Goal: Task Accomplishment & Management: Complete application form

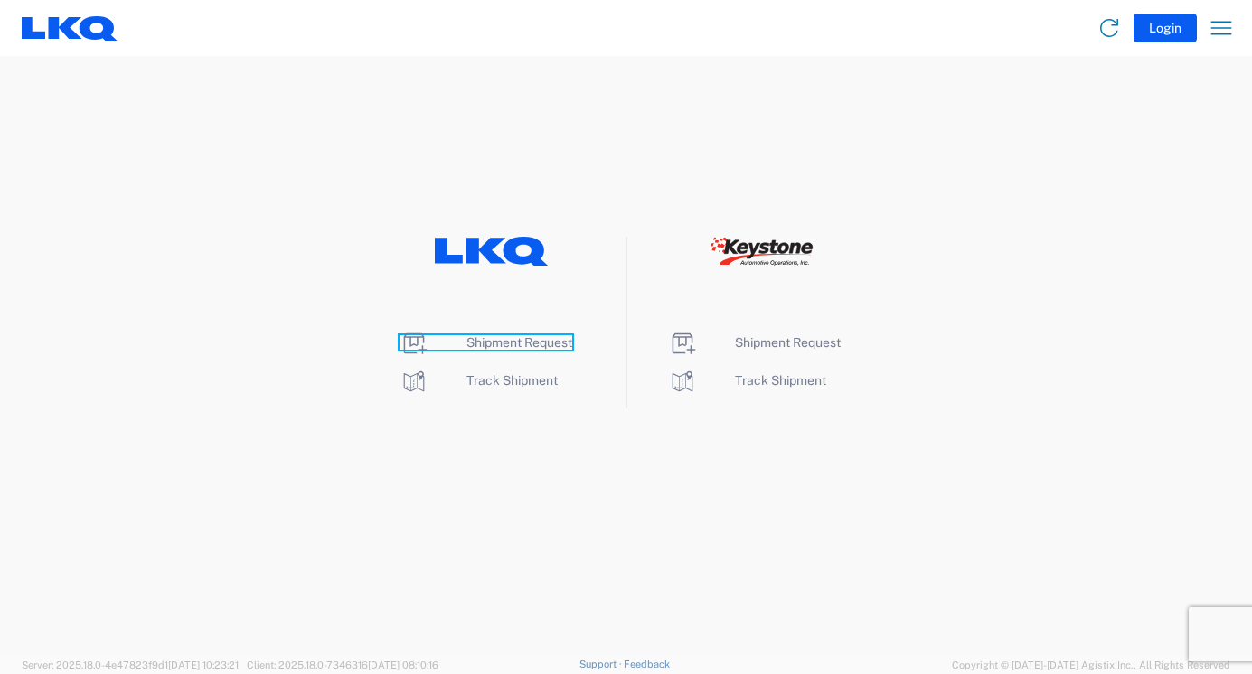
click at [521, 337] on span "Shipment Request" at bounding box center [519, 342] width 106 height 14
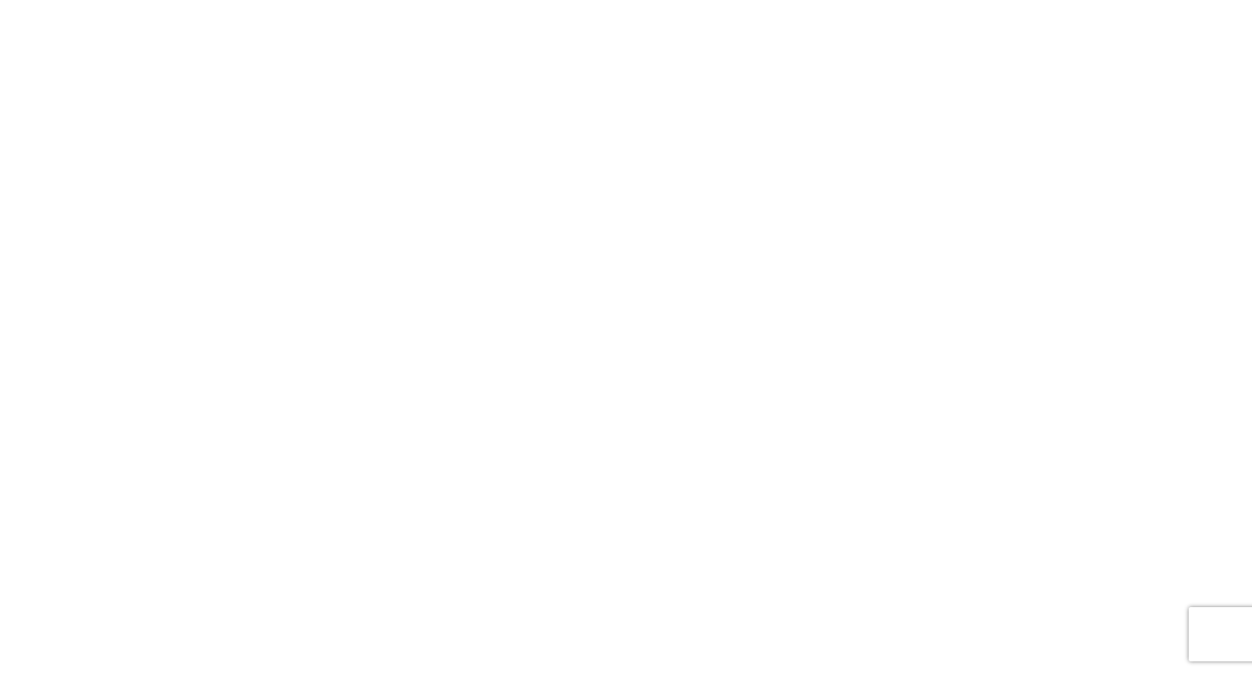
select select "FULL"
select select "LBS"
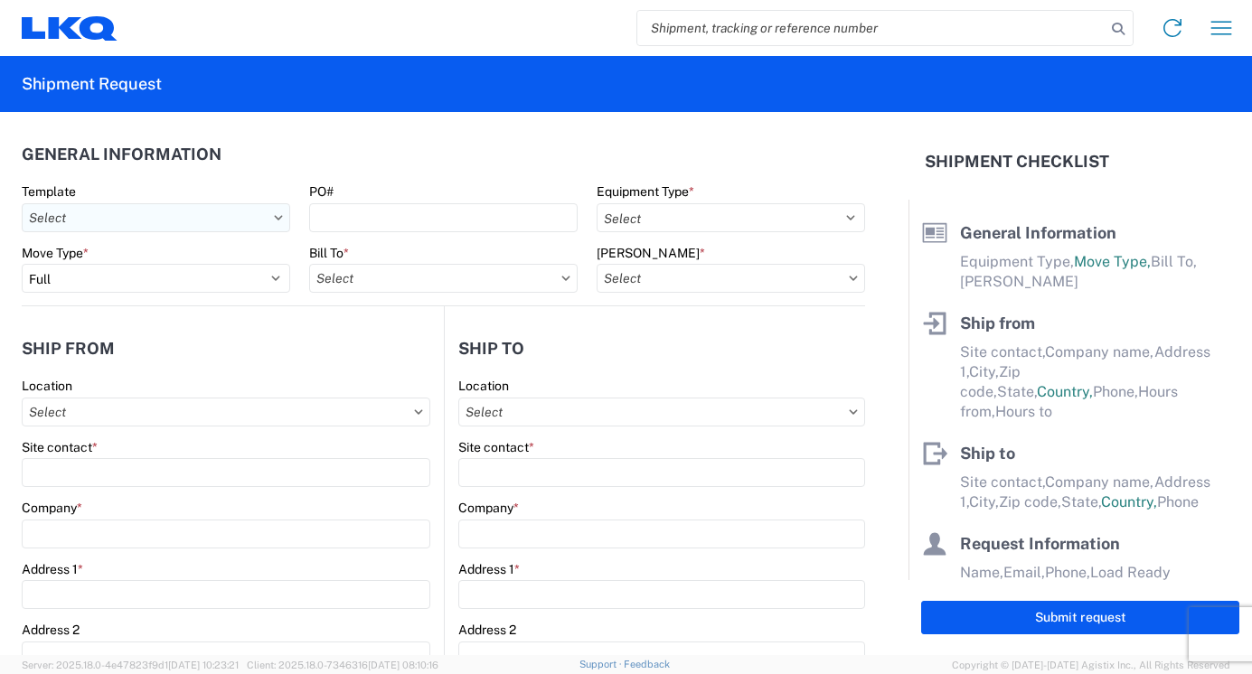
click at [178, 221] on input "Template" at bounding box center [156, 217] width 269 height 29
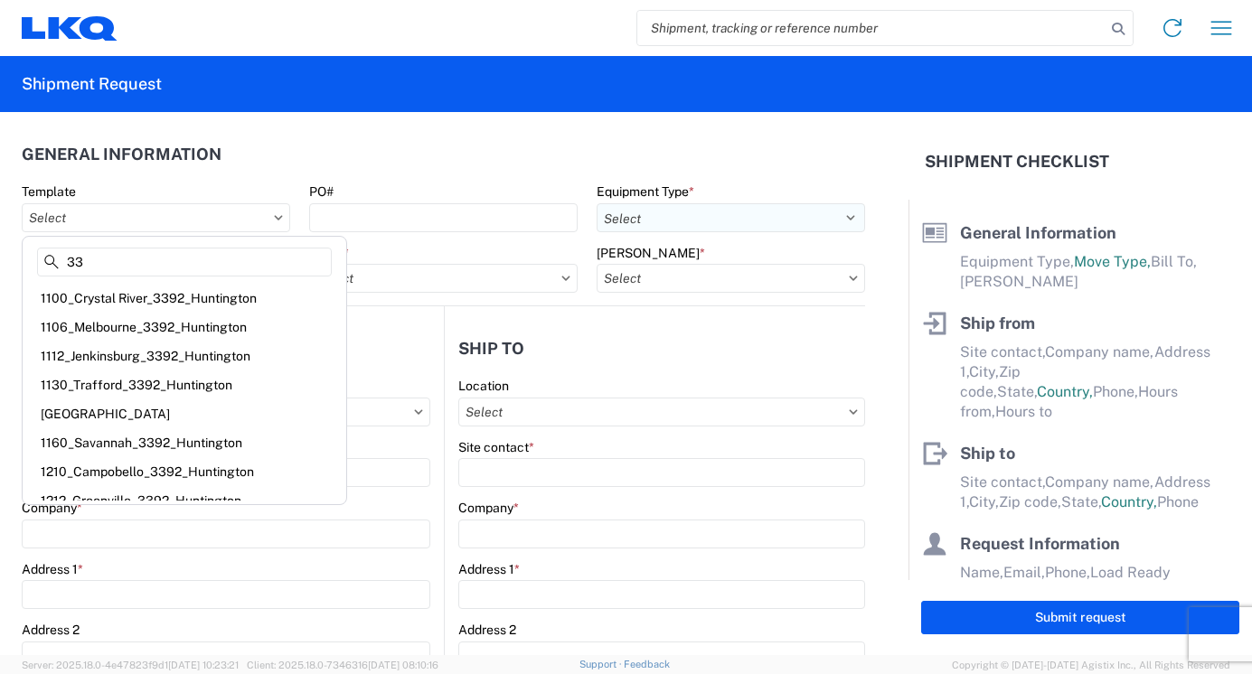
type input "3"
type input "1076"
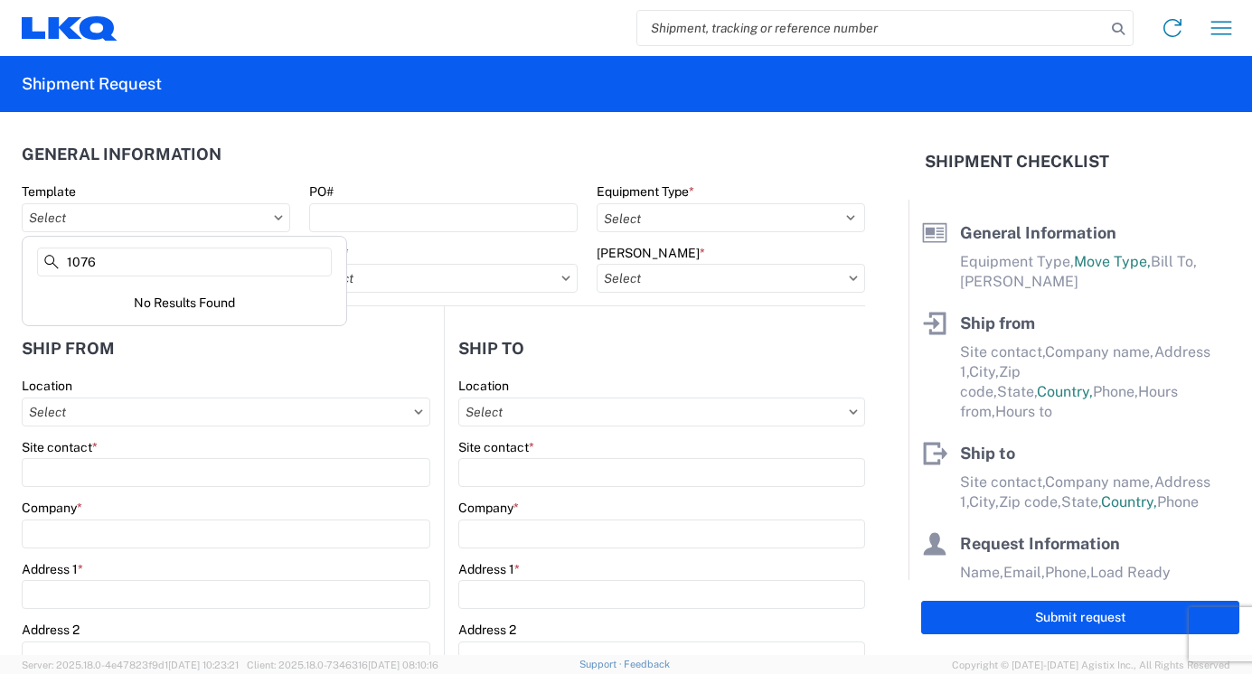
drag, startPoint x: 77, startPoint y: 266, endPoint x: -46, endPoint y: 251, distance: 123.8
click at [0, 251] on html "Home Shipment request Shipment tracking Shipment Request General Information Te…" at bounding box center [626, 337] width 1252 height 674
click at [109, 218] on input "Template" at bounding box center [156, 217] width 269 height 29
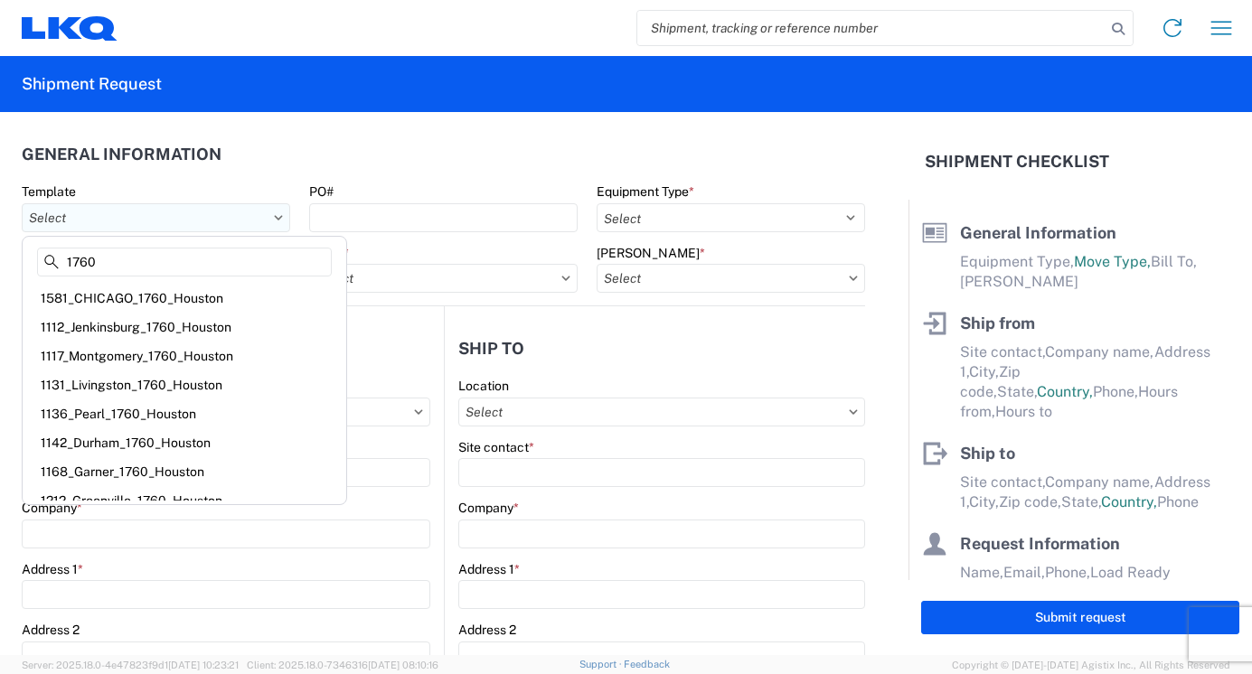
click at [105, 208] on input "Template" at bounding box center [156, 217] width 269 height 29
click at [107, 219] on input "Template" at bounding box center [156, 217] width 269 height 29
type input "1"
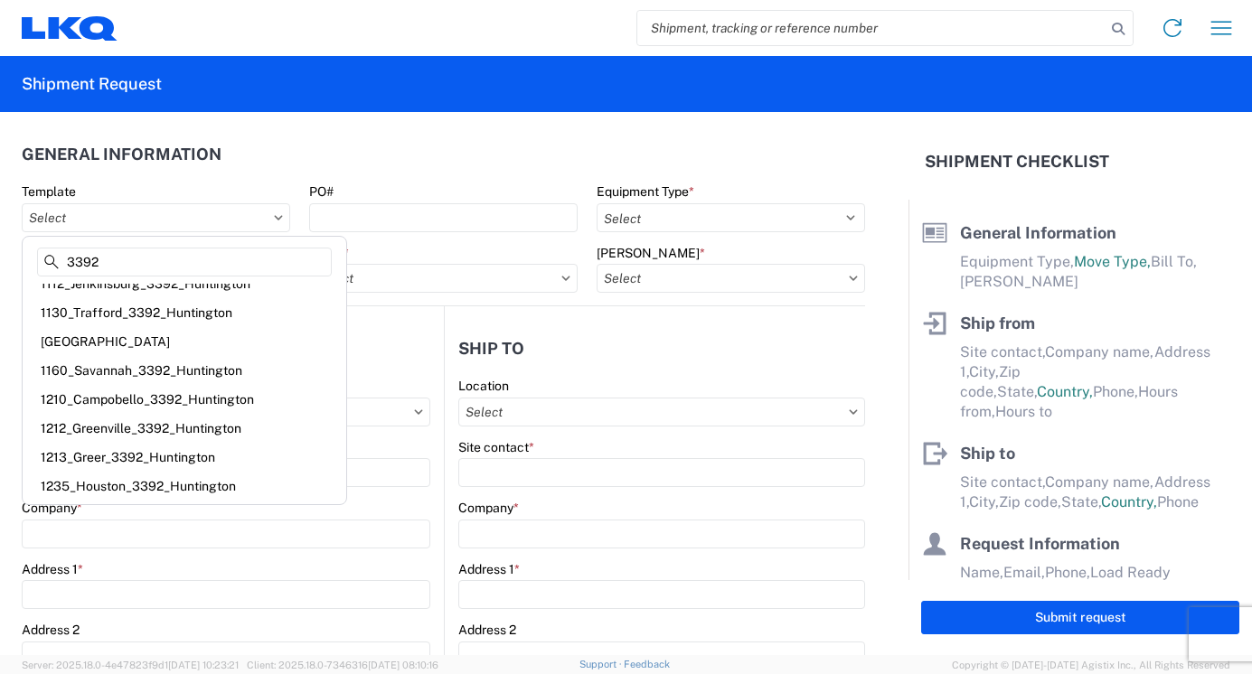
type input "3392"
click at [171, 280] on div "3392" at bounding box center [184, 266] width 316 height 36
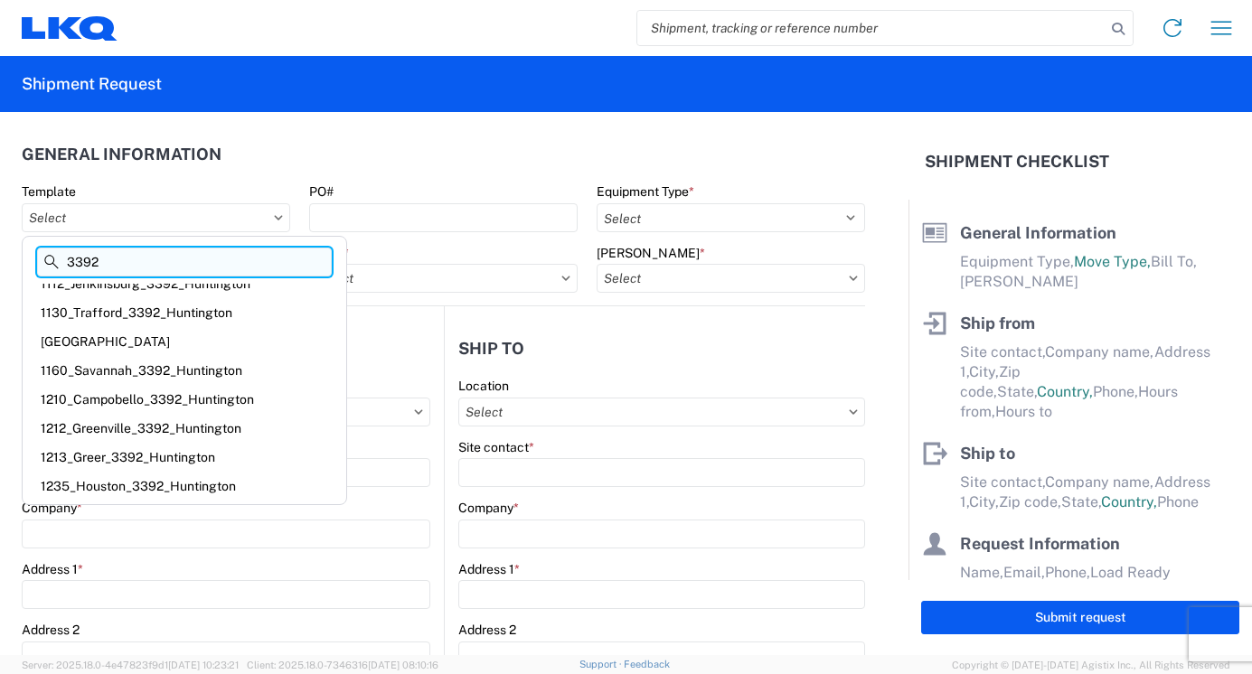
click at [139, 258] on input "3392" at bounding box center [184, 262] width 295 height 29
drag, startPoint x: 139, startPoint y: 258, endPoint x: 4, endPoint y: 288, distance: 139.0
click at [4, 288] on agx-block-ui "Home Shipment request Shipment tracking Shipment Request General Information Te…" at bounding box center [626, 337] width 1252 height 674
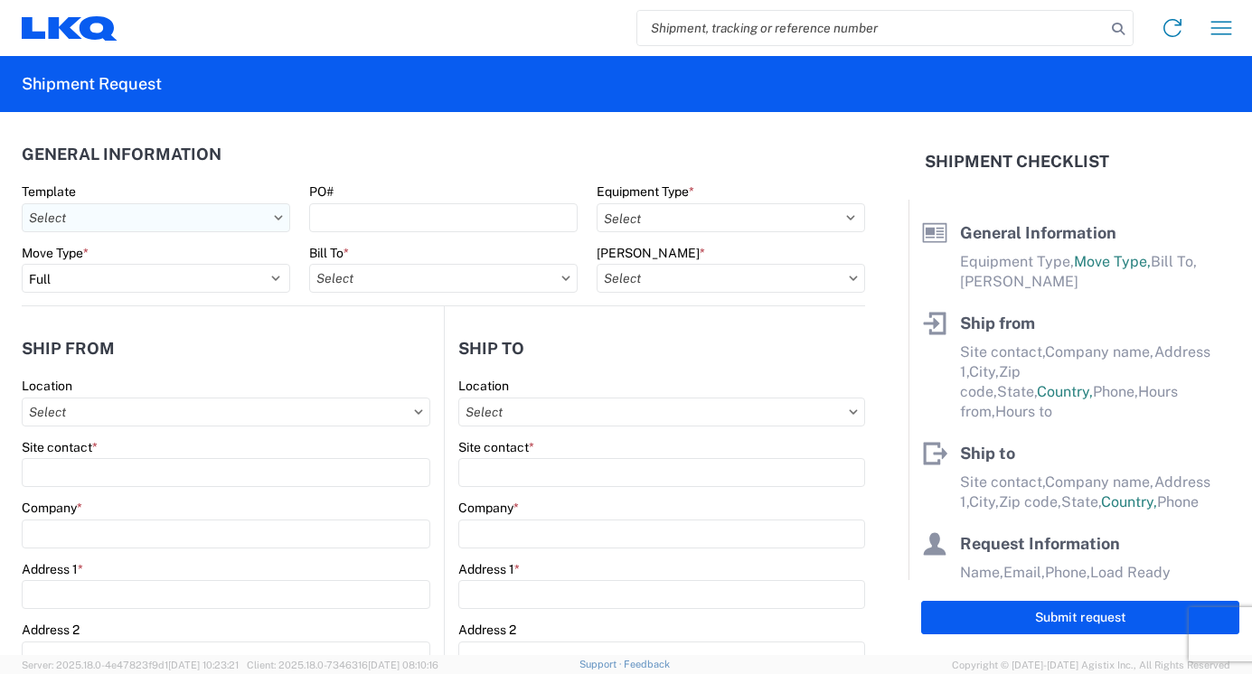
click at [152, 220] on input "Template" at bounding box center [156, 217] width 269 height 29
type input "3392"
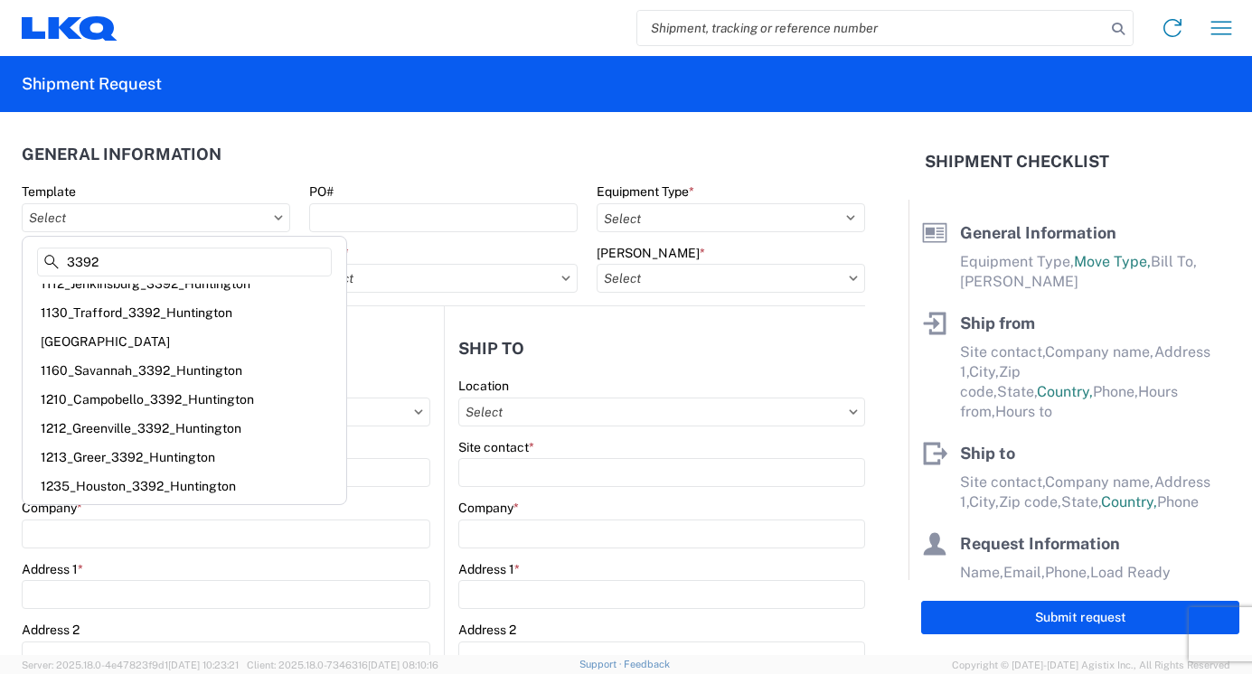
drag, startPoint x: 121, startPoint y: 269, endPoint x: -46, endPoint y: 254, distance: 167.9
click at [0, 254] on html "Home Shipment request Shipment tracking Shipment Request General Information Te…" at bounding box center [626, 337] width 1252 height 674
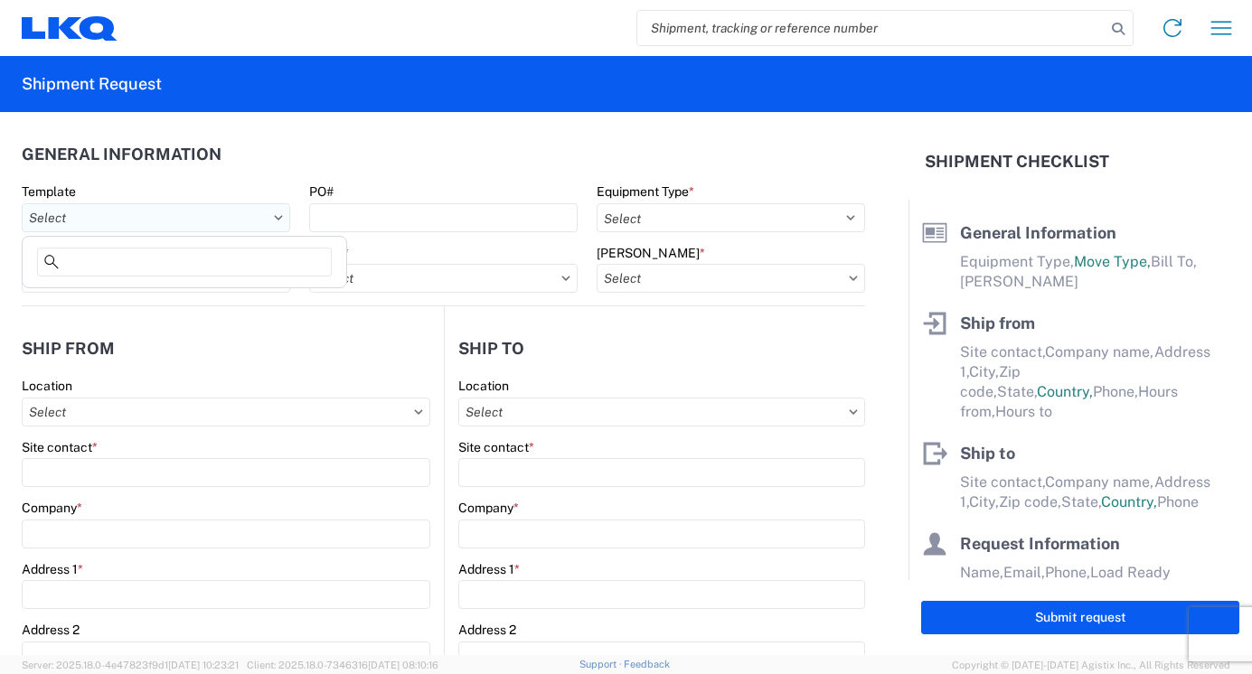
click at [130, 207] on input "Template" at bounding box center [156, 217] width 269 height 29
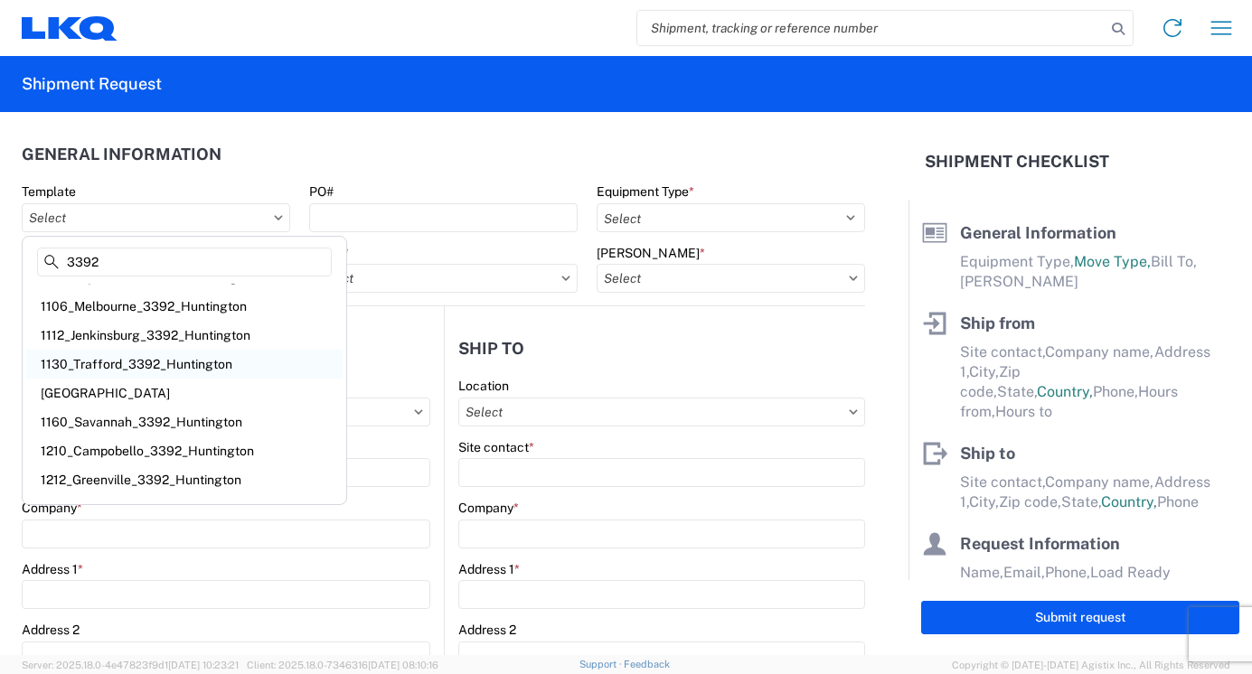
scroll to position [0, 0]
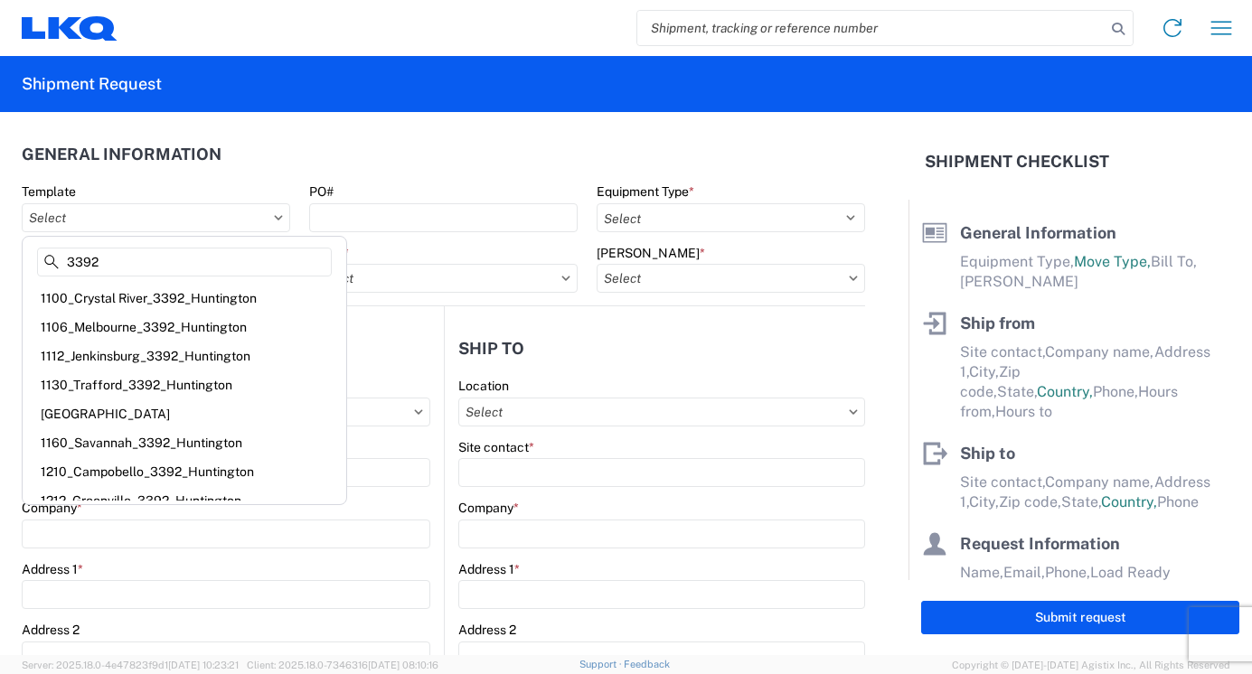
type input "3392"
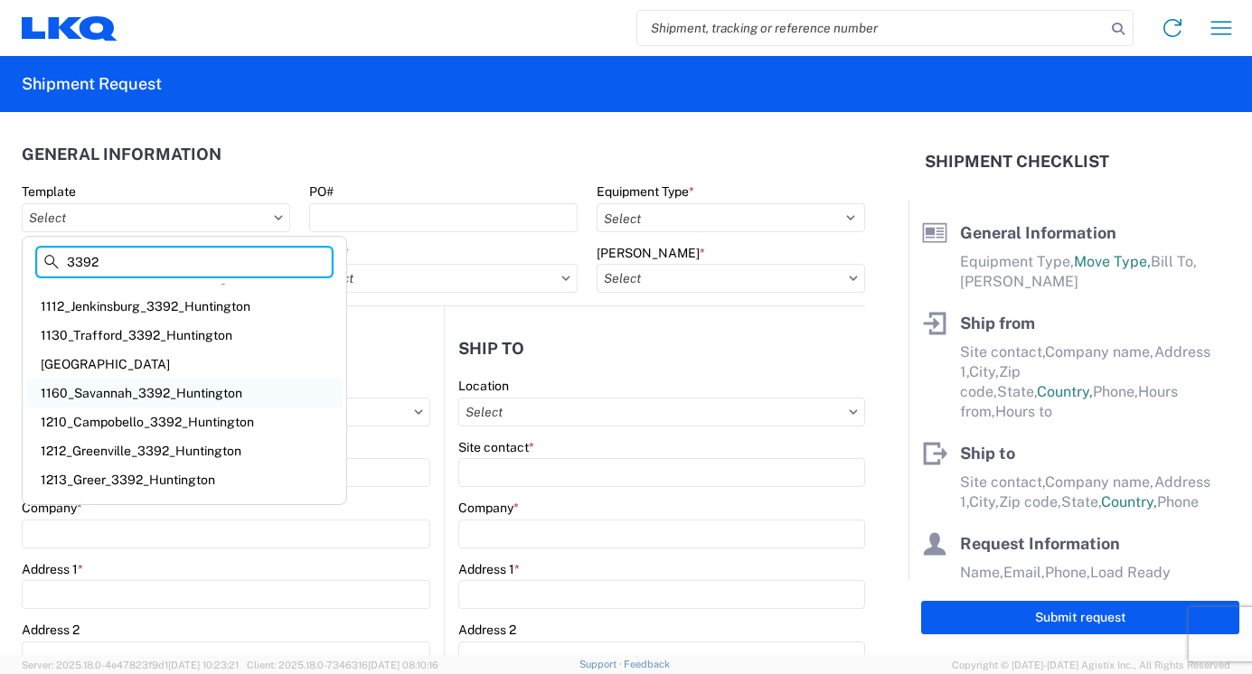
scroll to position [72, 0]
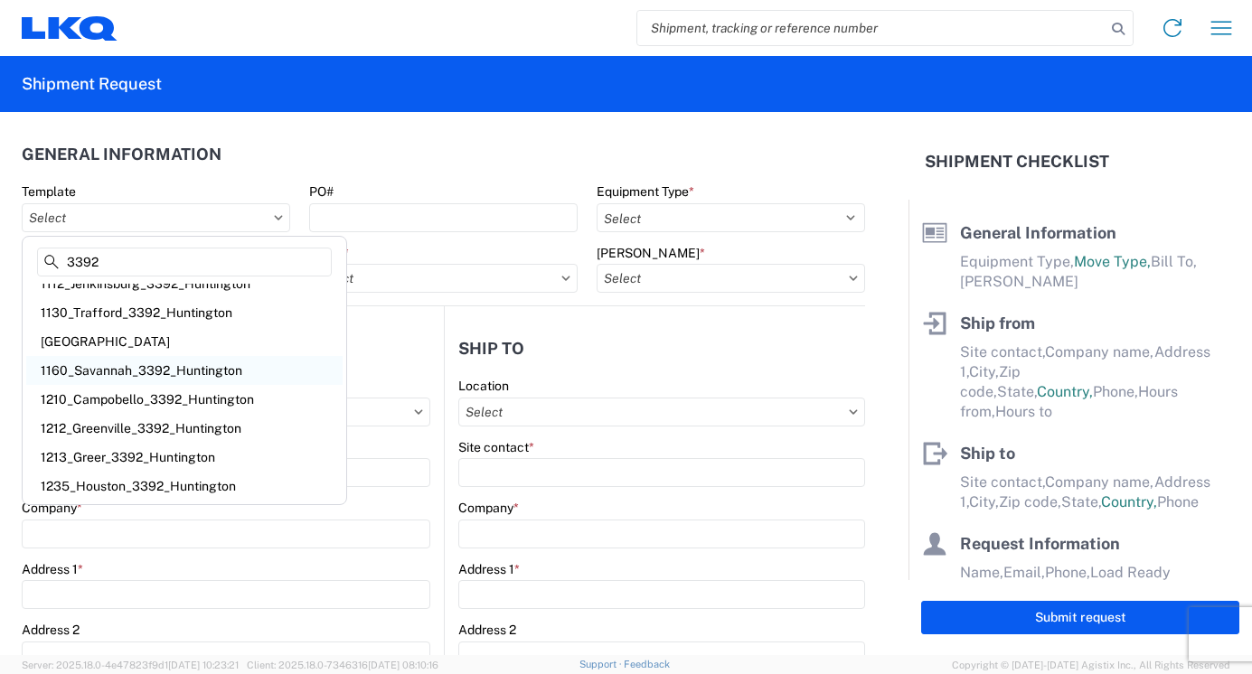
click at [233, 374] on div "1160_Savannah_3392_Huntington" at bounding box center [184, 370] width 316 height 29
type input "1160_Savannah_3392_Huntington"
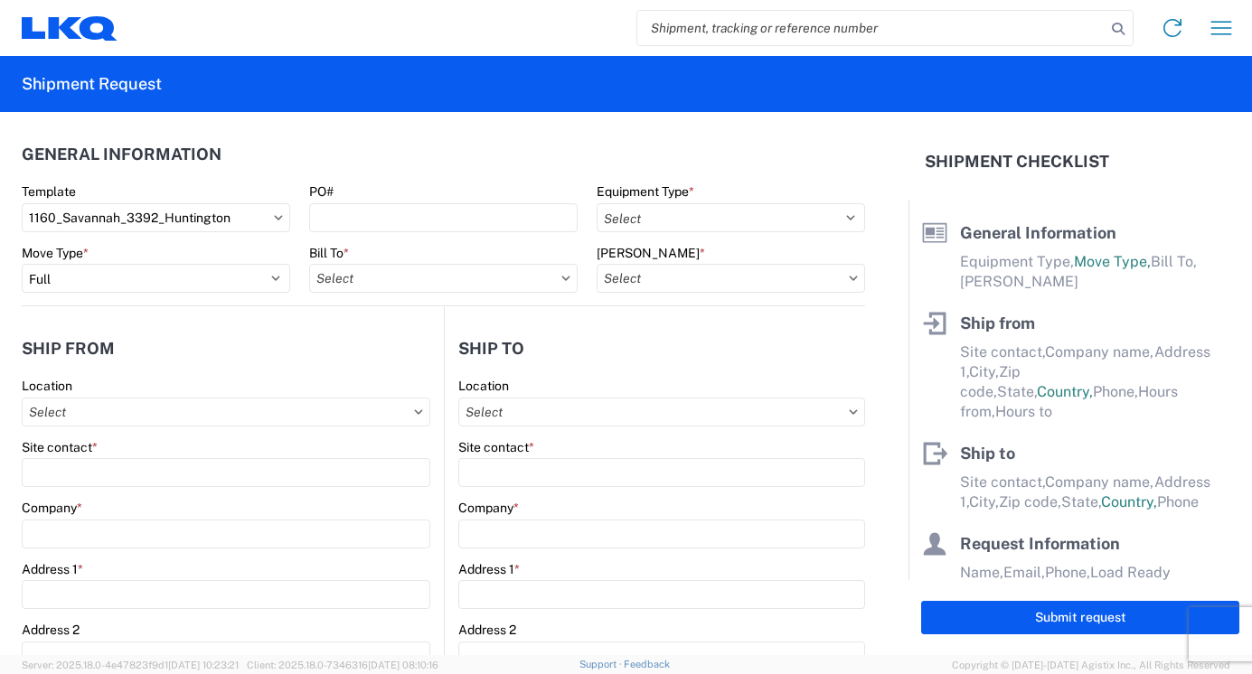
click at [432, 262] on div "Bill To *" at bounding box center [443, 269] width 269 height 49
click at [363, 293] on agx-form-control-wrapper-v2 "Bill To *" at bounding box center [442, 275] width 287 height 61
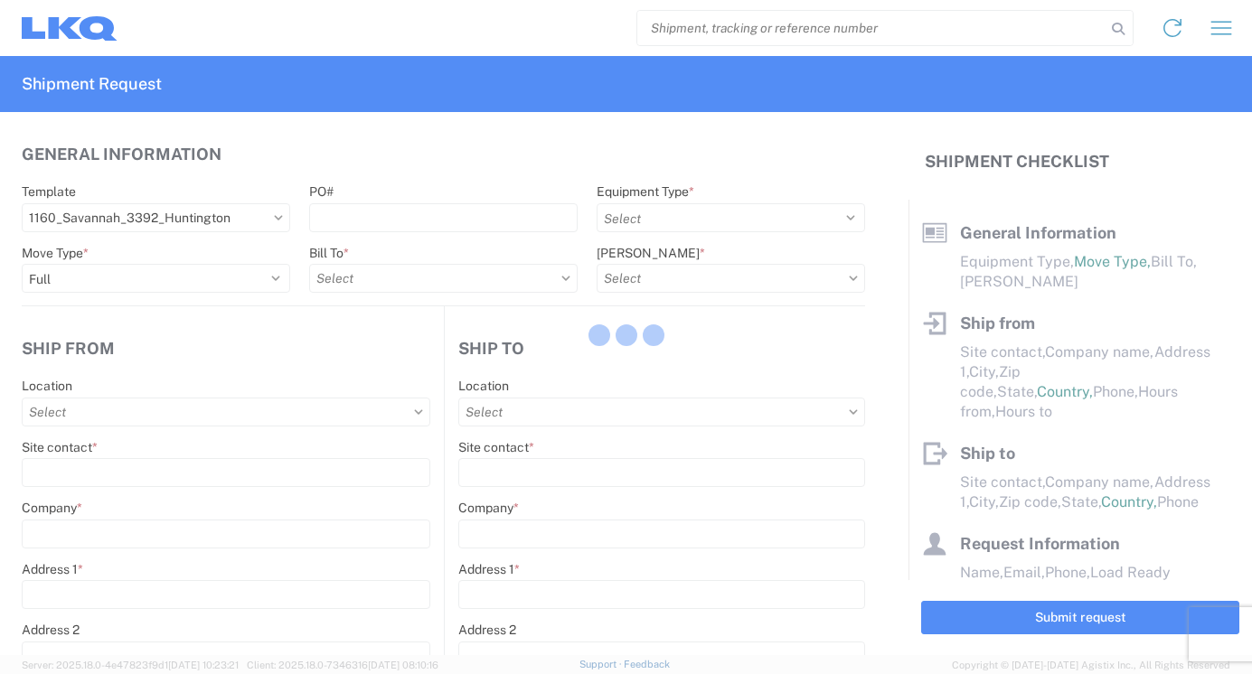
select select
type input "Shipping"
type input "LKQ Savannah"
type input "[STREET_ADDRESS][PERSON_NAME]"
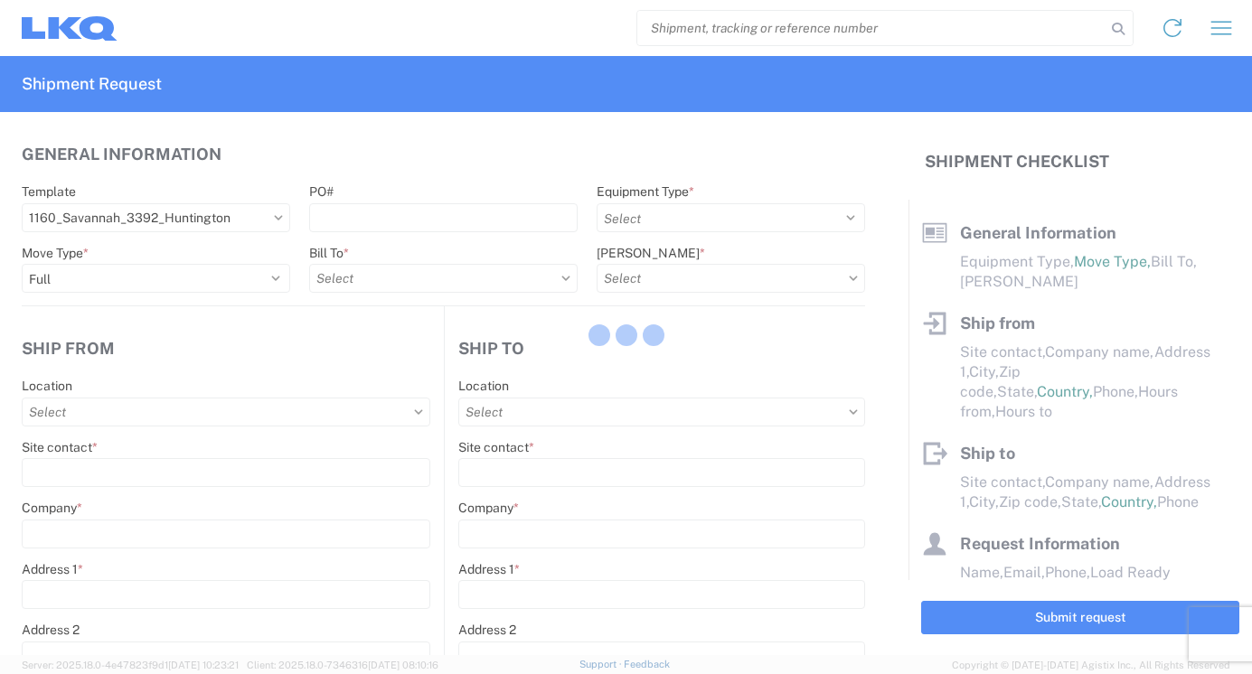
type input "Savannah"
type input "31415"
type input "Receiving"
type input "Transmetco"
type input "[STREET_ADDRESS]"
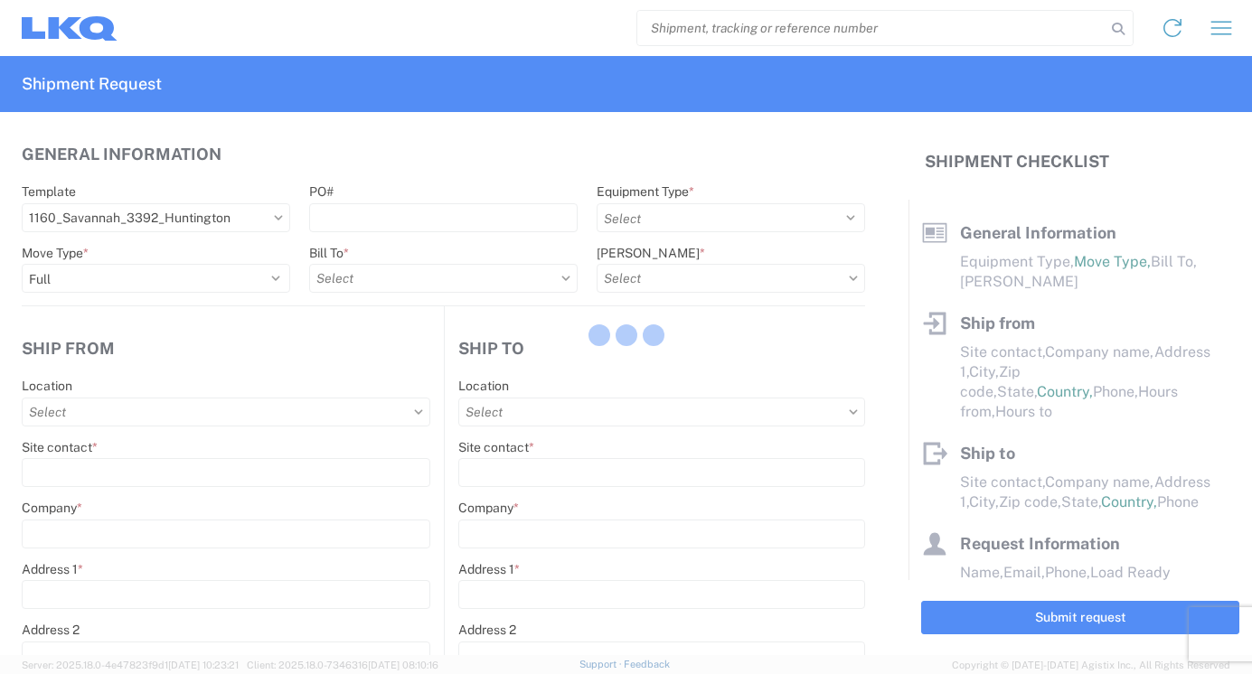
type input "Huntington"
type input "46750"
type input "[DATE]"
type textarea "Transmetco operates production 24/7 but only ships or receives on day shift"
type input "42000"
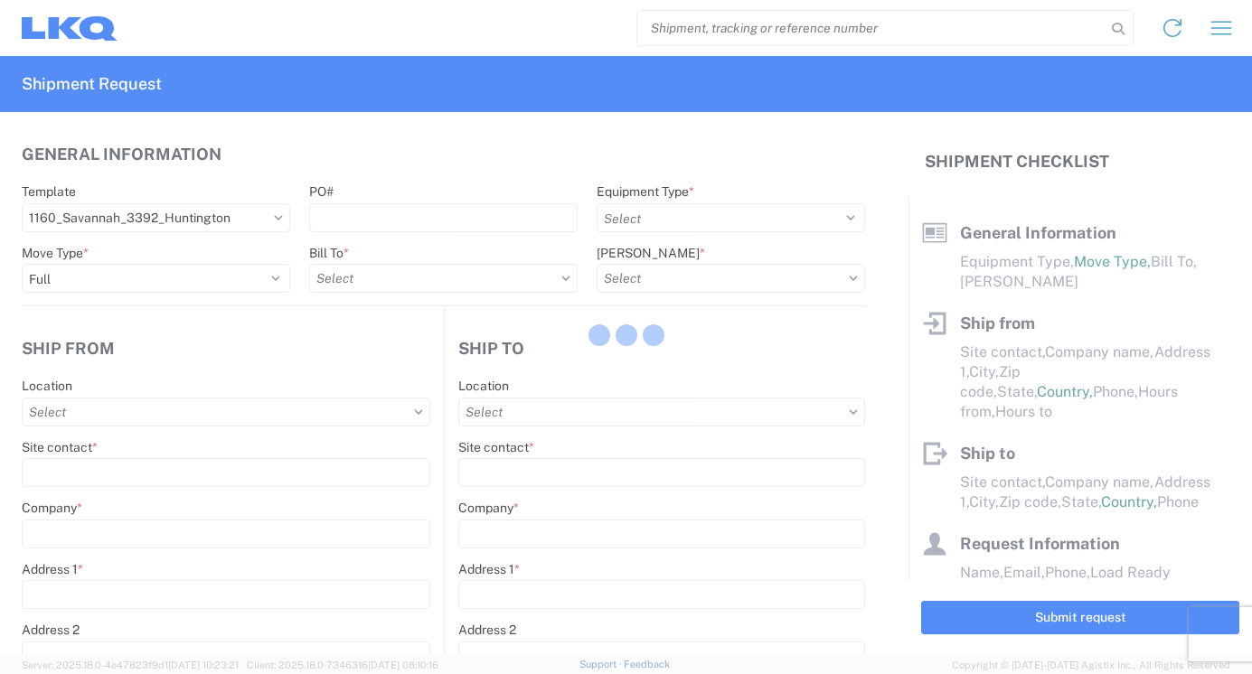
type input "Wheels"
type input "1"
type input "12"
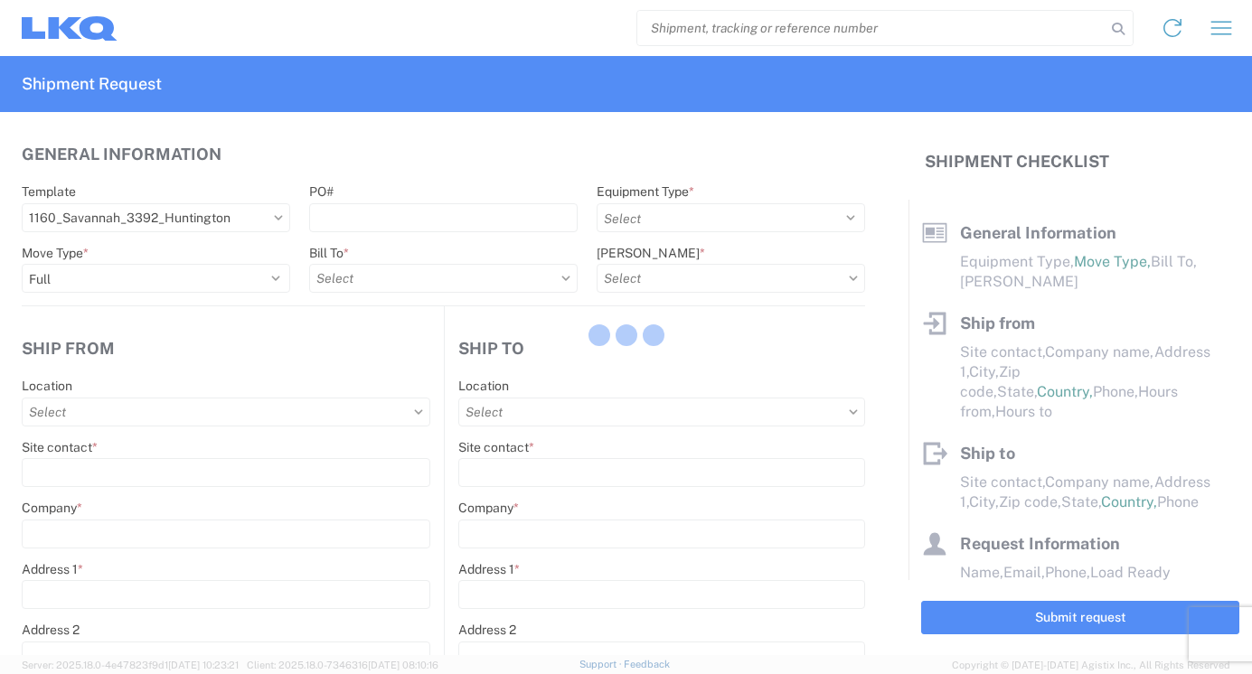
select select "IN"
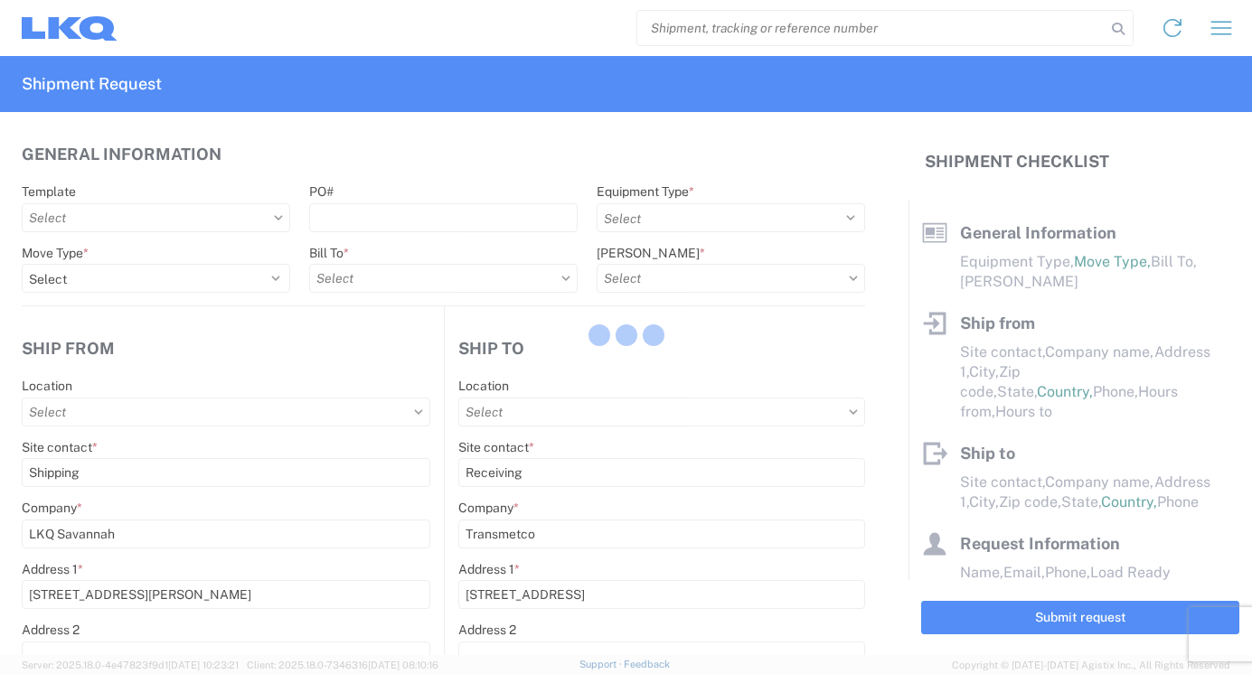
select select "US"
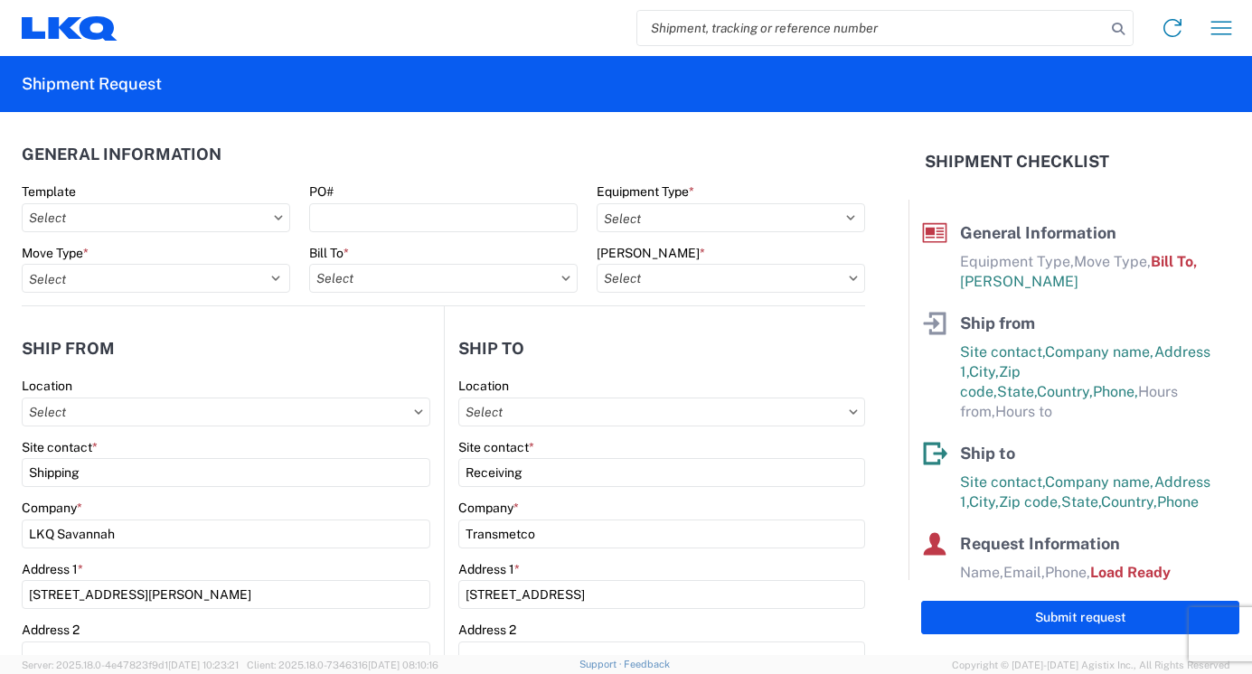
type input "3392-3015-50180-0000 - 3392 Freight In - Wheel Cores"
type input "1160 - LKQ Savannah"
type input "3392 - Transmetco"
click at [373, 259] on div "Bill To *" at bounding box center [443, 253] width 269 height 16
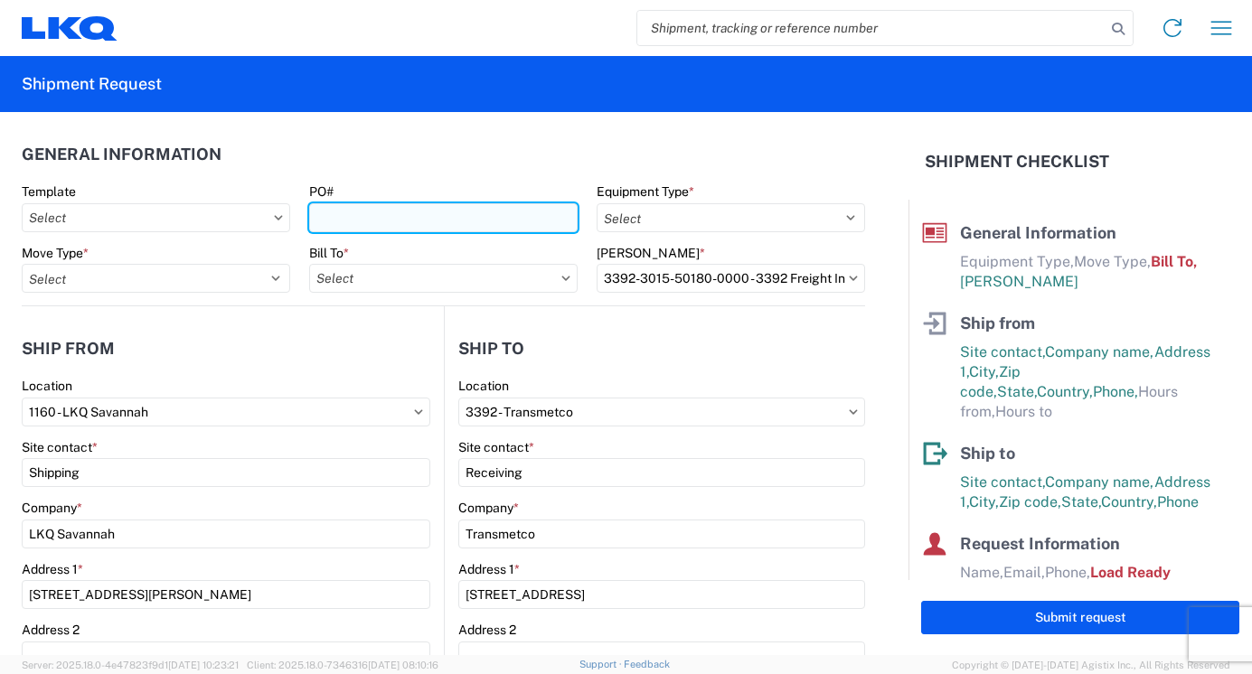
click at [363, 209] on input "PO#" at bounding box center [443, 217] width 269 height 29
type input "T31433"
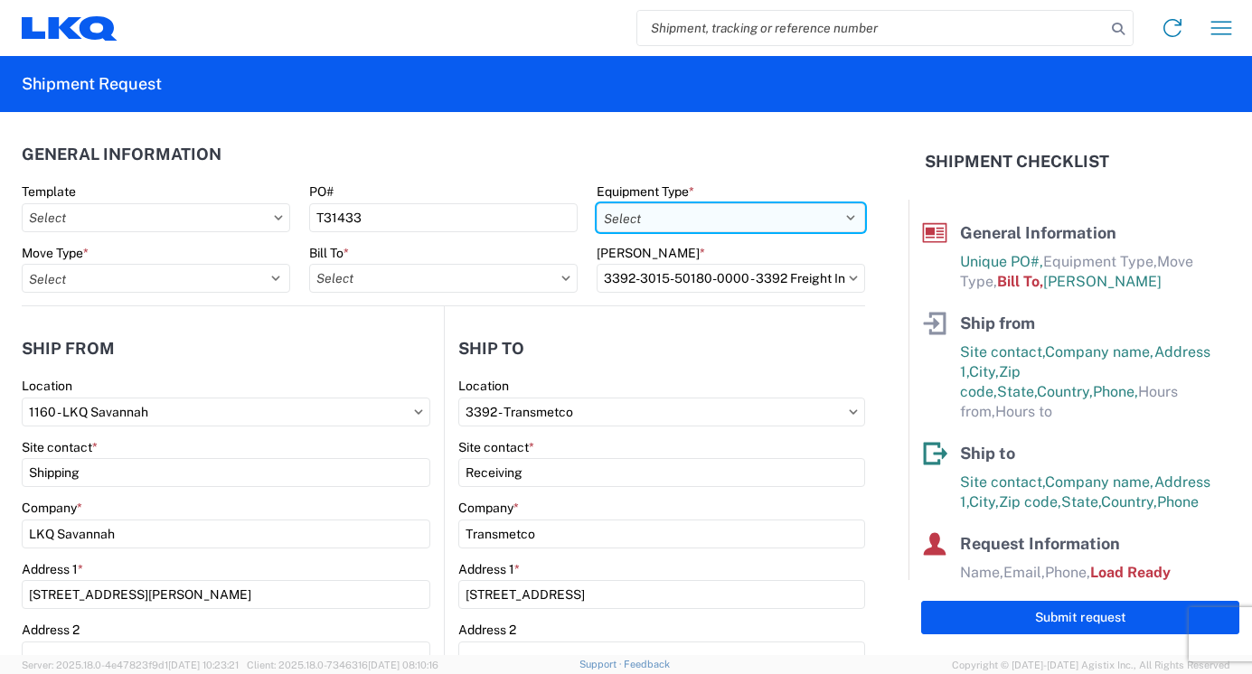
click at [841, 221] on select "Select 53’ Dry Van Flatbed Dropdeck (van) Lowboy (flatbed) Rail" at bounding box center [731, 217] width 269 height 29
select select "BCAR"
click at [597, 203] on select "Select 53’ Dry Van Flatbed Dropdeck (van) Lowboy (flatbed) Rail" at bounding box center [731, 217] width 269 height 29
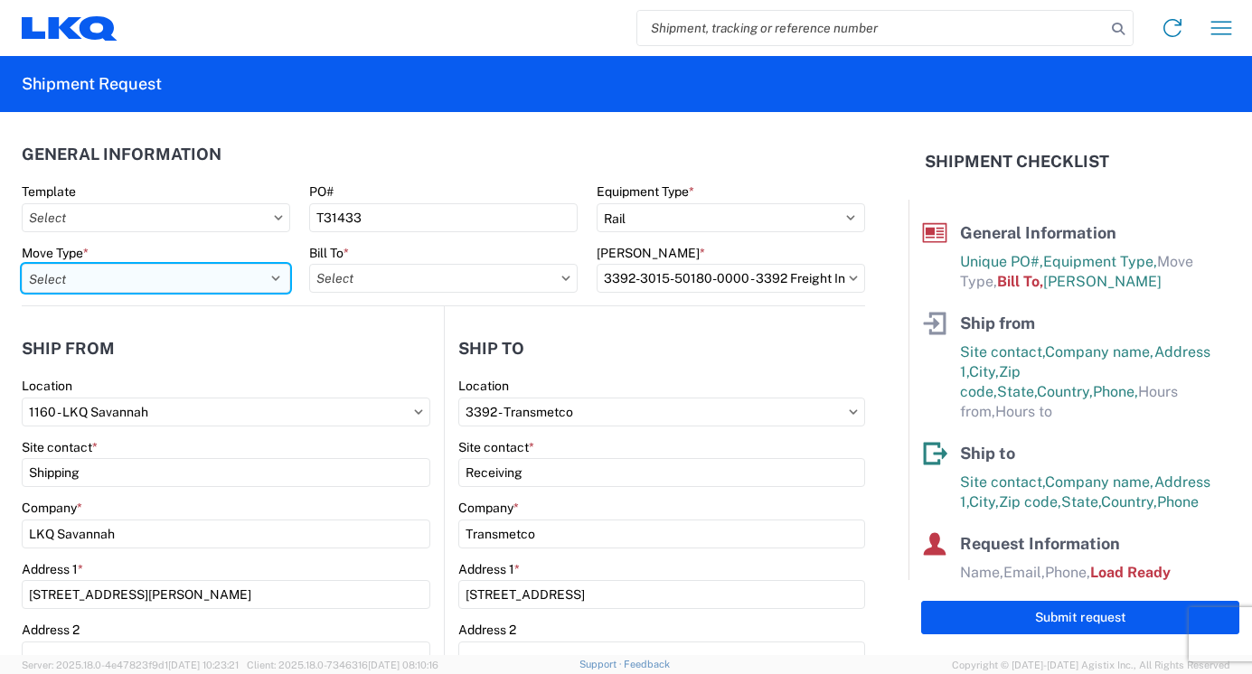
drag, startPoint x: 269, startPoint y: 278, endPoint x: 237, endPoint y: 291, distance: 34.4
click at [269, 278] on select "Select Full Partial TL" at bounding box center [156, 278] width 269 height 29
select select "FULL"
click at [22, 264] on select "Select Full Partial TL" at bounding box center [156, 278] width 269 height 29
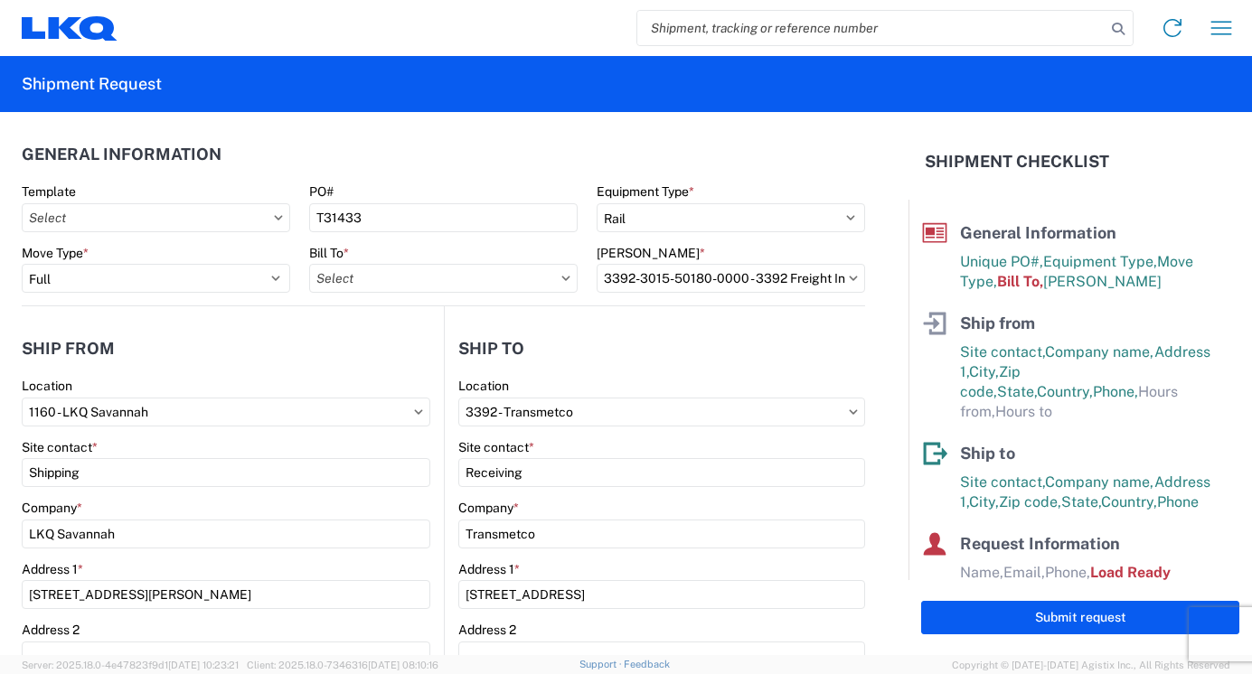
click at [562, 278] on icon at bounding box center [566, 278] width 8 height 5
click at [398, 282] on input "Bill To *" at bounding box center [443, 278] width 269 height 29
type input "3392"
click at [399, 363] on div "3392 - Transmetco" at bounding box center [467, 358] width 316 height 29
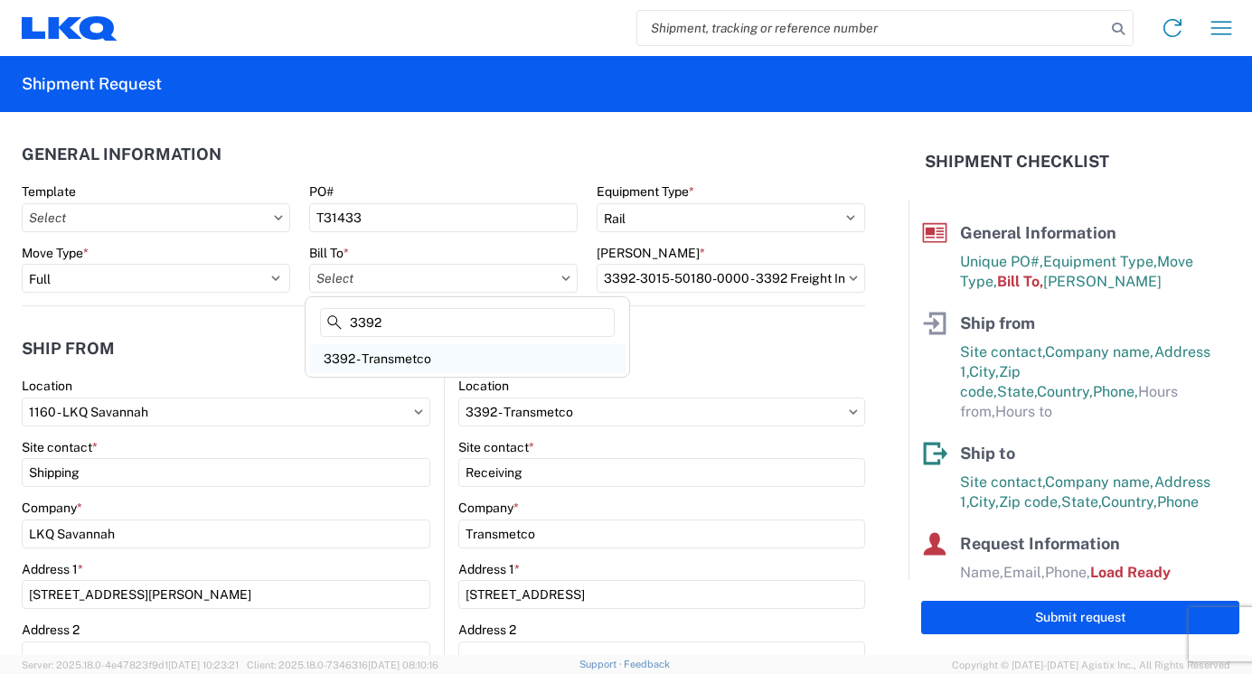
type input "3392 - Transmetco"
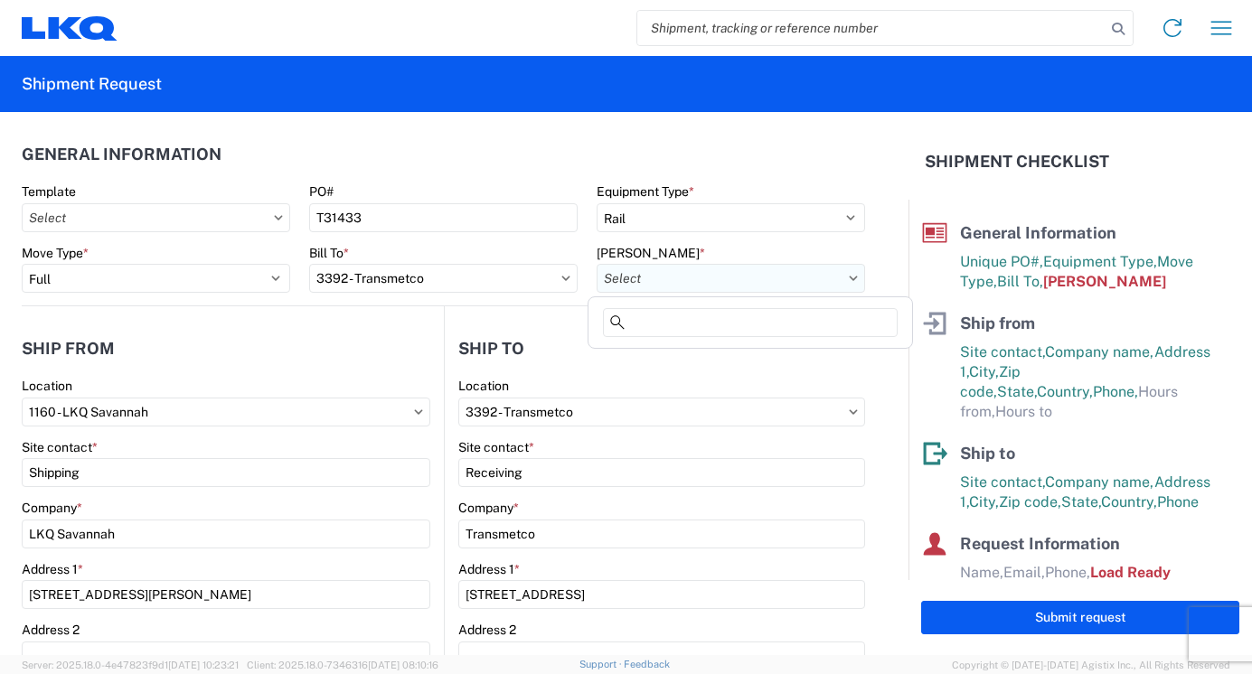
click at [740, 283] on input "[PERSON_NAME] *" at bounding box center [731, 278] width 269 height 29
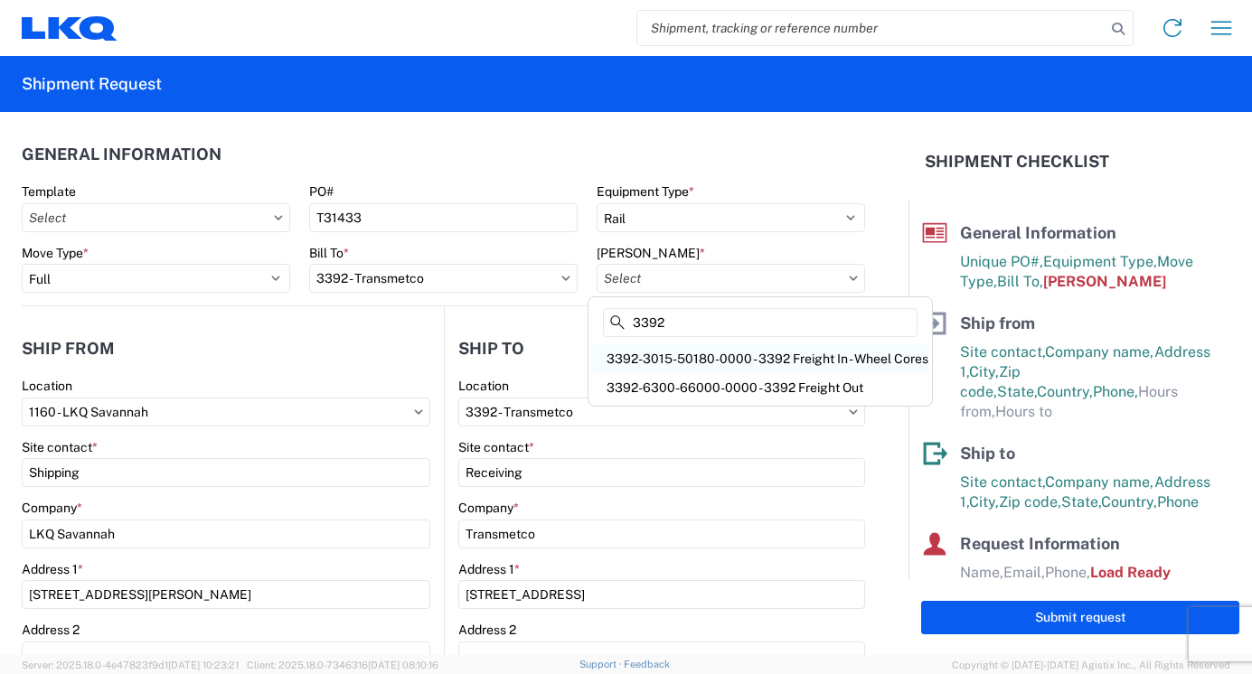
type input "3392"
click at [724, 359] on div "3392-3015-50180-0000 - 3392 Freight In - Wheel Cores" at bounding box center [760, 358] width 336 height 29
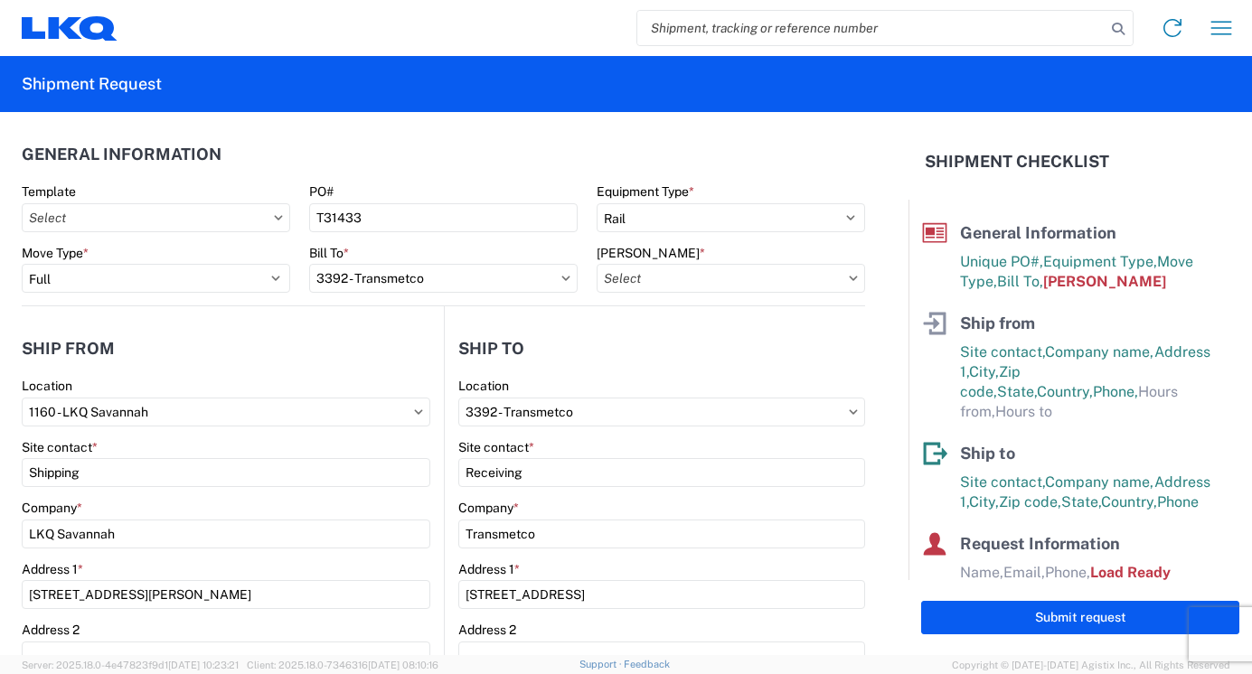
type input "3392-3015-50180-0000 - 3392 Freight In - Wheel Cores"
click at [849, 278] on icon at bounding box center [853, 278] width 9 height 5
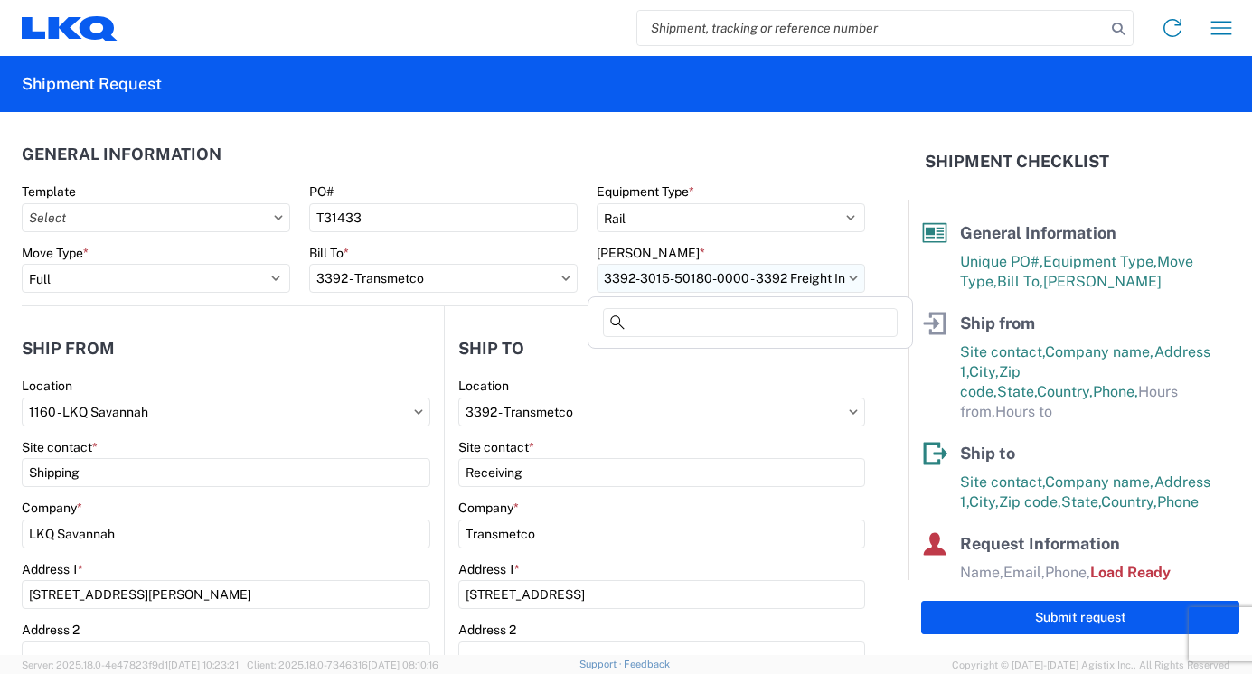
click at [623, 282] on input "3392-3015-50180-0000 - 3392 Freight In - Wheel Cores" at bounding box center [731, 278] width 269 height 29
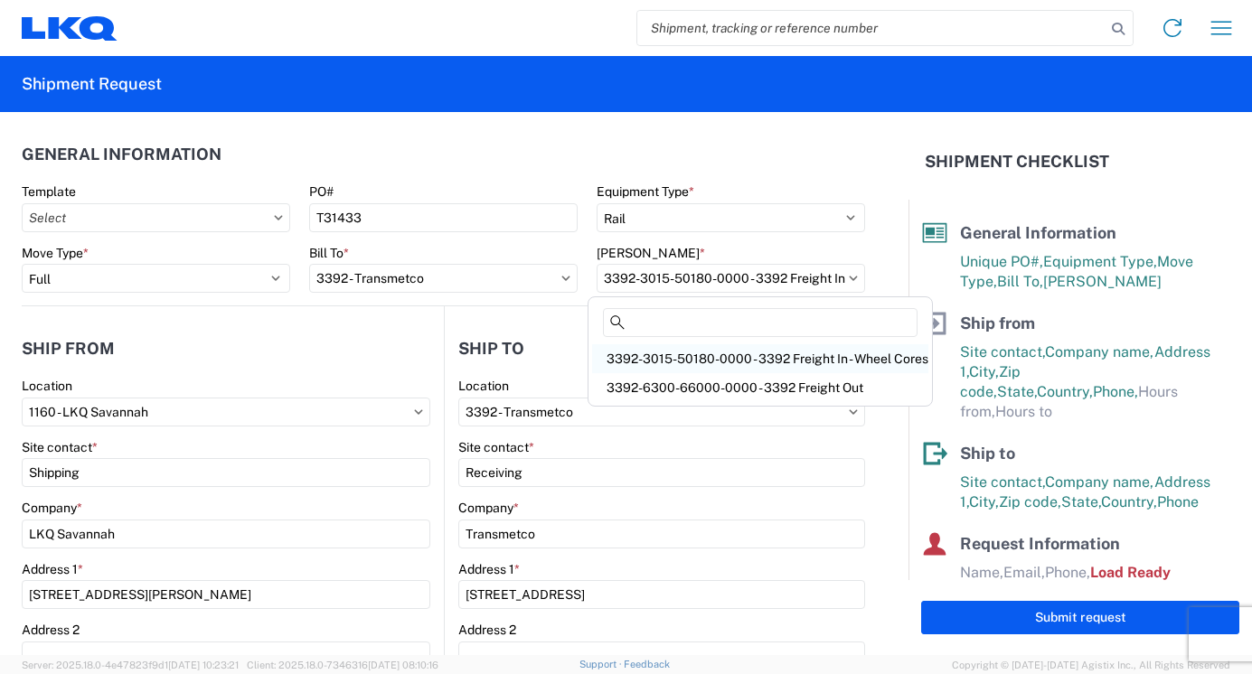
click at [624, 352] on div "3392-3015-50180-0000 - 3392 Freight In - Wheel Cores" at bounding box center [760, 358] width 336 height 29
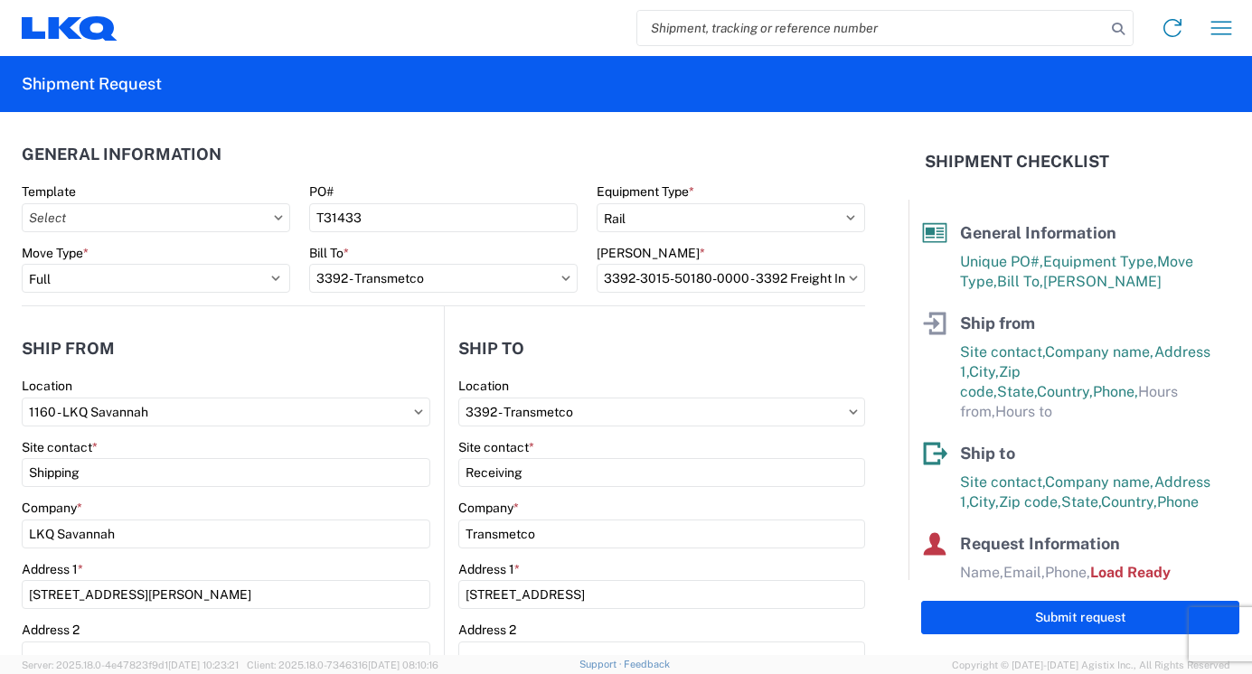
scroll to position [74, 0]
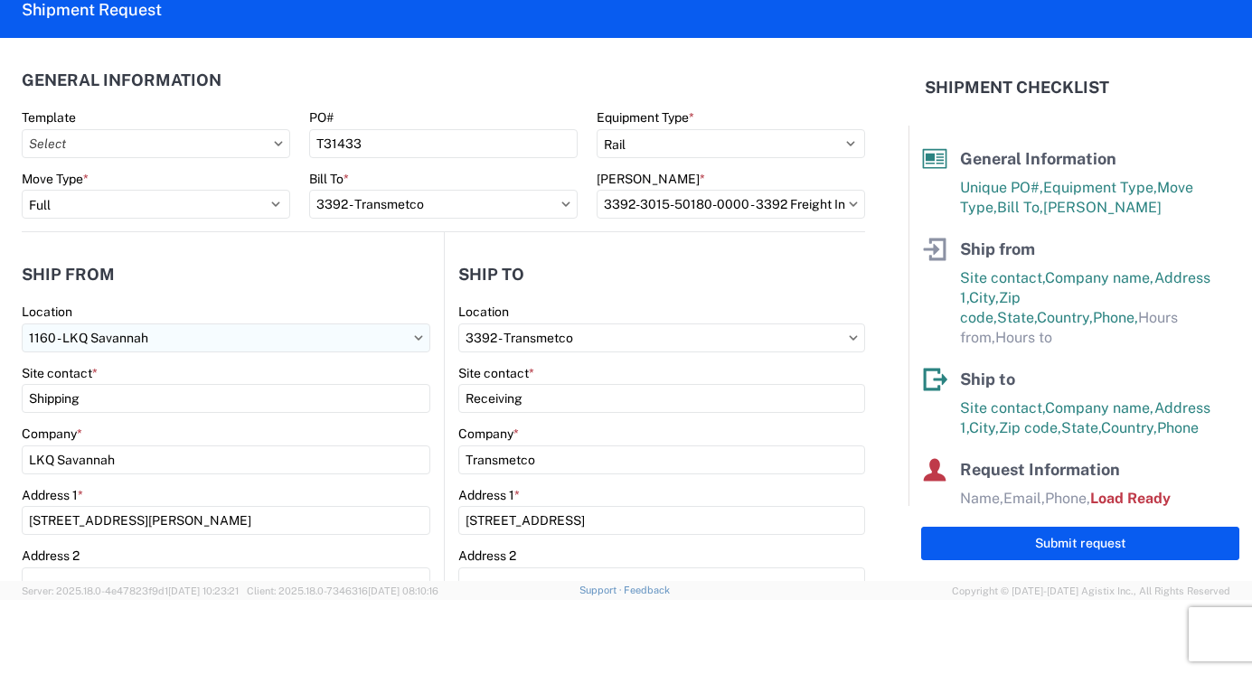
click at [223, 341] on input "1160 - LKQ Savannah" at bounding box center [226, 338] width 409 height 29
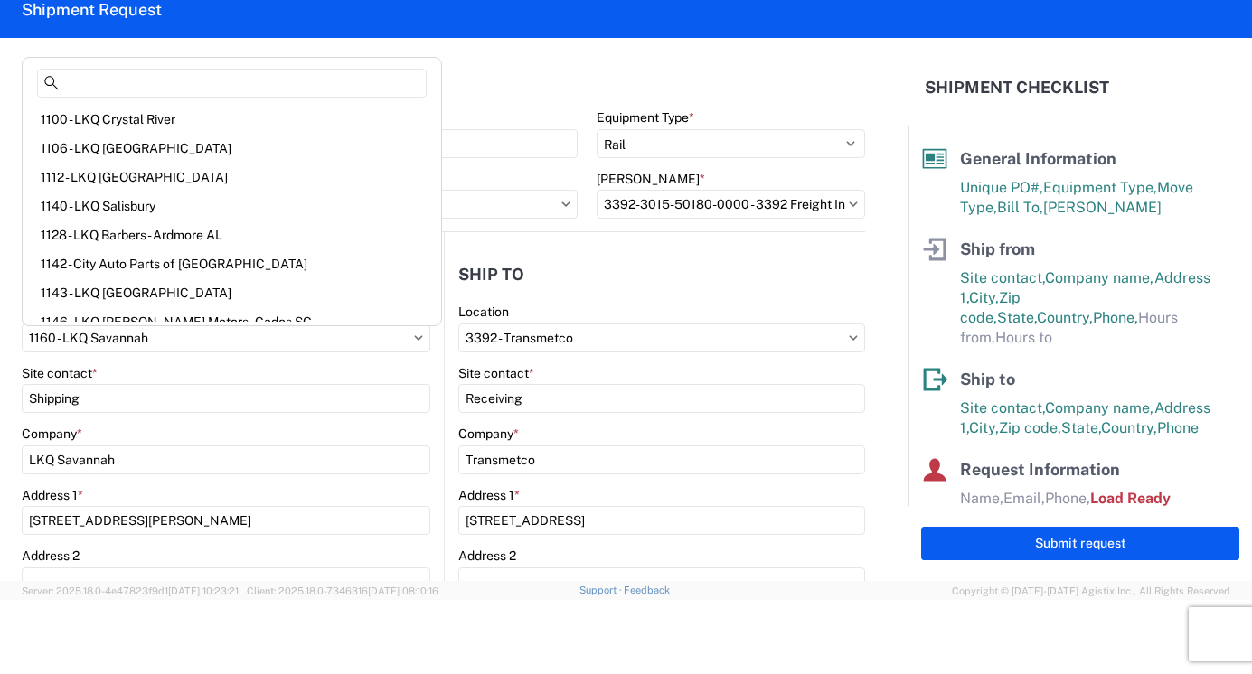
click at [146, 354] on agx-form-control-wrapper-v2 "Location 1160 - LKQ [GEOGRAPHIC_DATA]" at bounding box center [226, 334] width 409 height 61
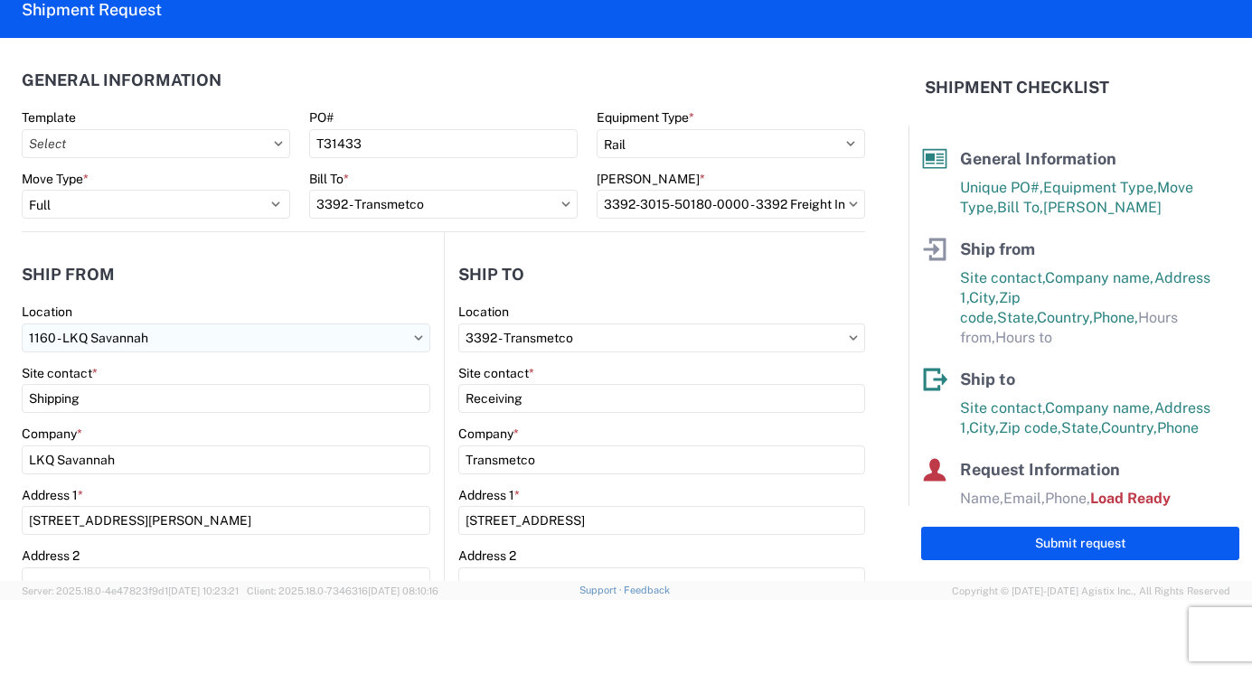
click at [143, 339] on input "1160 - LKQ Savannah" at bounding box center [226, 338] width 409 height 29
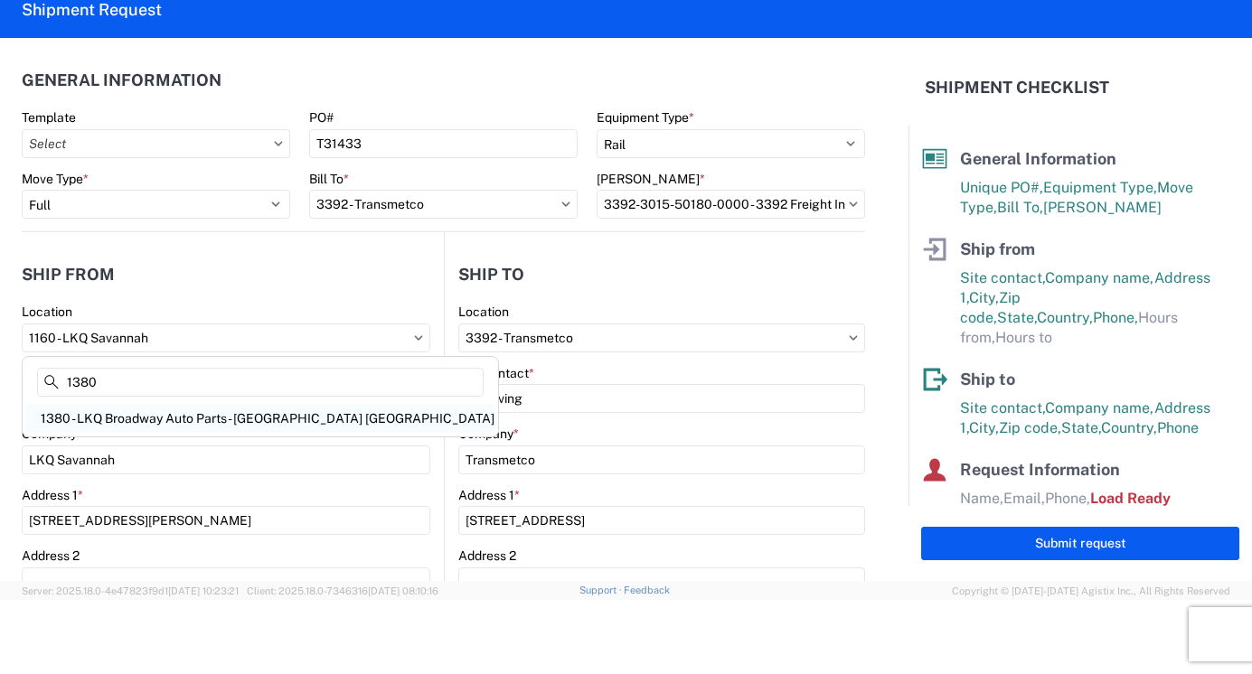
type input "1380"
click at [104, 419] on div "1380 - LKQ Broadway Auto Parts - [GEOGRAPHIC_DATA] [GEOGRAPHIC_DATA]" at bounding box center [260, 418] width 468 height 29
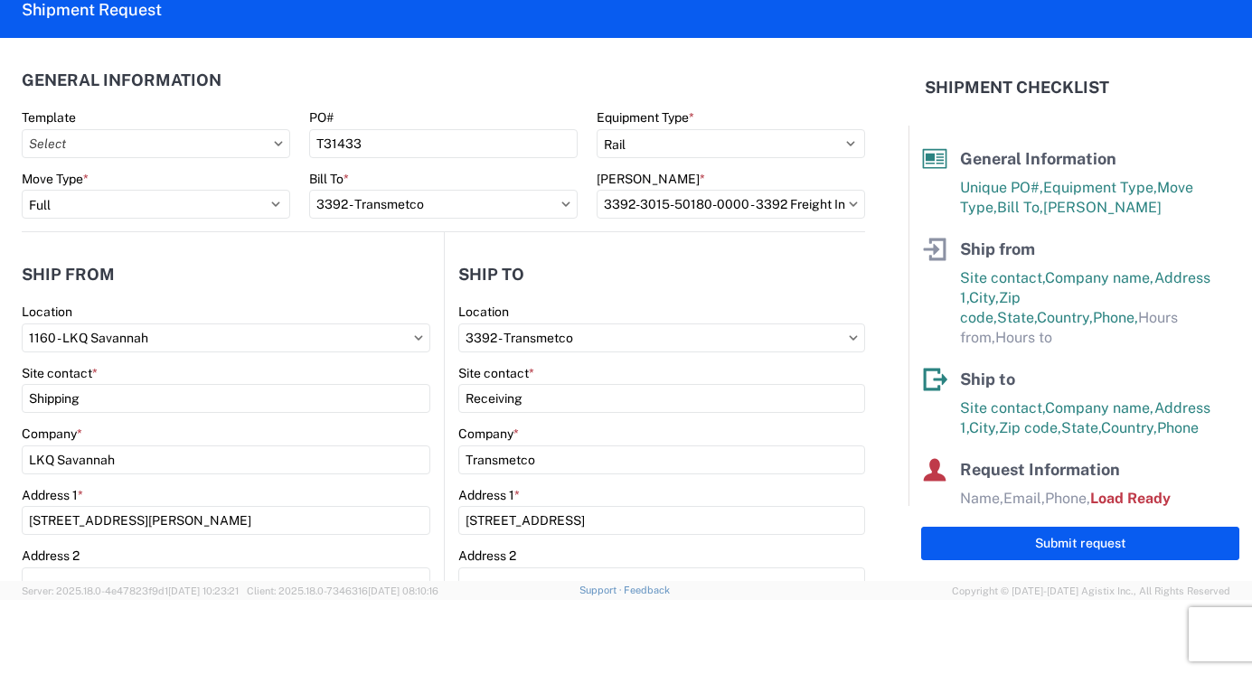
type input "1380 - LKQ Broadway Auto Parts - [GEOGRAPHIC_DATA] [GEOGRAPHIC_DATA]"
type input "LKQ Corporation"
type input "1572 US Route 9"
type input "Stuyvesant"
type input "12173"
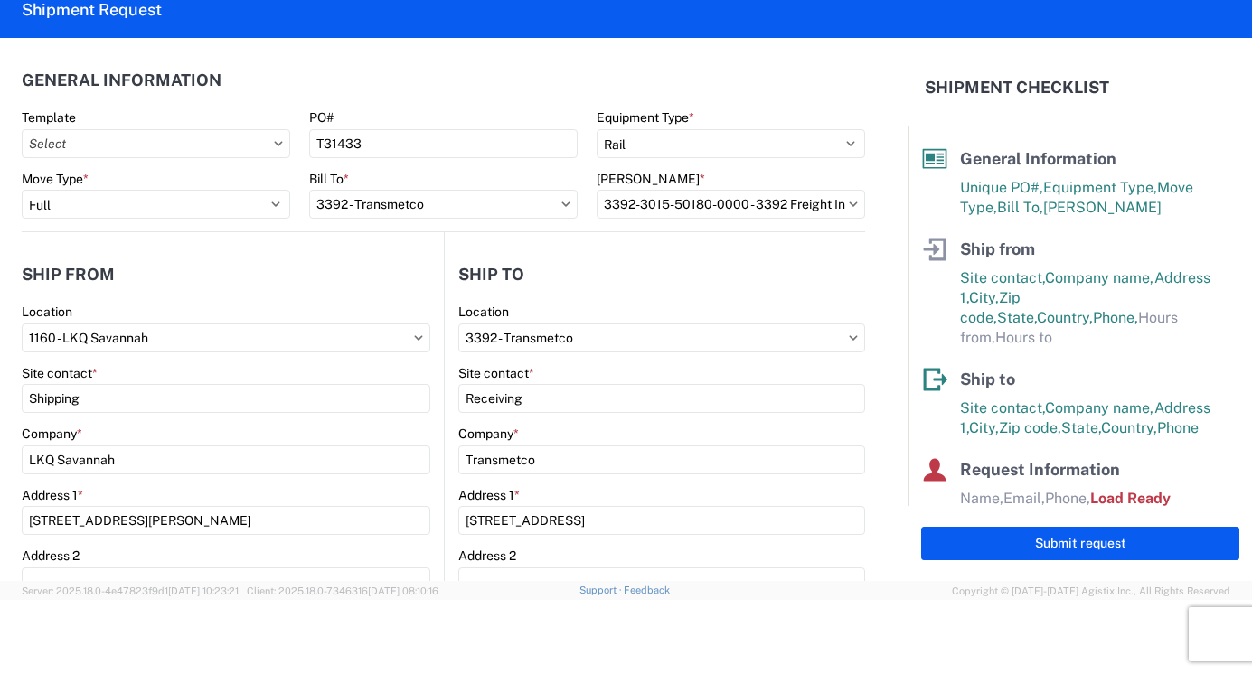
select select "NY"
type input "08:00"
type input "17:00"
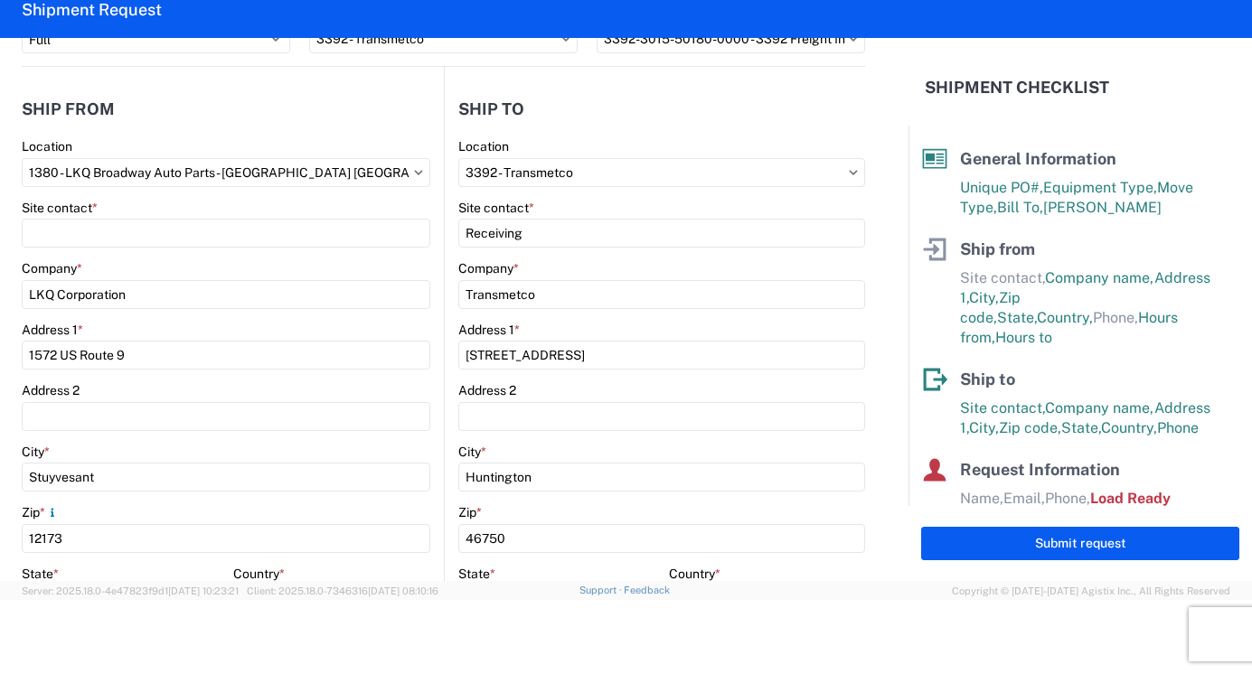
scroll to position [181, 0]
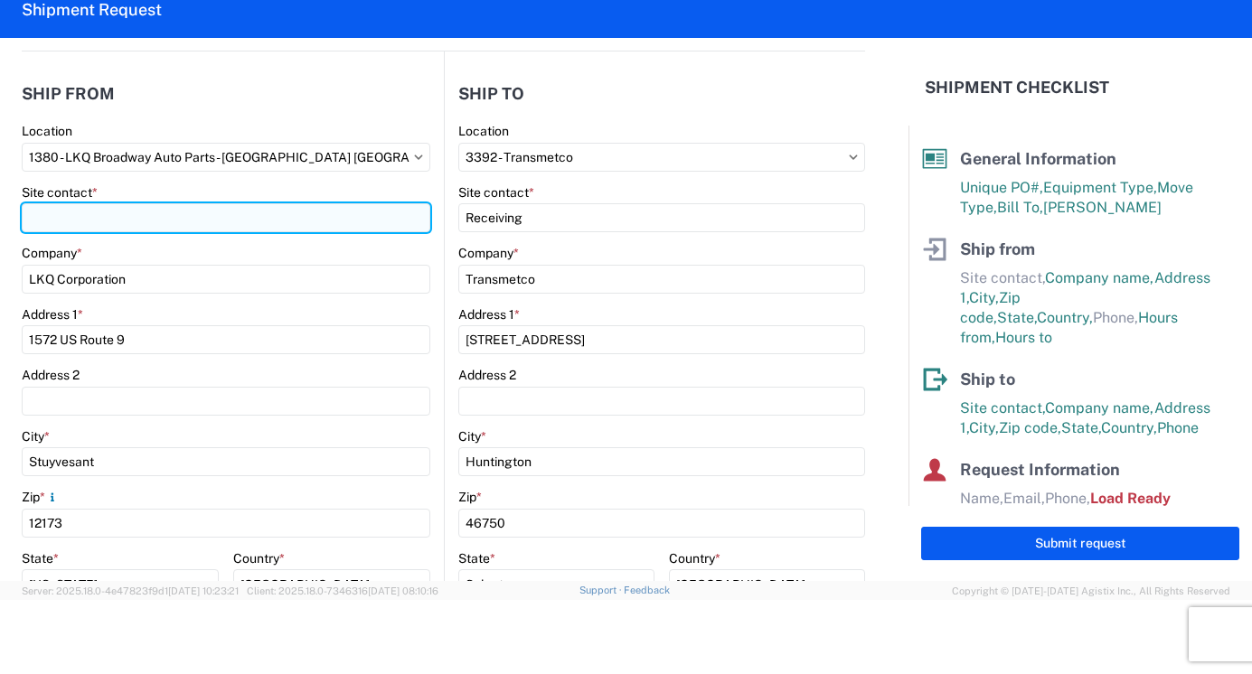
click at [108, 211] on input "Site contact *" at bounding box center [226, 217] width 409 height 29
type input "d"
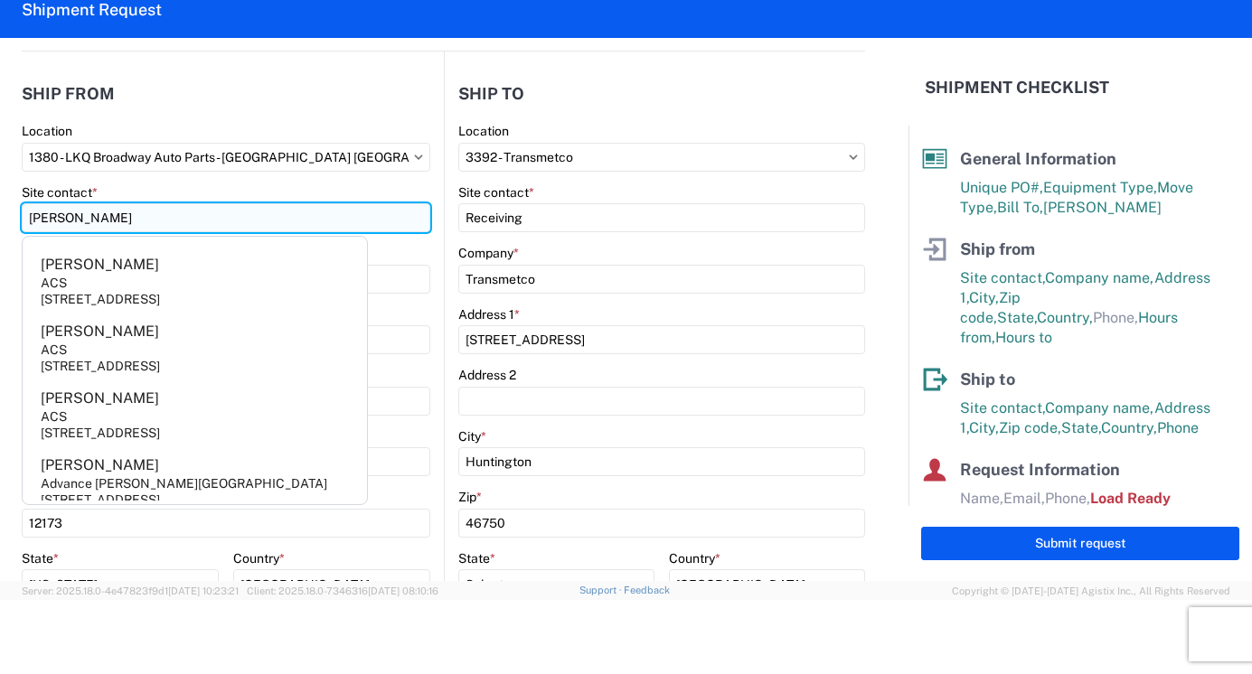
type input "[PERSON_NAME]"
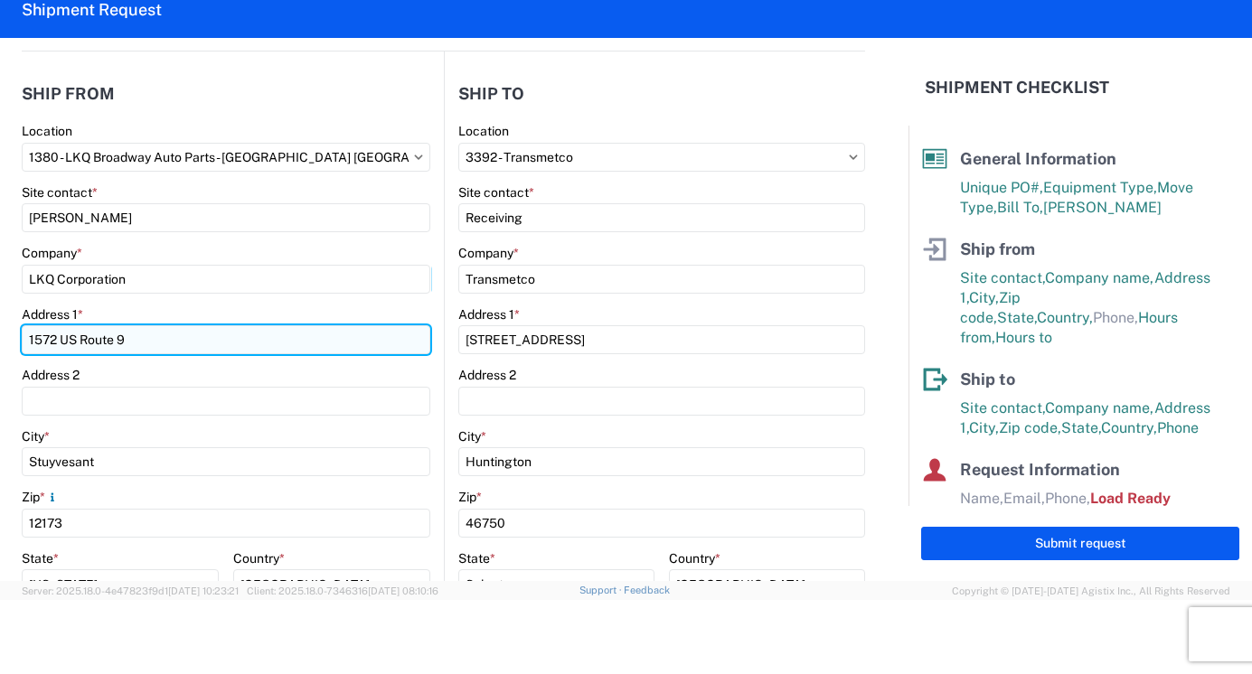
click at [171, 349] on input "1572 US Route 9" at bounding box center [226, 339] width 409 height 29
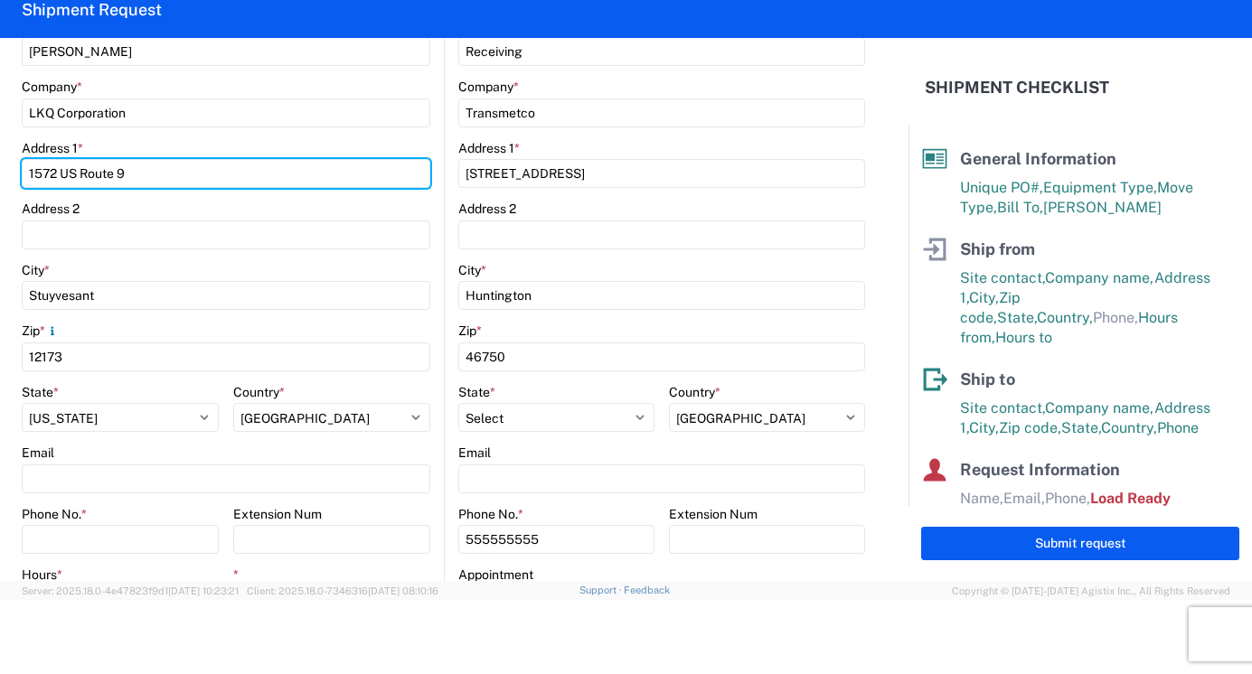
scroll to position [542, 0]
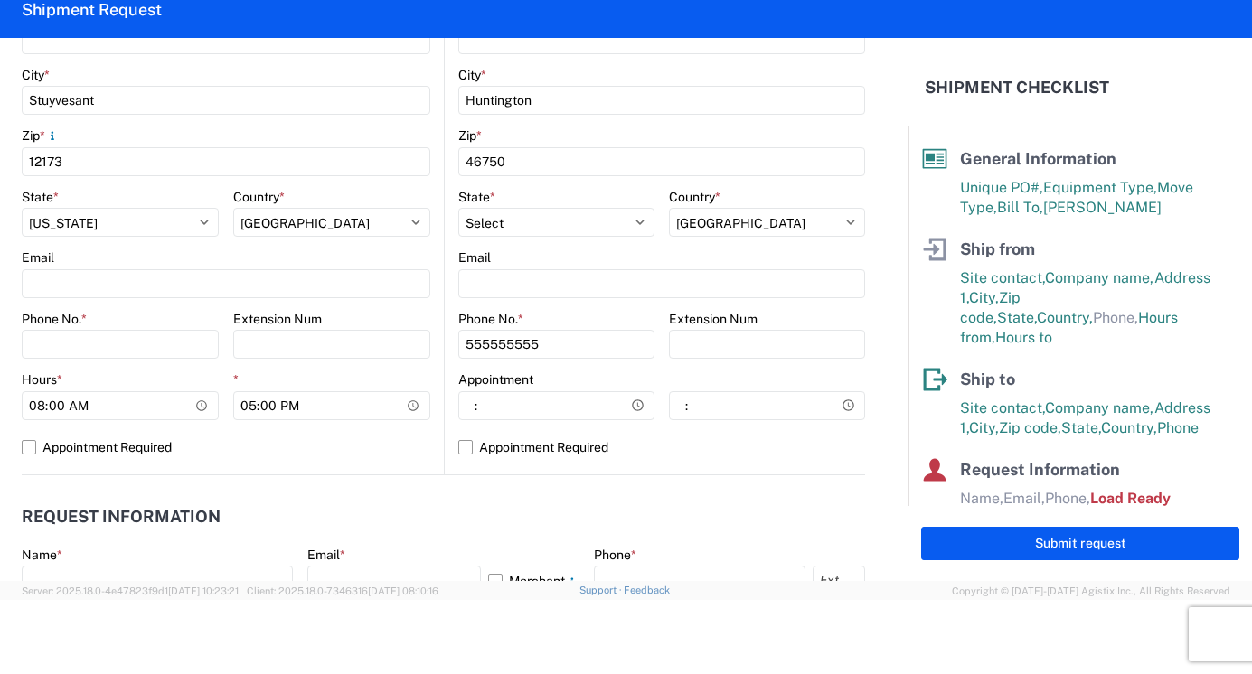
click at [295, 140] on div "Zip *" at bounding box center [226, 135] width 409 height 16
type input "[PHONE_NUMBER]"
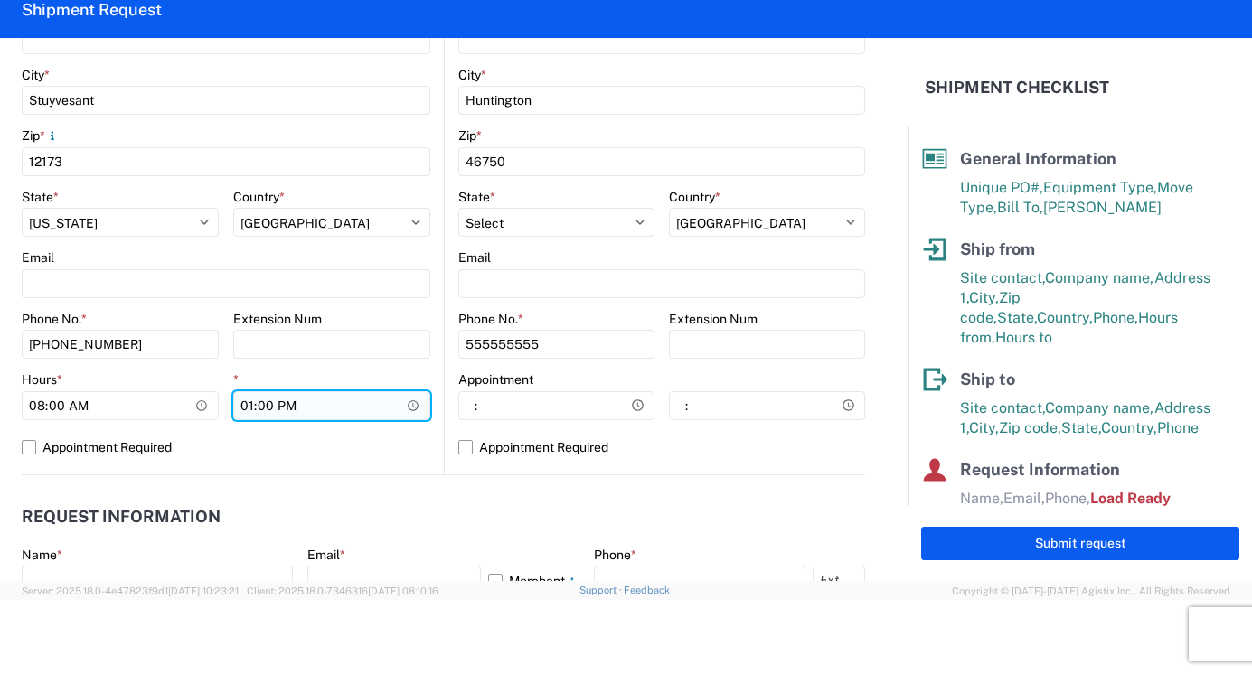
type input "12:00"
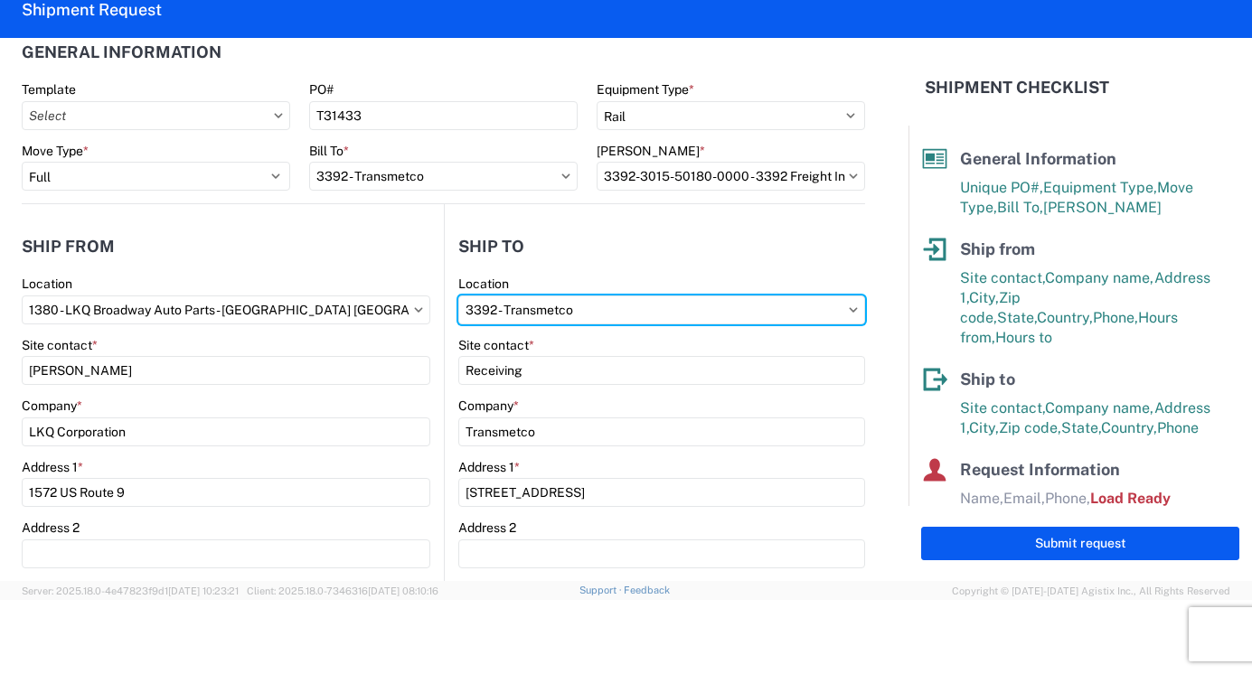
scroll to position [0, 0]
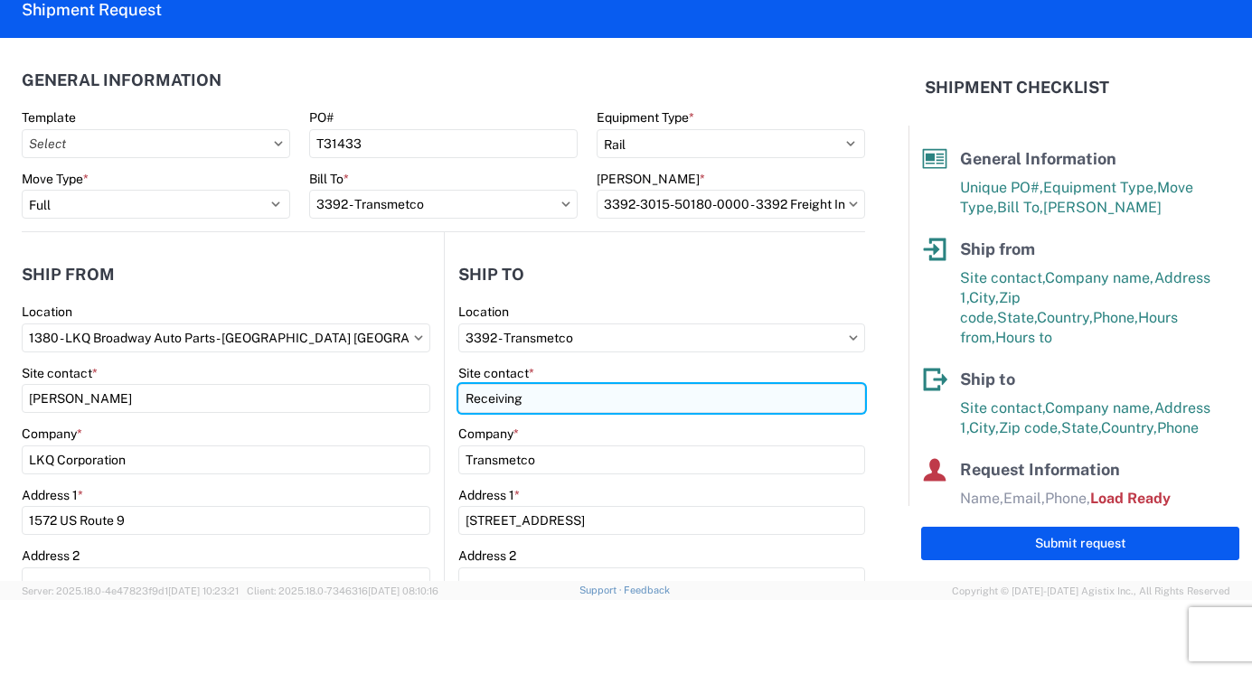
click at [614, 408] on input "Receiving" at bounding box center [662, 398] width 408 height 29
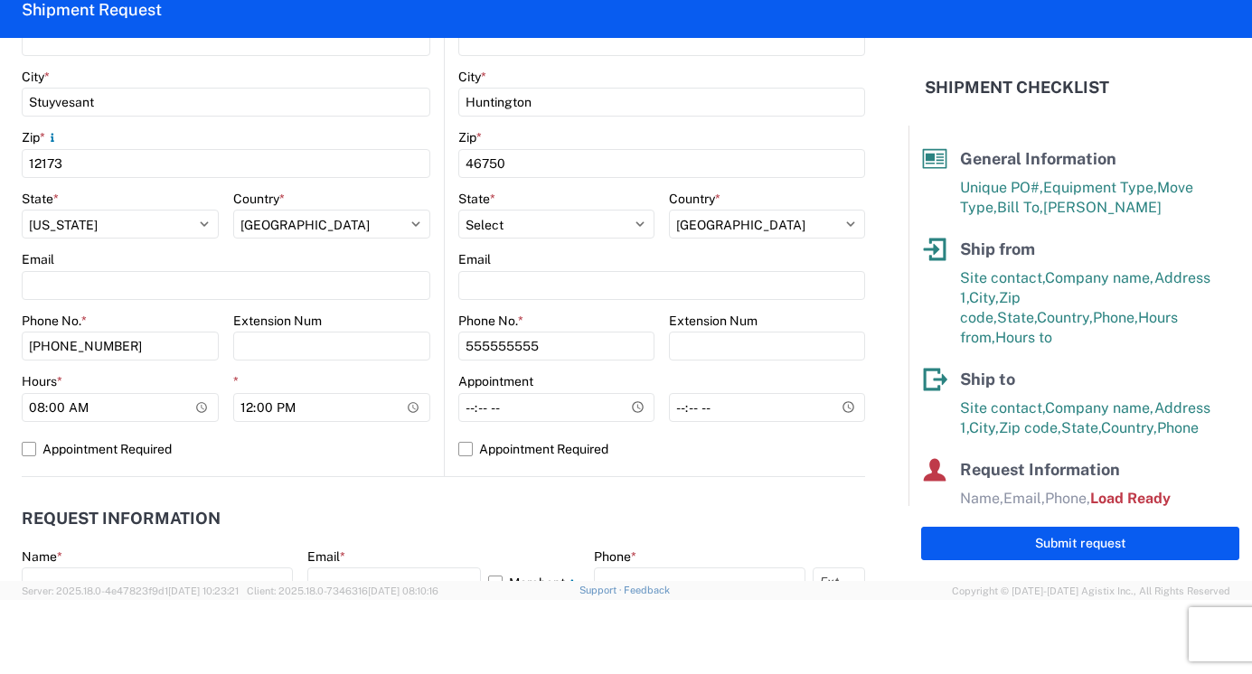
scroll to position [542, 0]
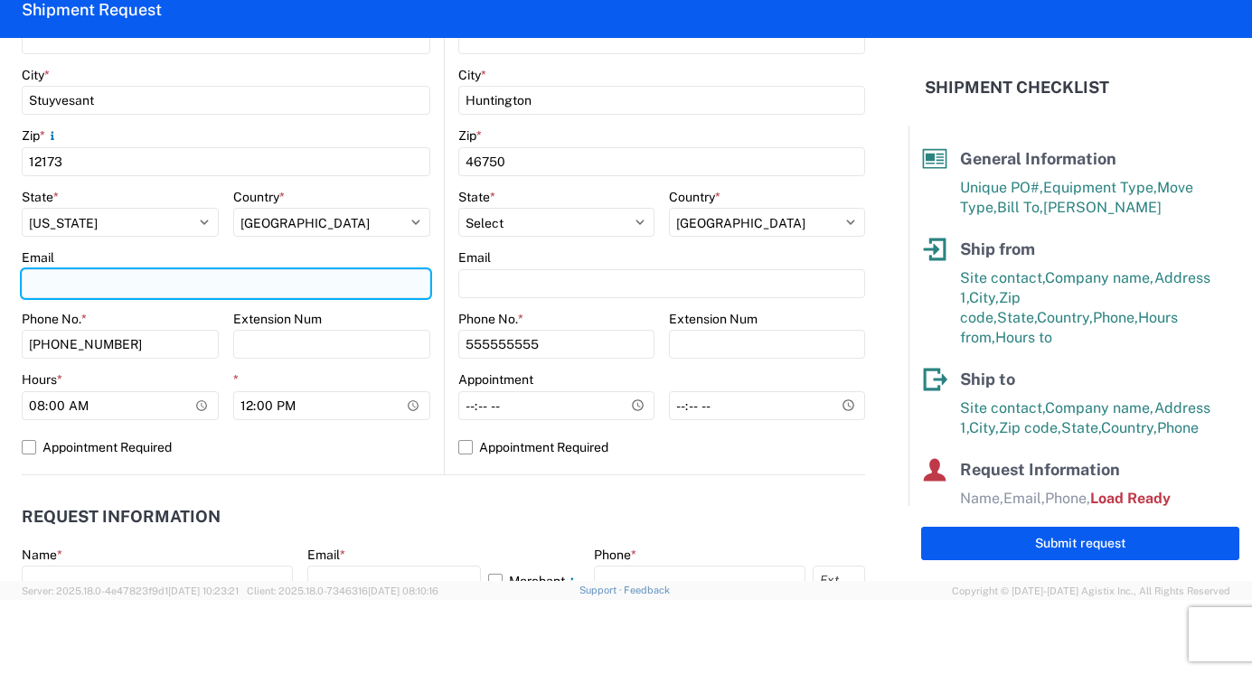
click at [57, 281] on input "Email" at bounding box center [226, 283] width 409 height 29
type input "D"
type input "[EMAIL_ADDRESS][DOMAIN_NAME]"
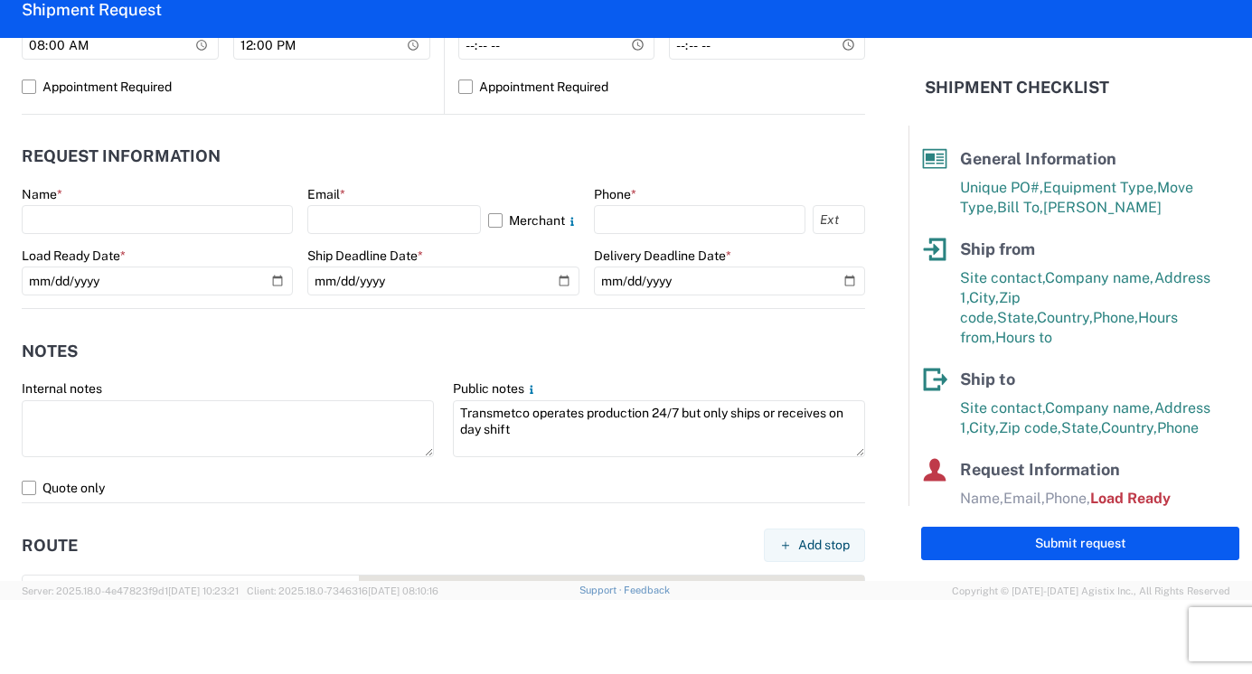
scroll to position [904, 0]
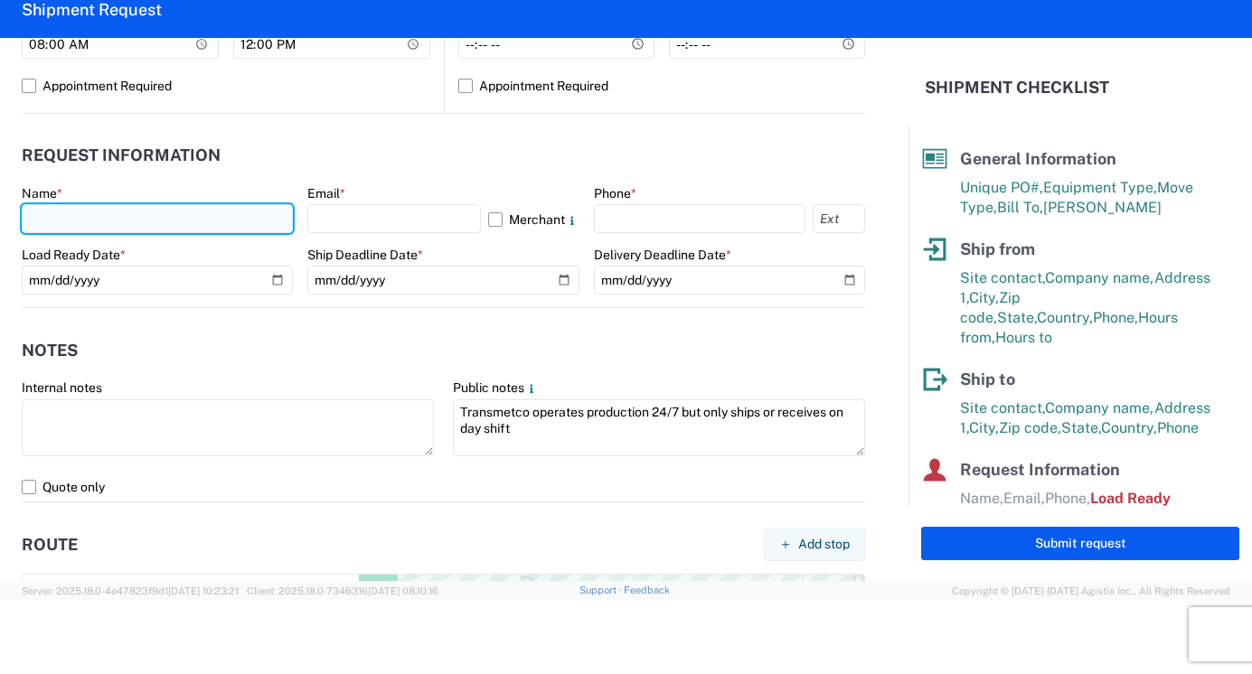
click at [74, 210] on input "text" at bounding box center [157, 218] width 271 height 29
type input "/"
type input "[PERSON_NAME]"
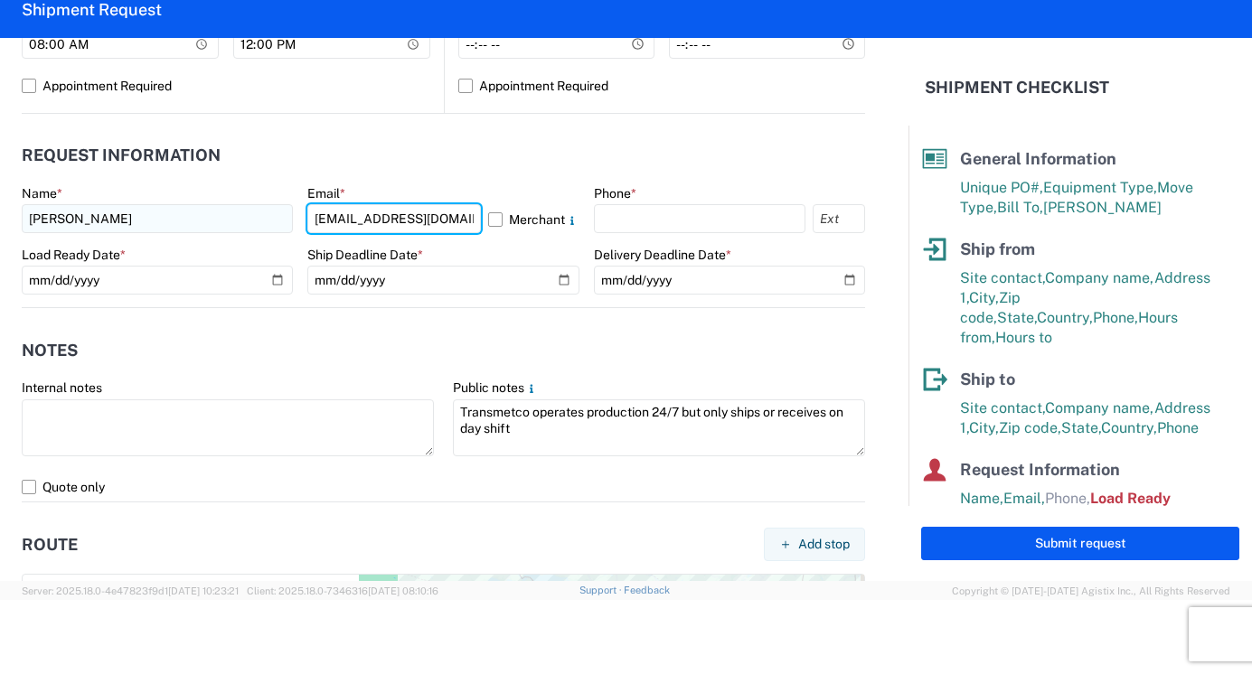
type input "[EMAIL_ADDRESS][DOMAIN_NAME]"
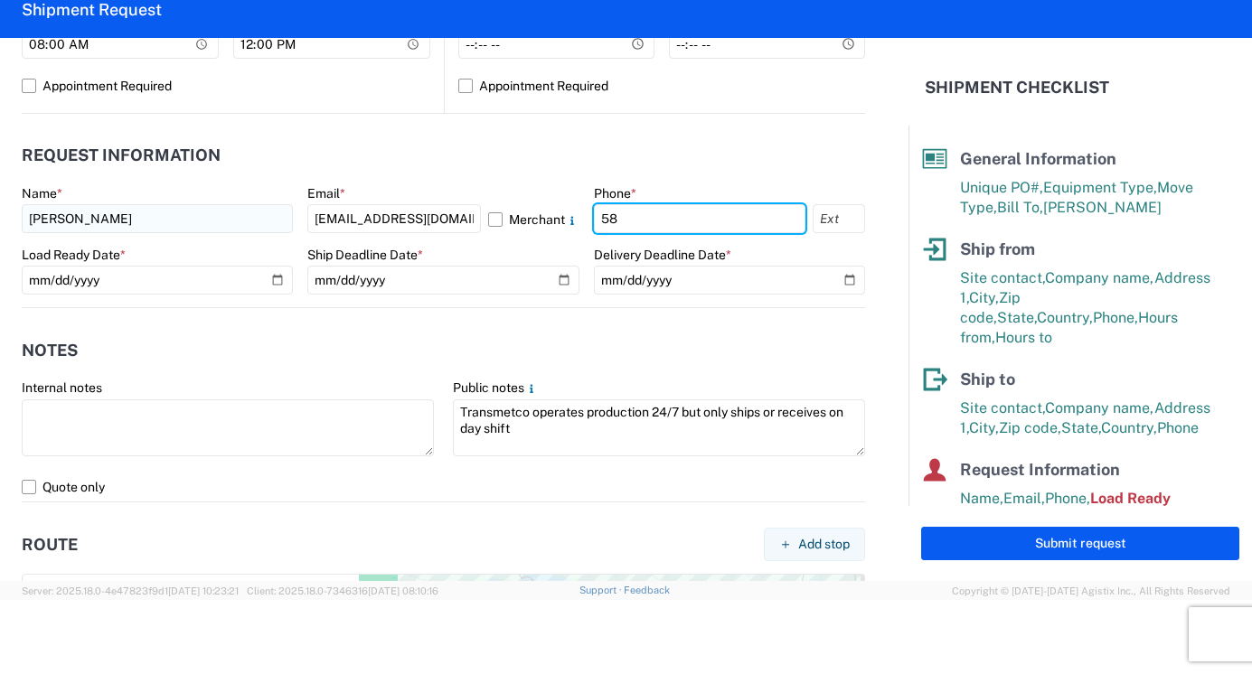
type input "5"
type input "[PHONE_NUMBER]"
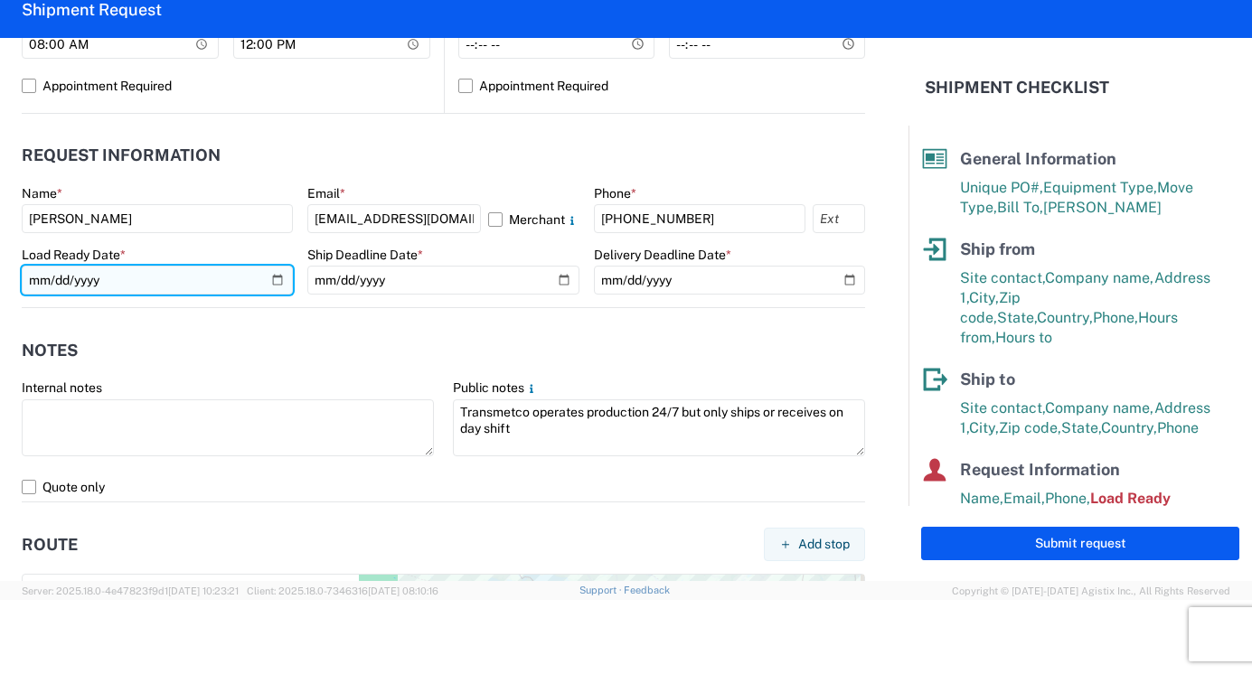
click at [275, 281] on input "[DATE]" at bounding box center [157, 280] width 271 height 29
type input "[DATE]"
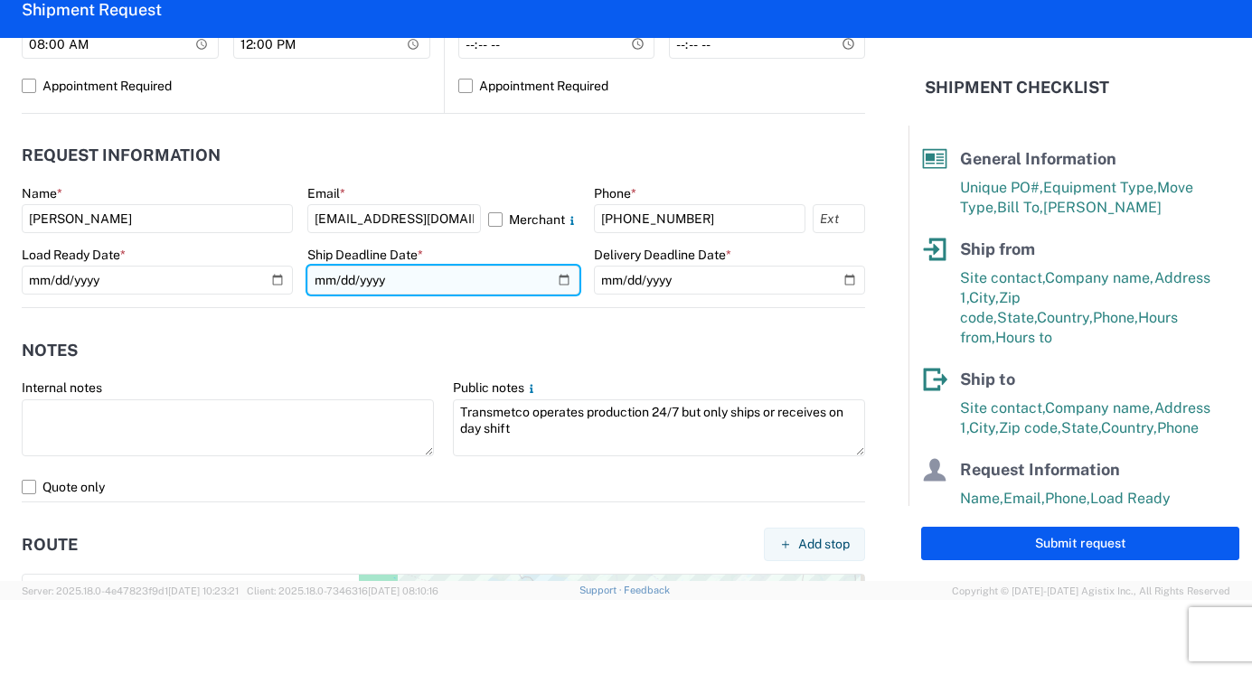
click at [472, 268] on input "date" at bounding box center [442, 280] width 271 height 29
drag, startPoint x: 557, startPoint y: 278, endPoint x: 534, endPoint y: 329, distance: 55.4
click at [557, 279] on input "date" at bounding box center [442, 280] width 271 height 29
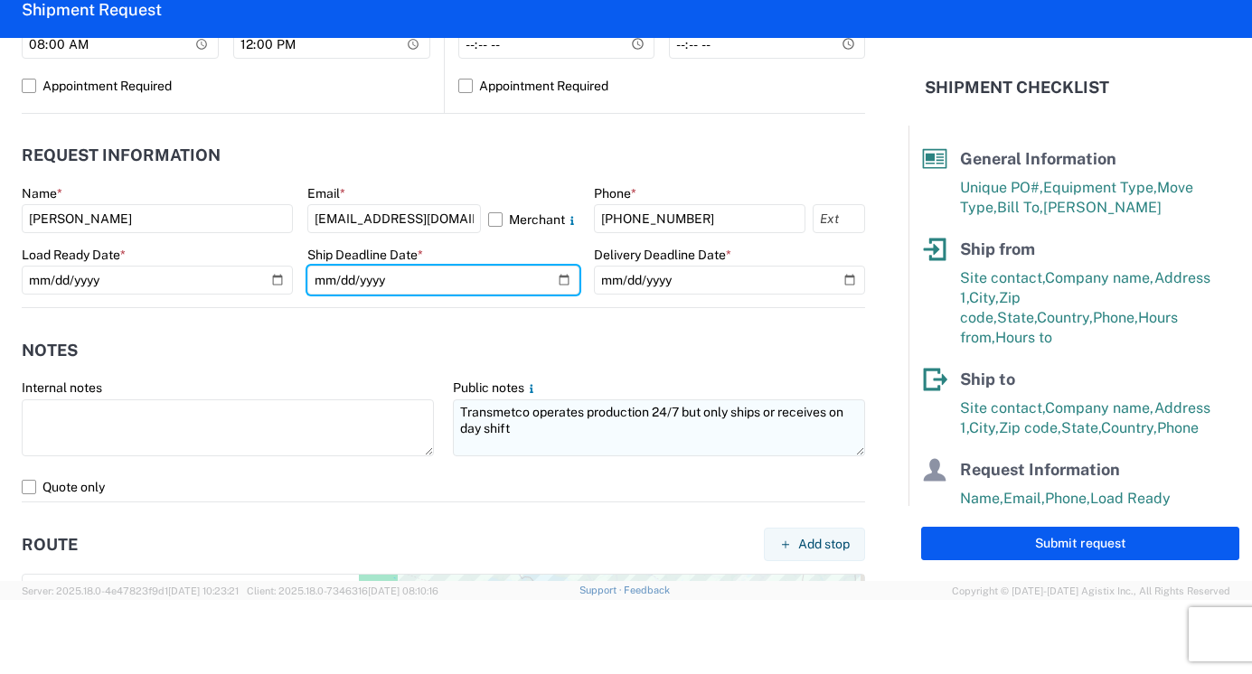
type input "[DATE]"
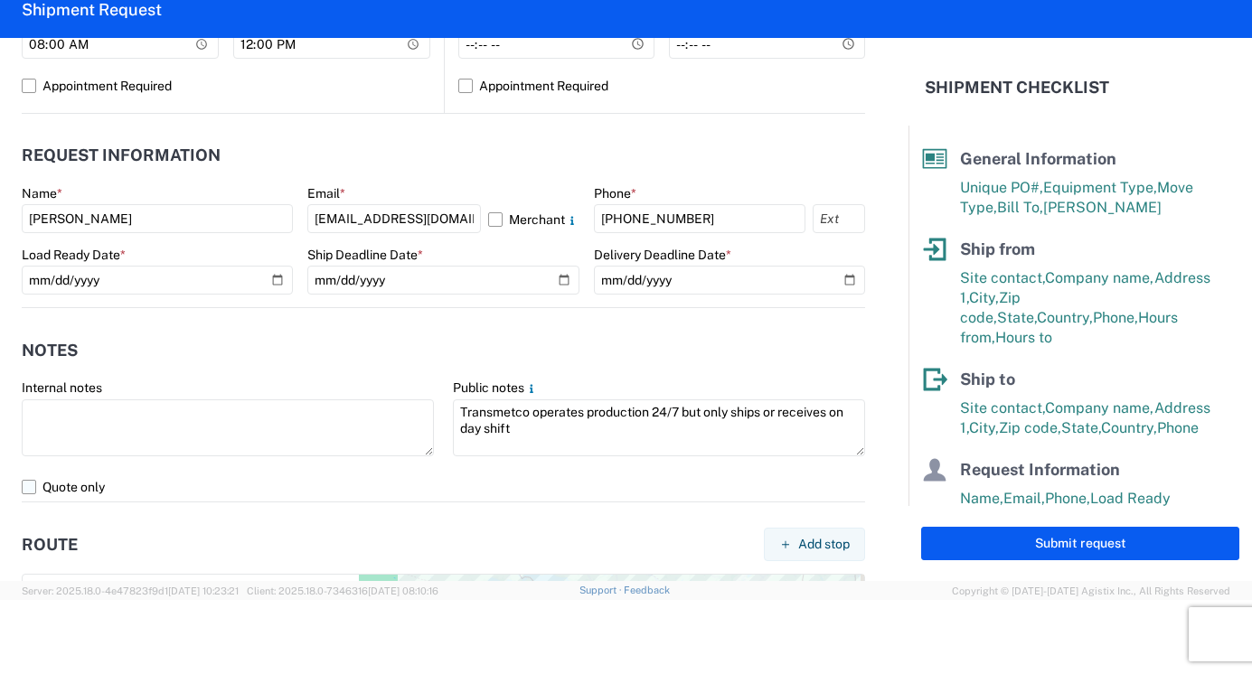
drag, startPoint x: 44, startPoint y: 397, endPoint x: 207, endPoint y: 491, distance: 187.9
click at [207, 491] on label "Quote only" at bounding box center [443, 487] width 843 height 29
click at [0, 0] on input "Quote only" at bounding box center [0, 0] width 0 height 0
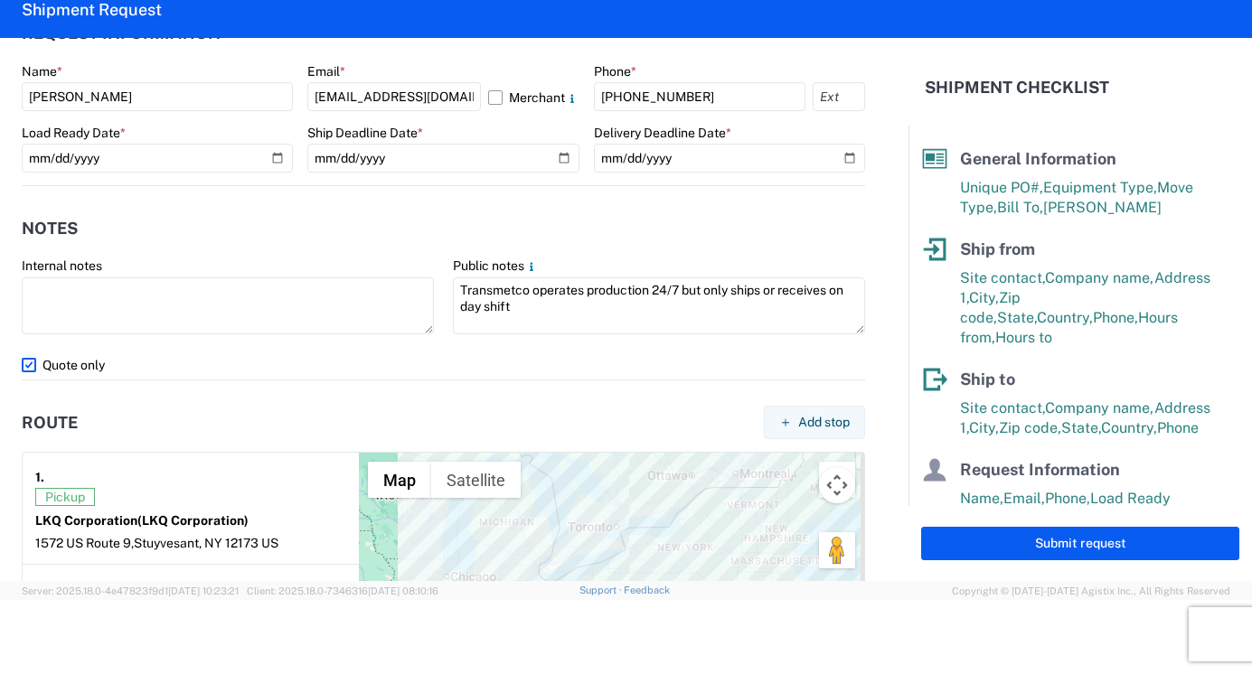
scroll to position [1085, 0]
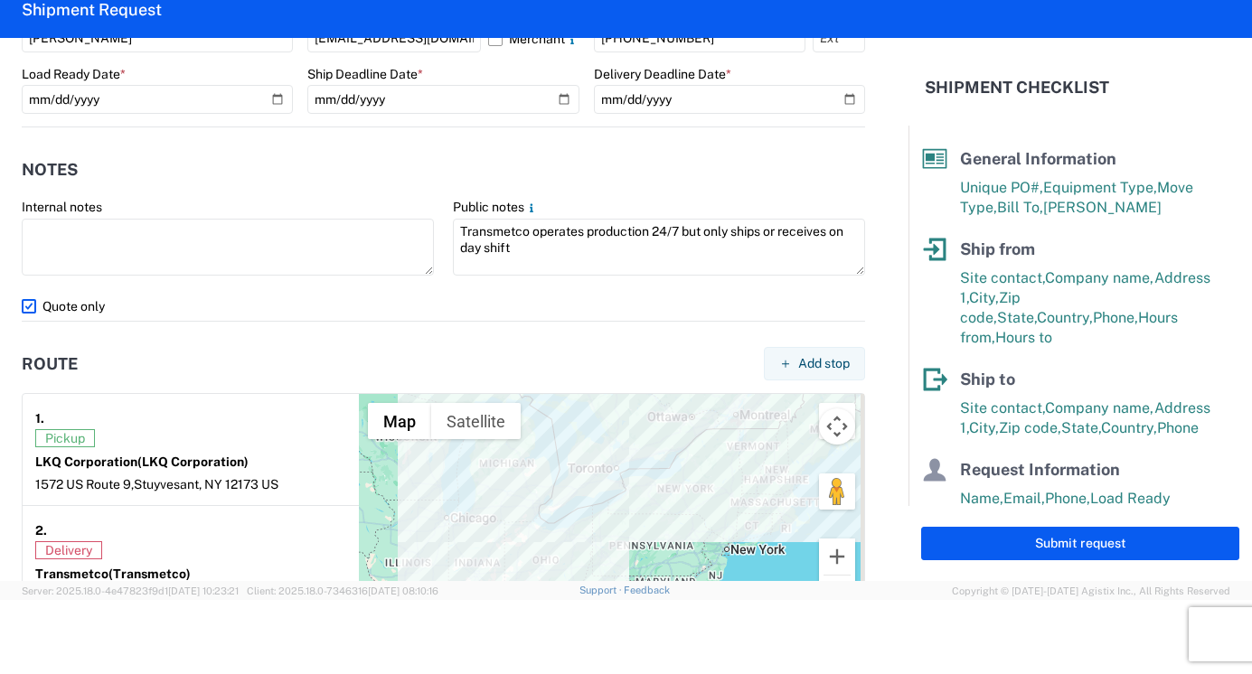
drag, startPoint x: 267, startPoint y: 347, endPoint x: 264, endPoint y: 322, distance: 25.5
click at [266, 334] on agx-route "Route Add stop 1. Pickup LKQ Corporation (LKQ Corporation) [STREET_ADDRESS] US …" at bounding box center [443, 479] width 843 height 314
click at [184, 314] on label "Quote only" at bounding box center [443, 306] width 843 height 29
click at [0, 0] on input "Quote only" at bounding box center [0, 0] width 0 height 0
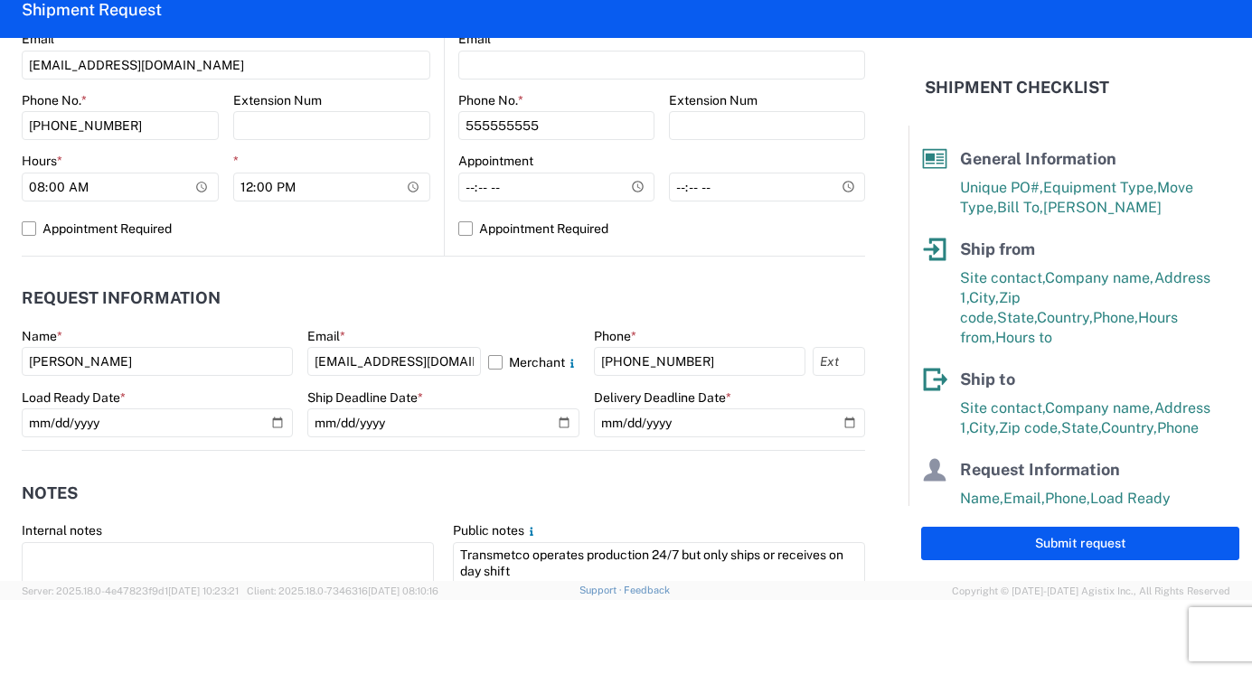
scroll to position [994, 0]
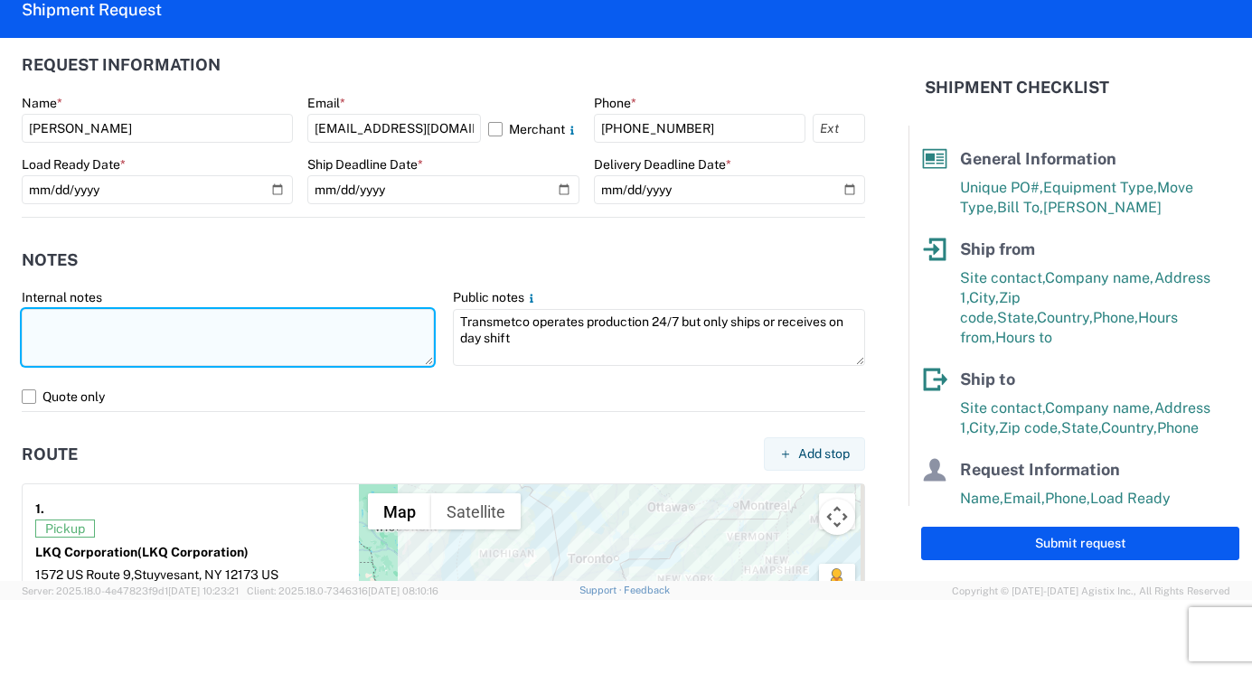
click at [66, 316] on textarea at bounding box center [228, 337] width 412 height 57
type textarea "PALLETIZED WHEELS"
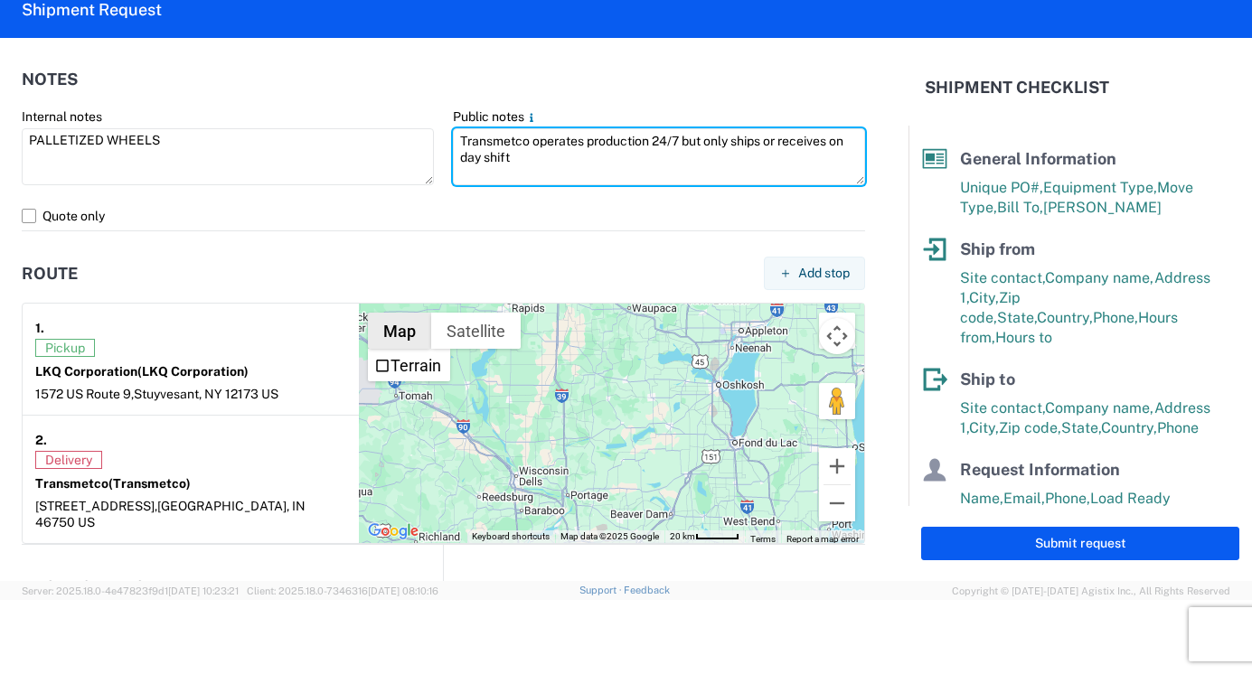
scroll to position [1085, 0]
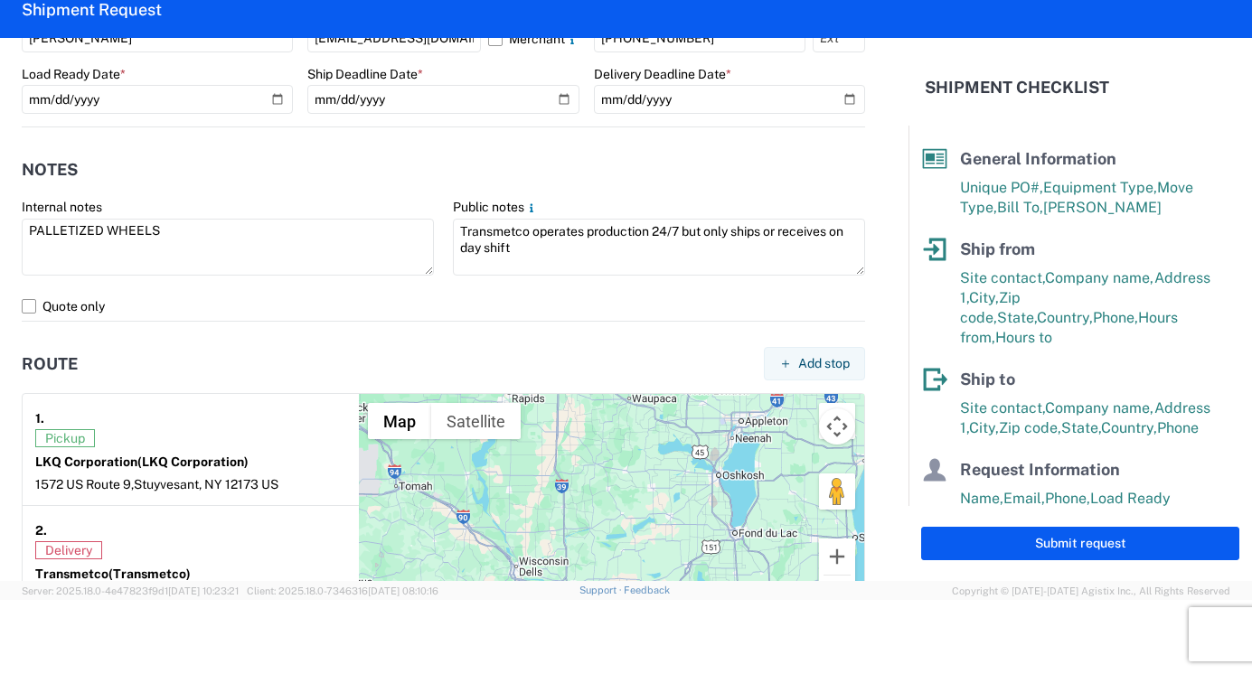
click at [367, 285] on agx-form-control-wrapper-v2 "Internal notes PALLETIZED WHEELS" at bounding box center [228, 245] width 431 height 93
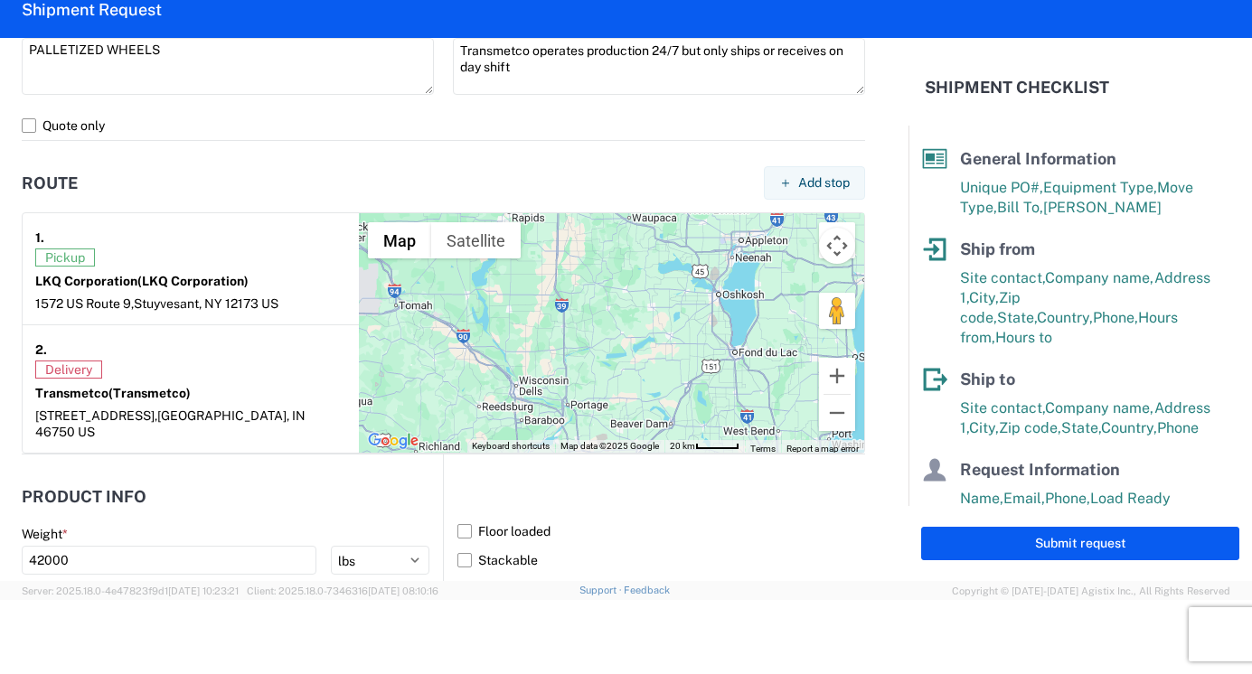
click at [600, 326] on div at bounding box center [611, 333] width 505 height 240
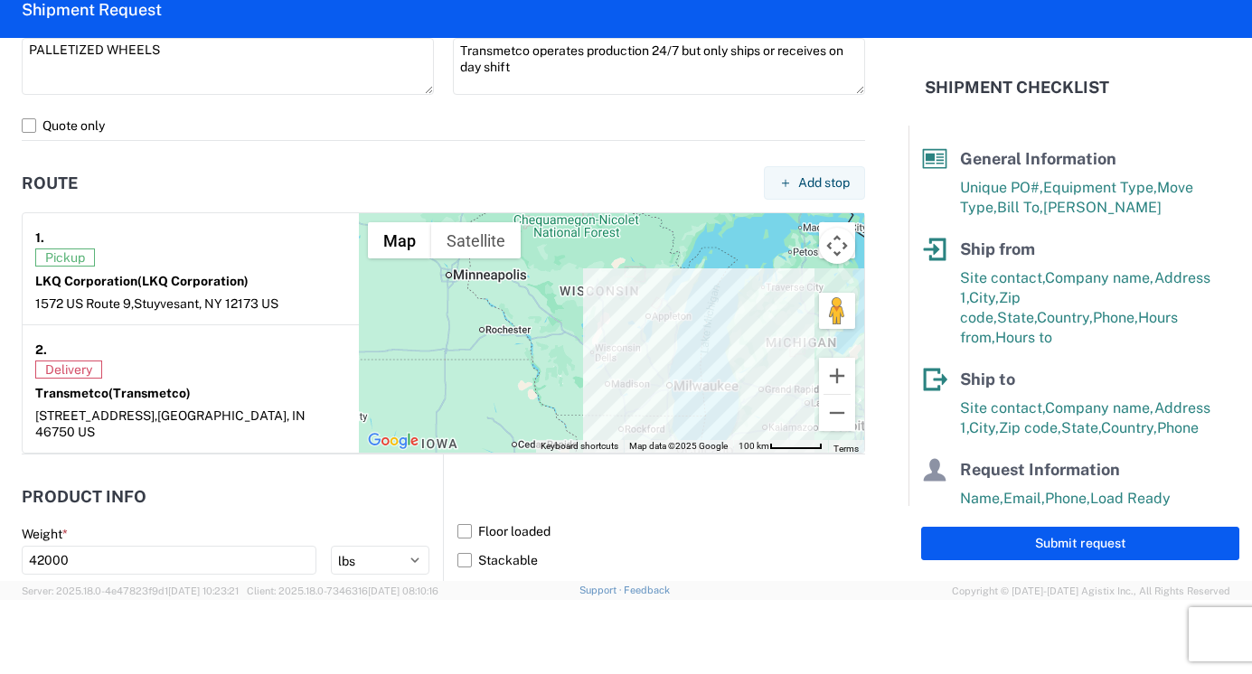
click at [192, 357] on div "2." at bounding box center [190, 349] width 311 height 23
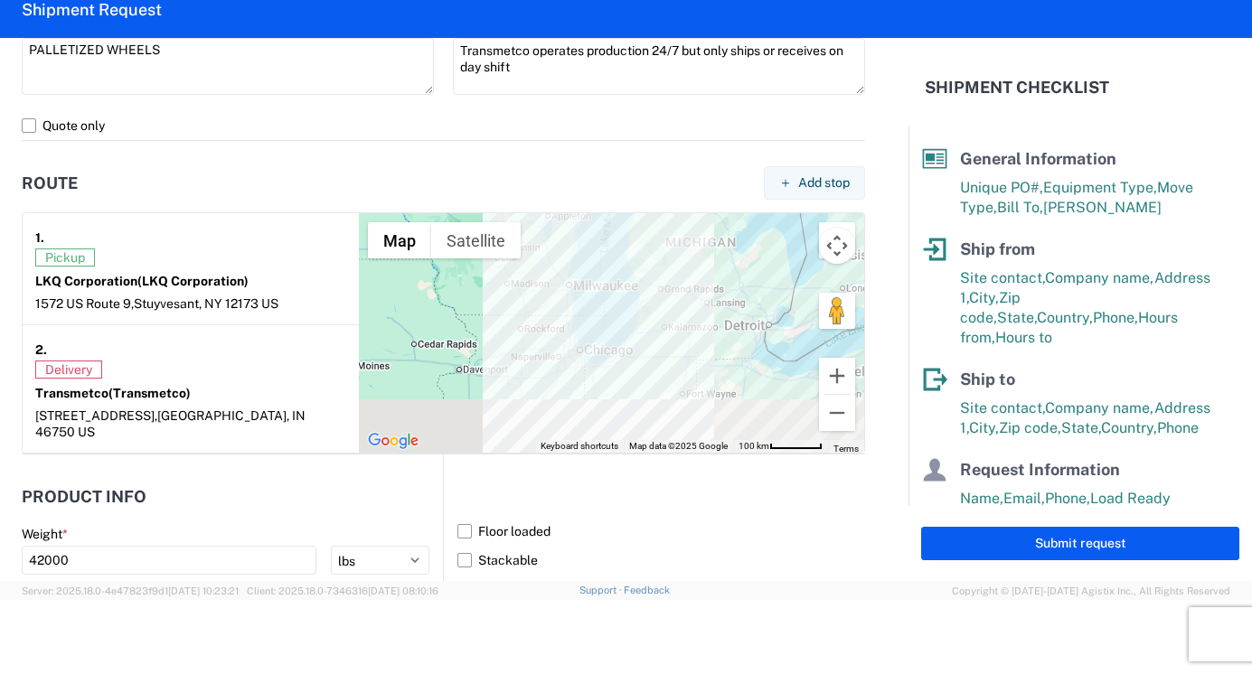
drag, startPoint x: 676, startPoint y: 361, endPoint x: 524, endPoint y: 219, distance: 207.9
click at [524, 219] on div at bounding box center [611, 333] width 505 height 240
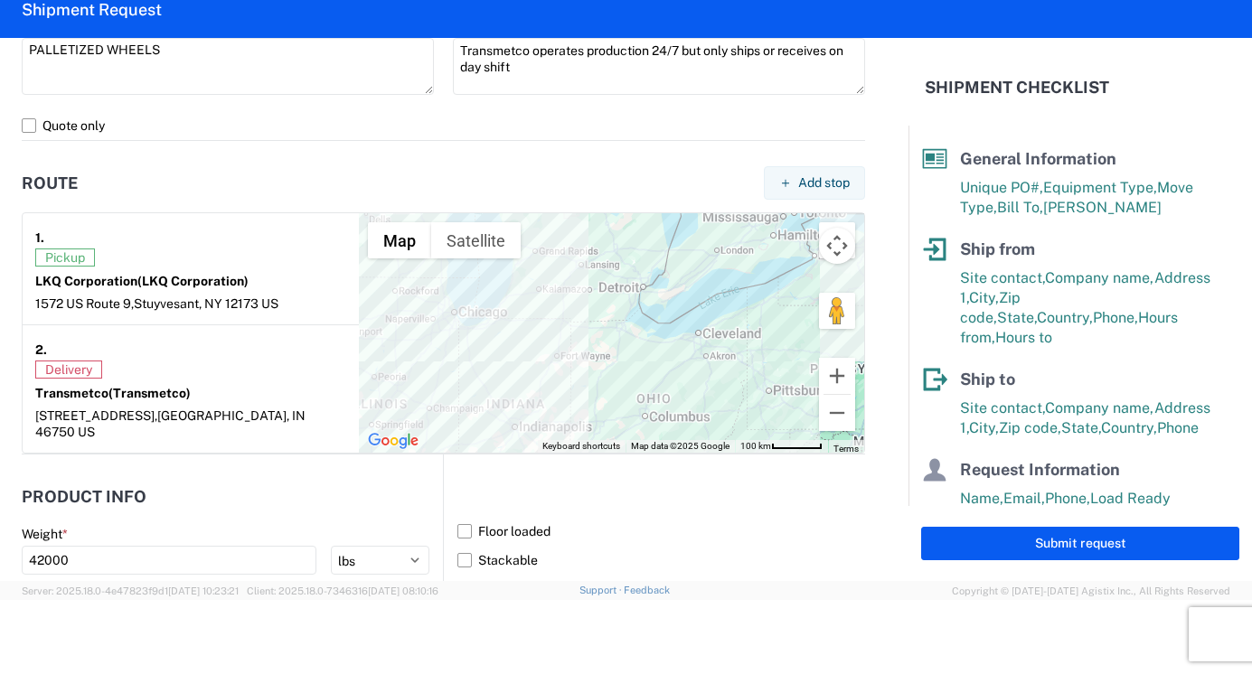
drag, startPoint x: 666, startPoint y: 362, endPoint x: 662, endPoint y: 347, distance: 15.2
click at [662, 347] on div at bounding box center [611, 333] width 505 height 240
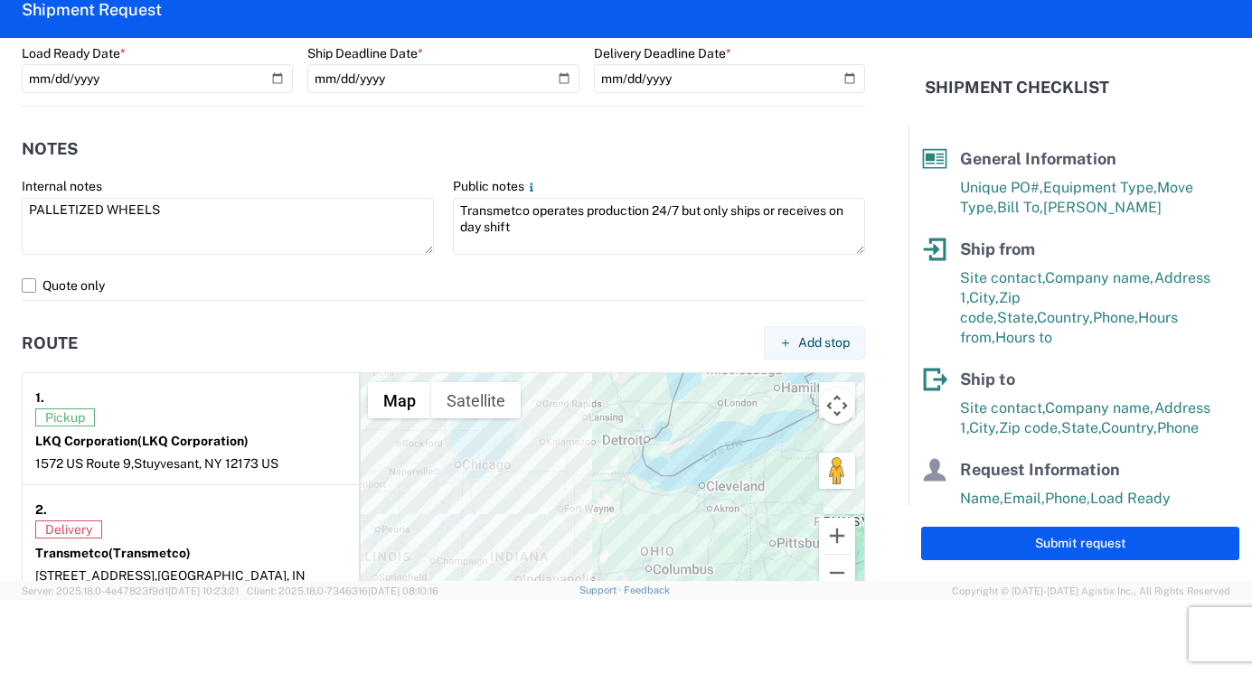
scroll to position [1356, 0]
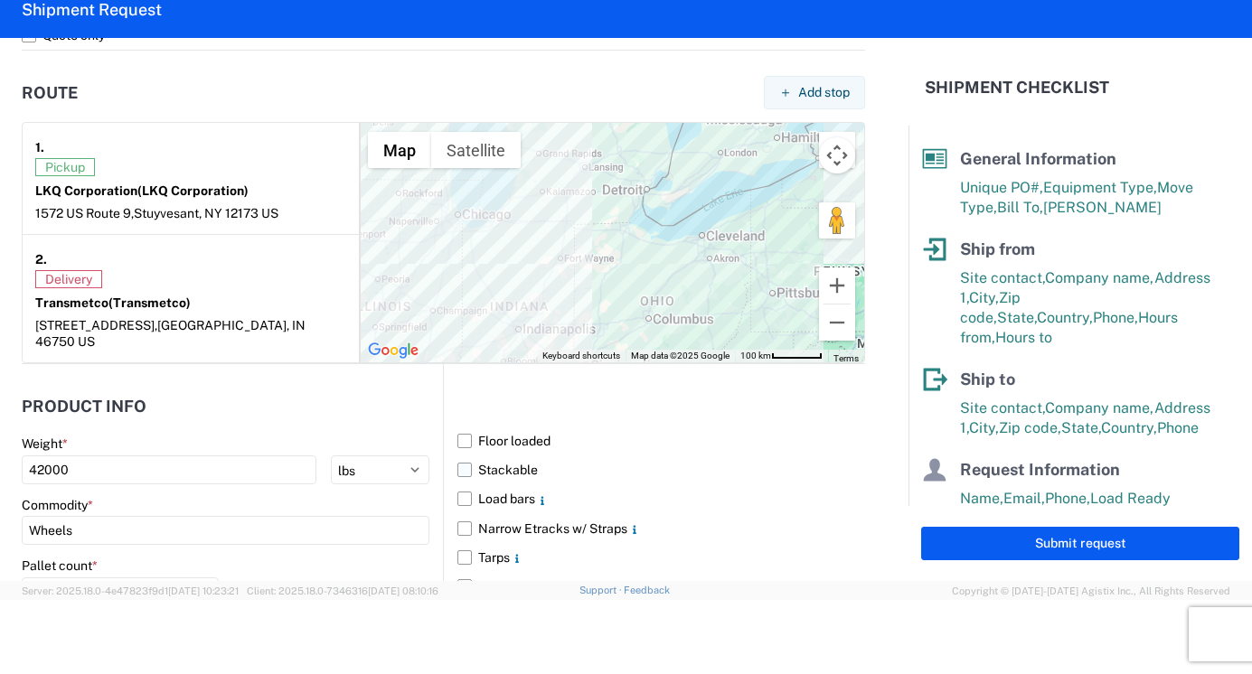
click at [457, 456] on label "Stackable" at bounding box center [661, 470] width 408 height 29
click at [0, 0] on input "Stackable" at bounding box center [0, 0] width 0 height 0
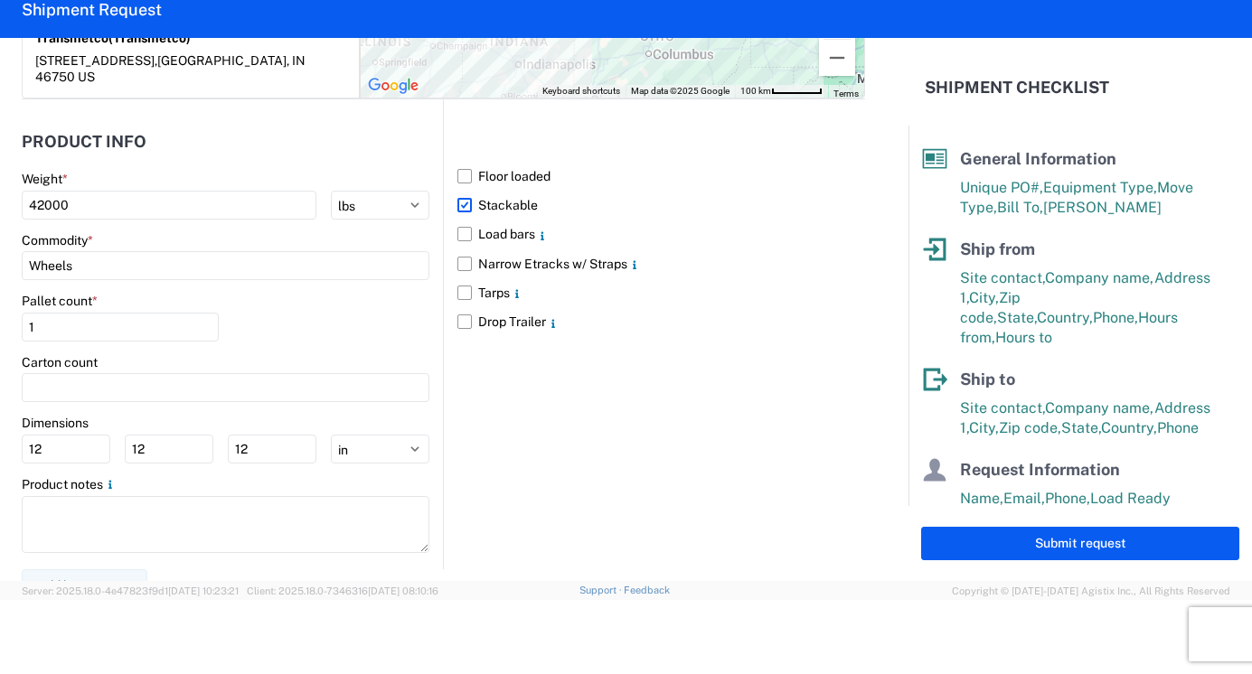
scroll to position [1626, 0]
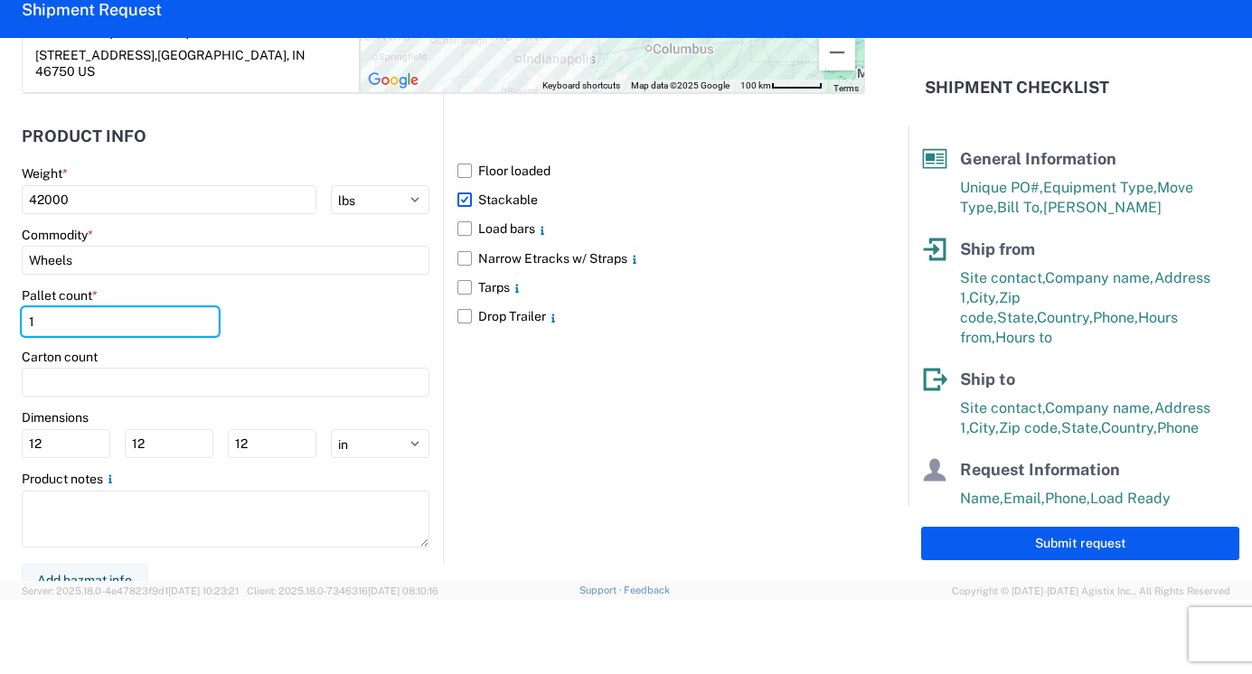
drag, startPoint x: 59, startPoint y: 304, endPoint x: -46, endPoint y: 315, distance: 105.4
click at [0, 315] on html "Home Shipment request Shipment tracking Shipment Request General Information Te…" at bounding box center [626, 337] width 1252 height 674
type input "44"
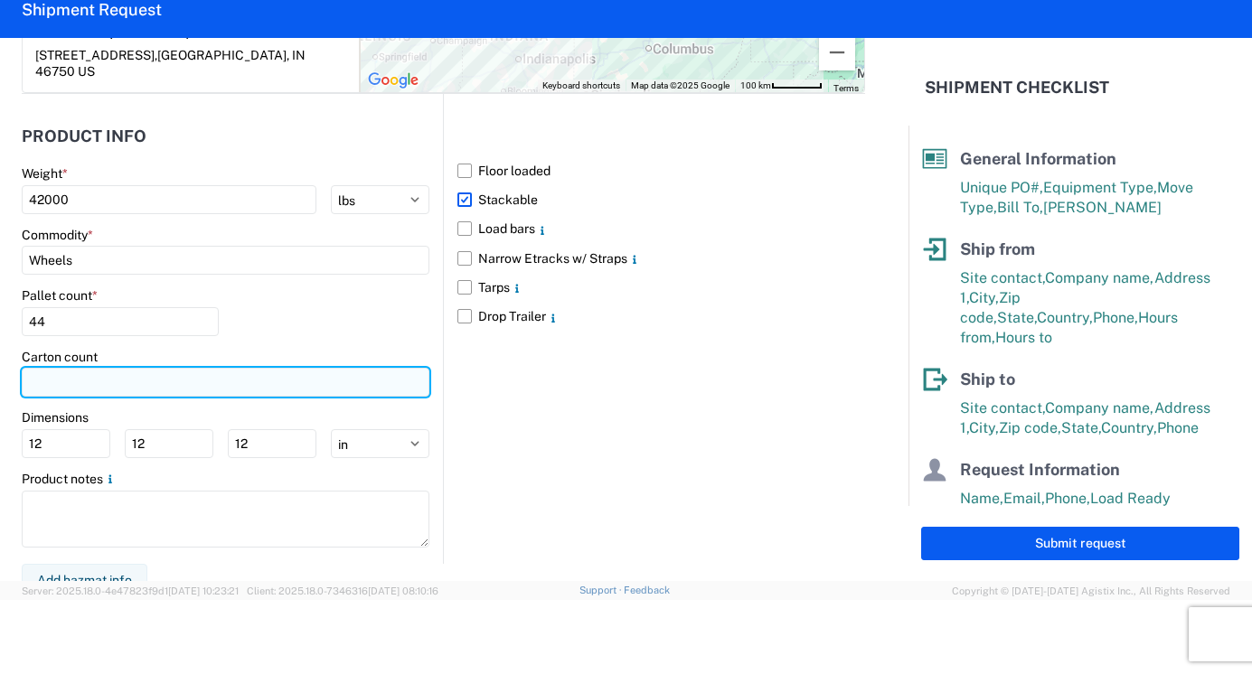
click at [73, 368] on input "number" at bounding box center [226, 382] width 408 height 29
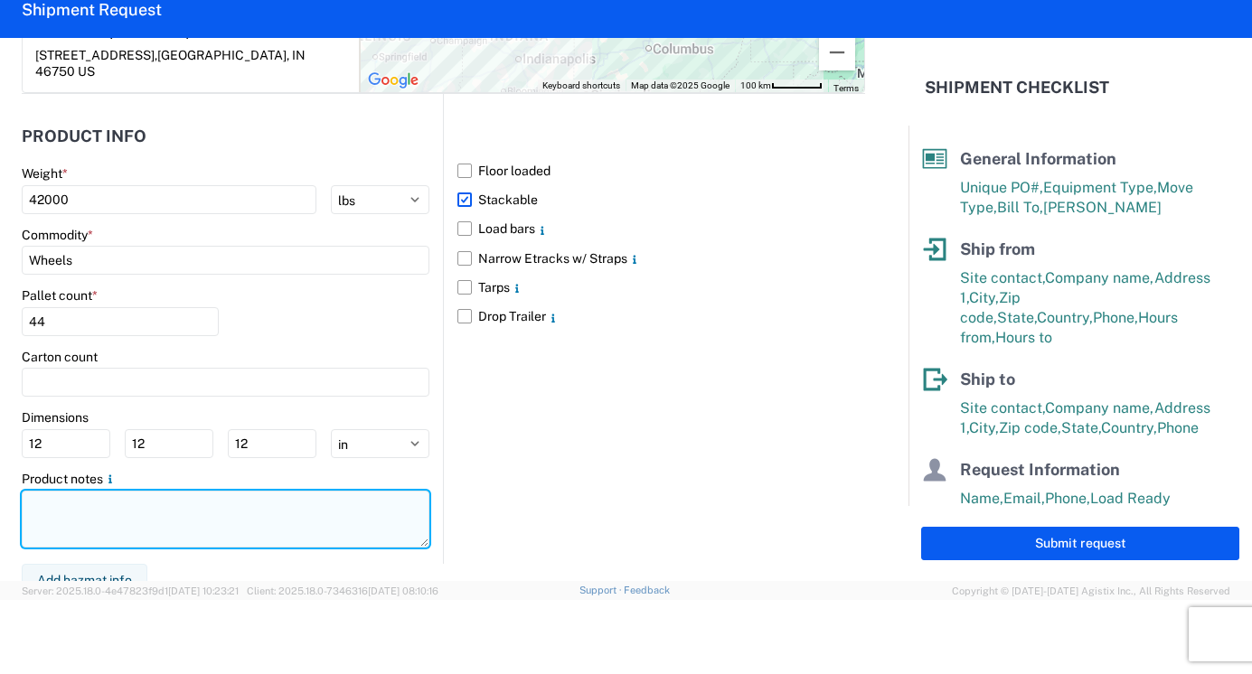
click at [57, 505] on textarea at bounding box center [226, 519] width 408 height 57
type textarea "PALLETIZED WHEELS"
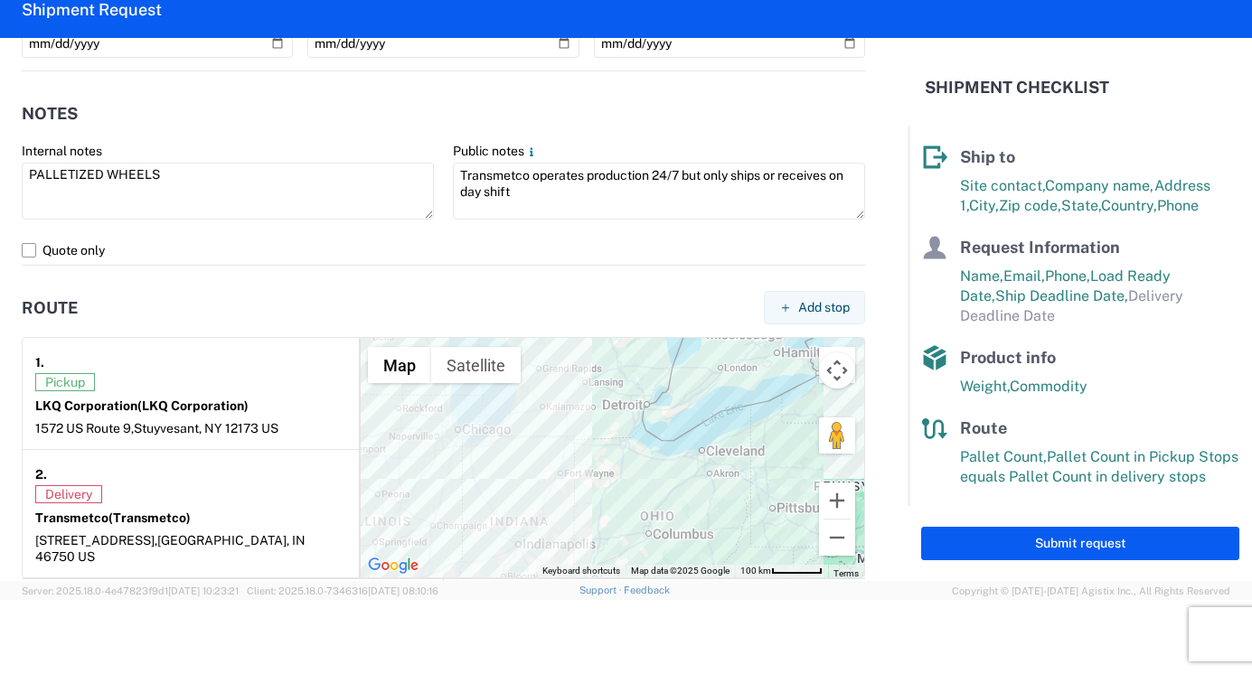
scroll to position [994, 0]
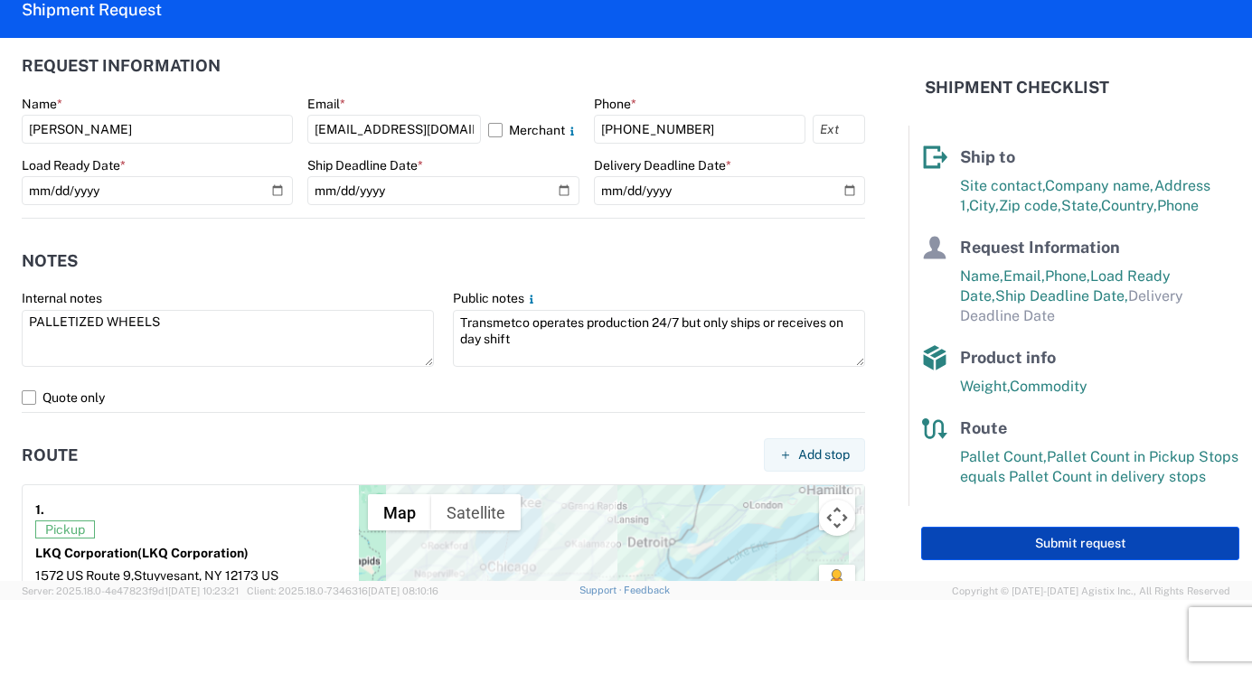
click at [1122, 537] on button "Submit request" at bounding box center [1080, 543] width 318 height 33
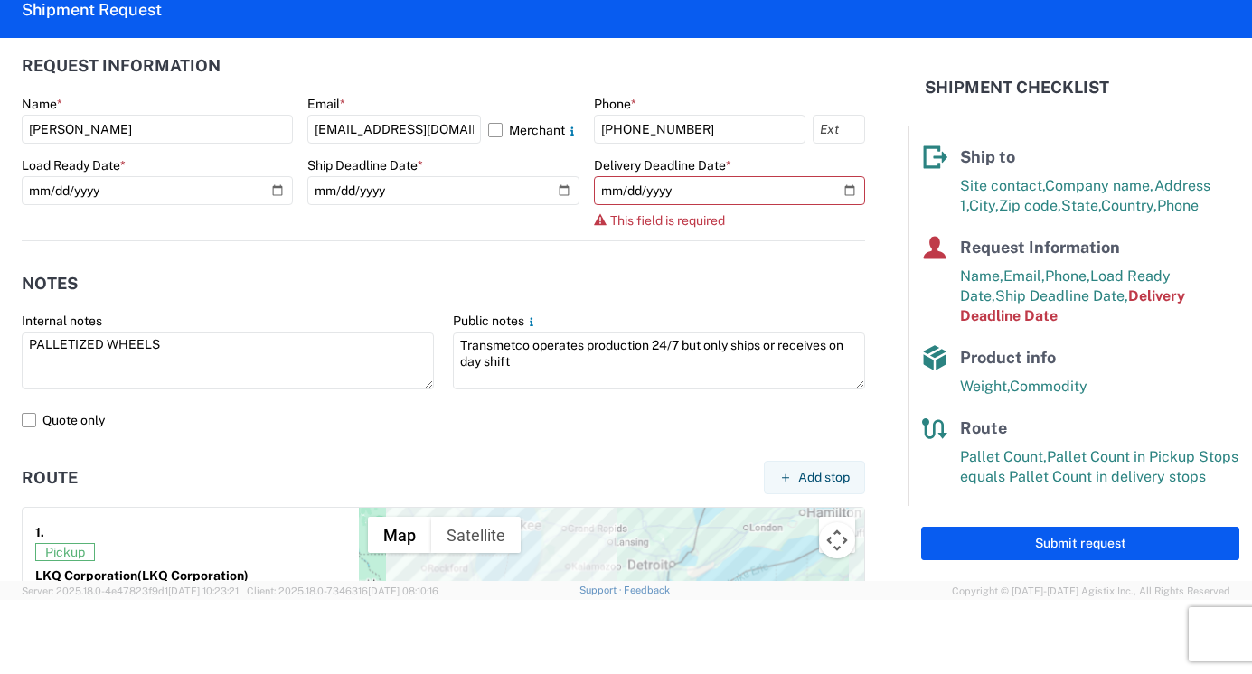
scroll to position [53, 0]
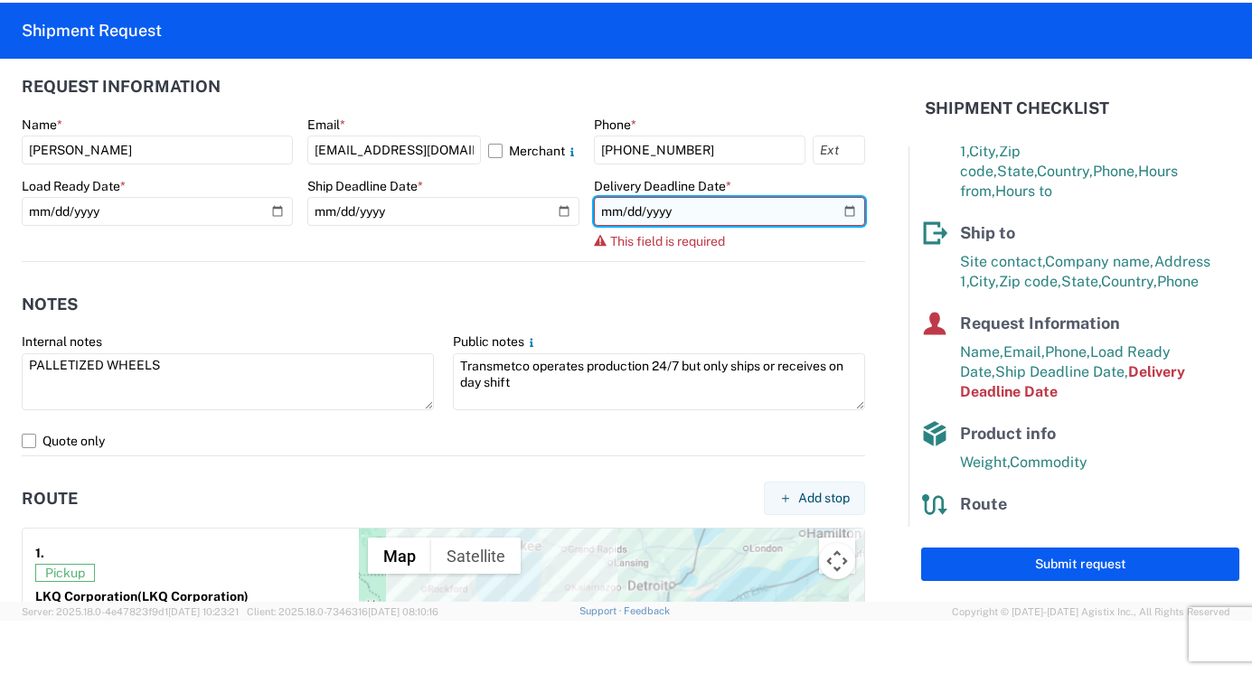
click at [834, 211] on input "date" at bounding box center [729, 211] width 271 height 29
type input "[DATE]"
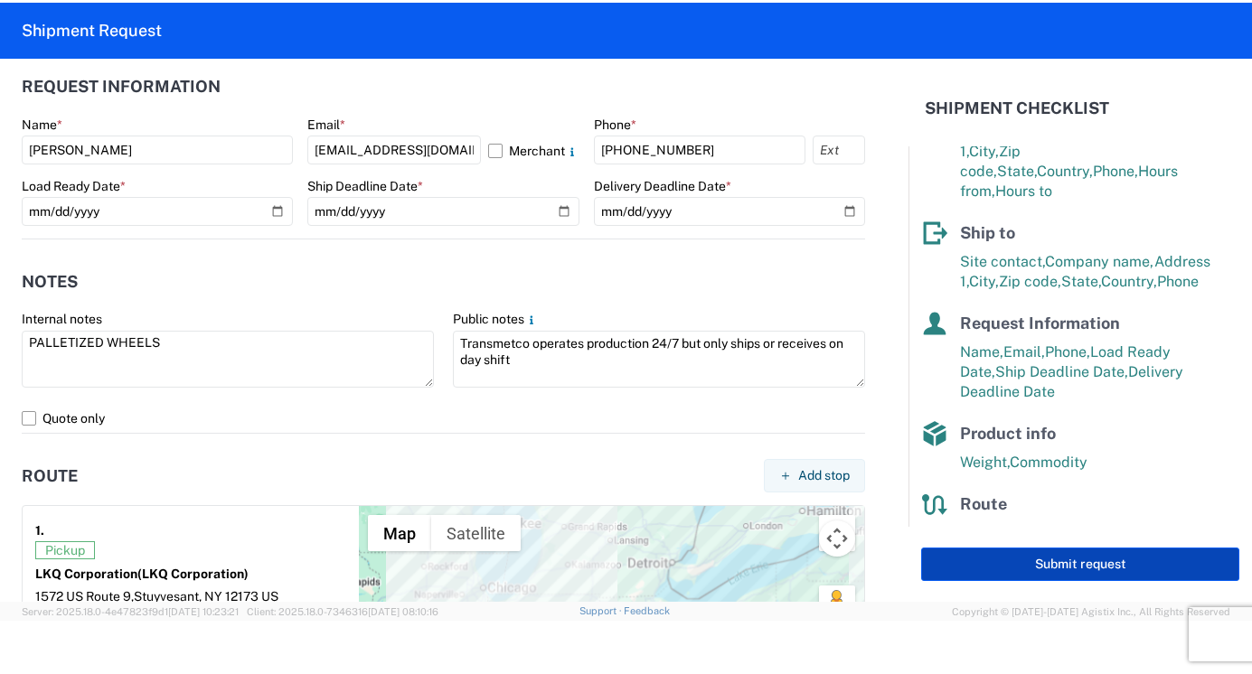
click at [1097, 559] on button "Submit request" at bounding box center [1080, 564] width 318 height 33
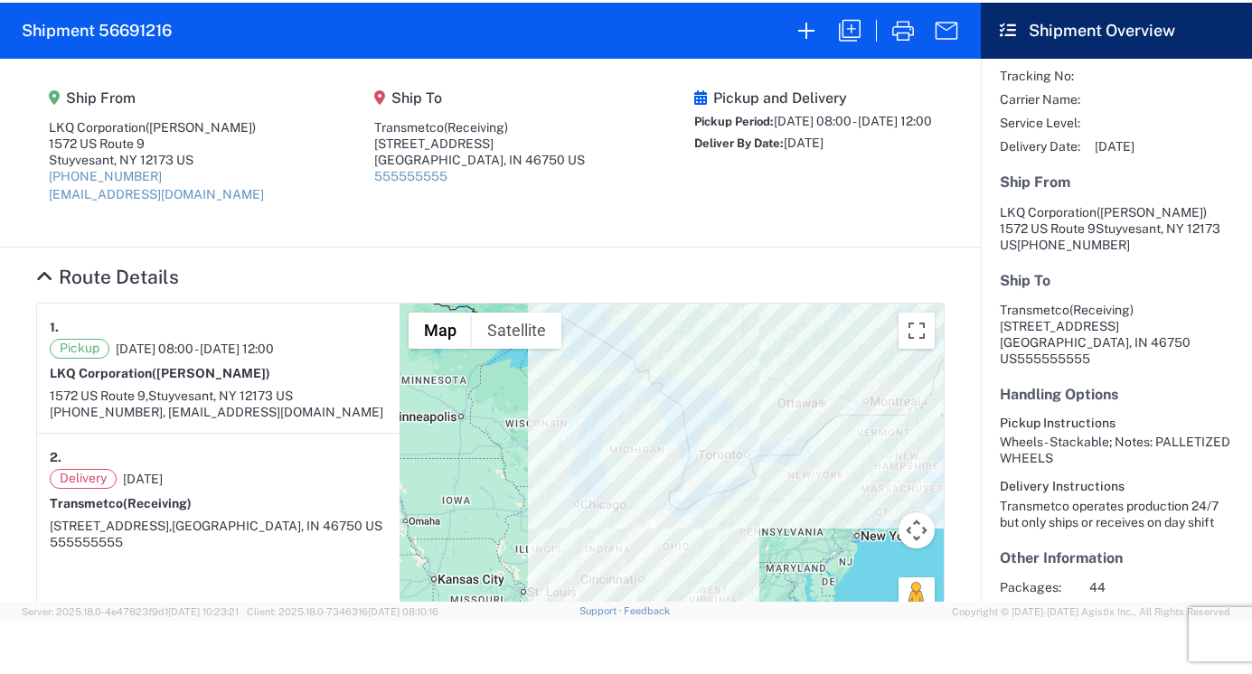
scroll to position [272, 0]
